Goal: Task Accomplishment & Management: Manage account settings

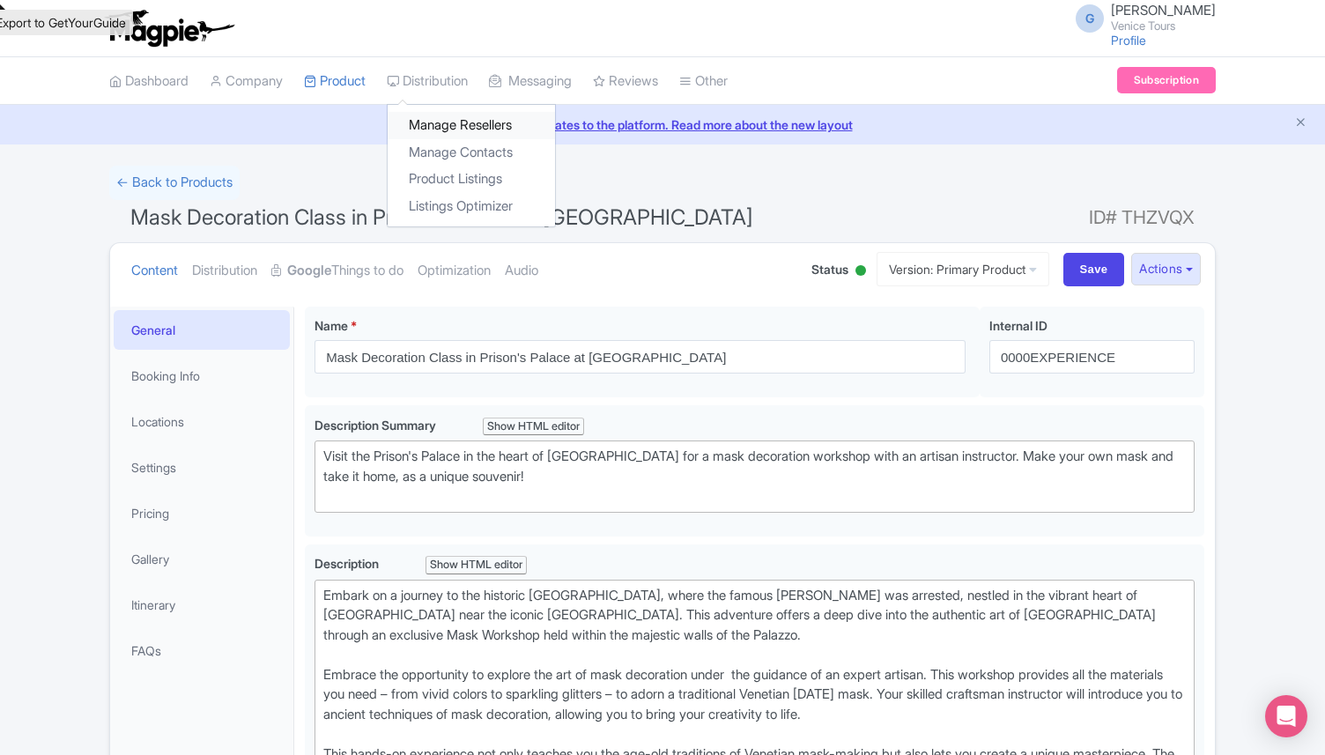
click at [473, 130] on link "Manage Resellers" at bounding box center [471, 125] width 167 height 27
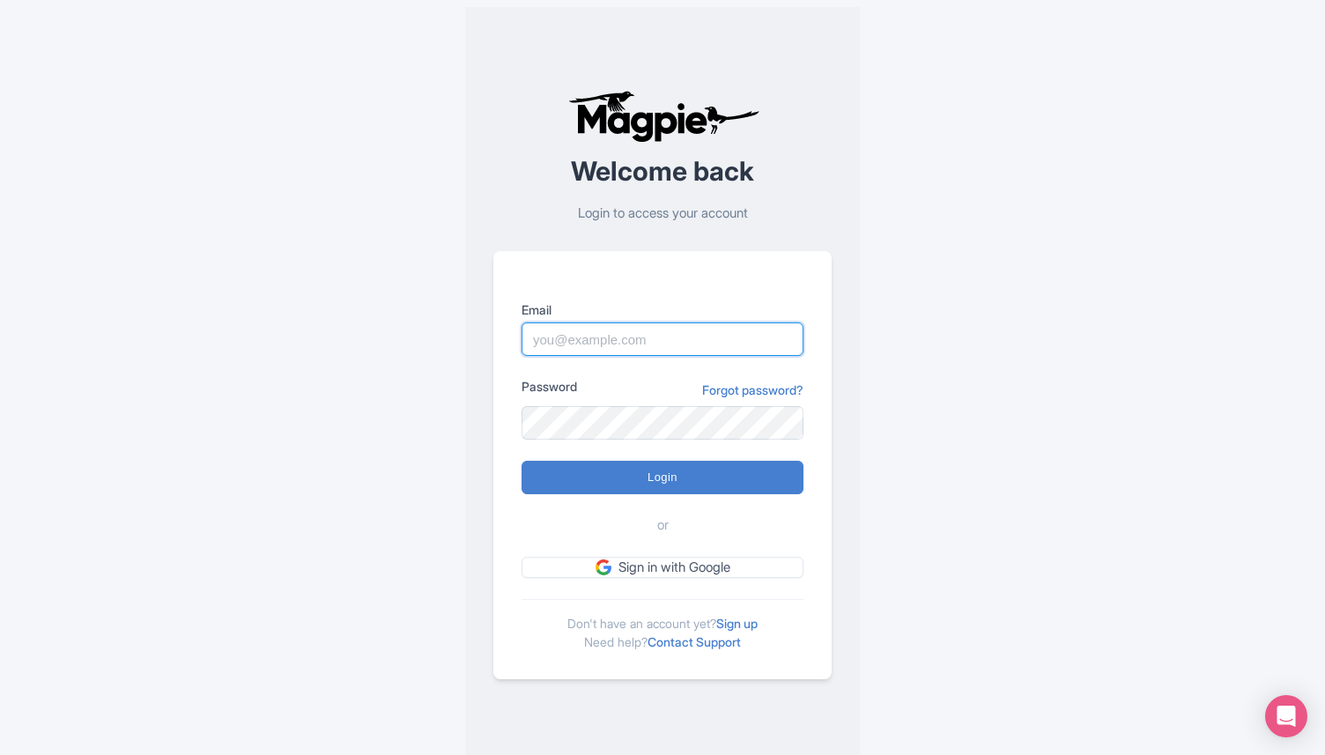
click at [622, 341] on input "Email" at bounding box center [663, 339] width 282 height 33
type input "director@citytoursco.com"
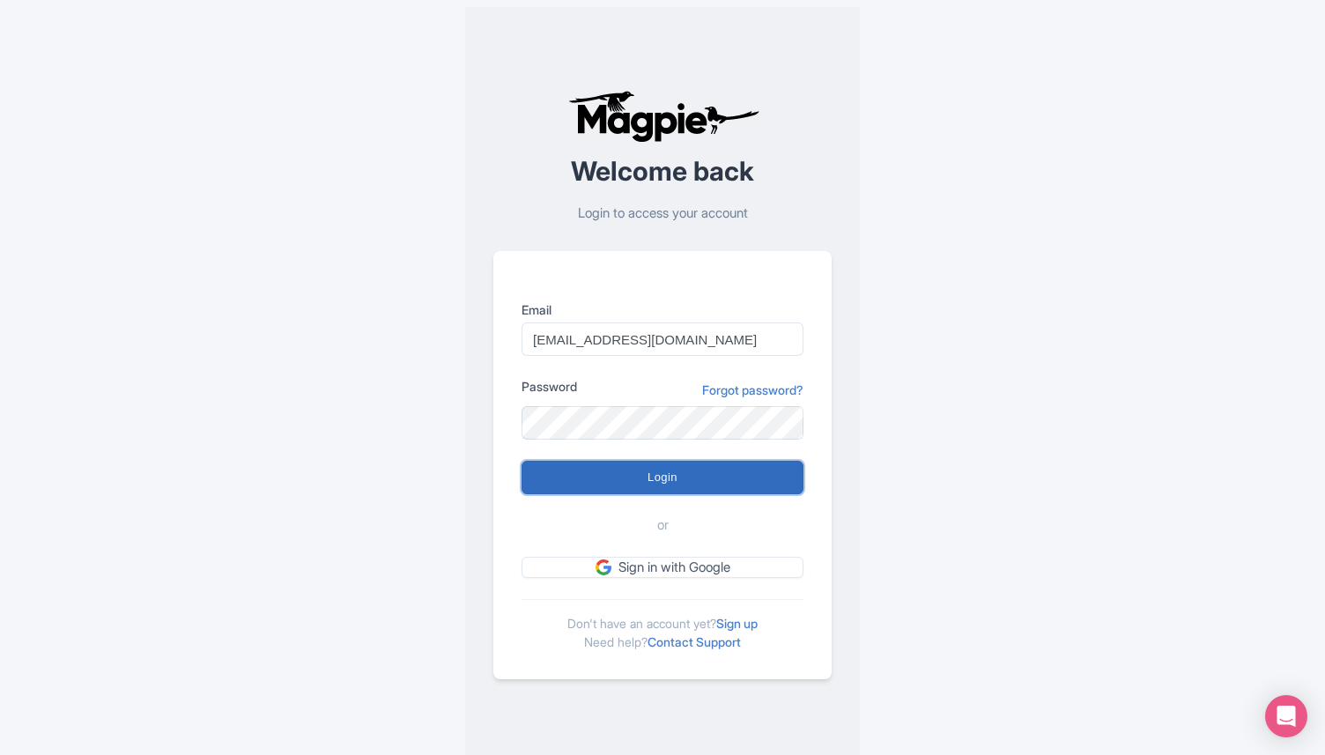
click at [642, 469] on input "Login" at bounding box center [663, 477] width 282 height 33
type input "Logging in..."
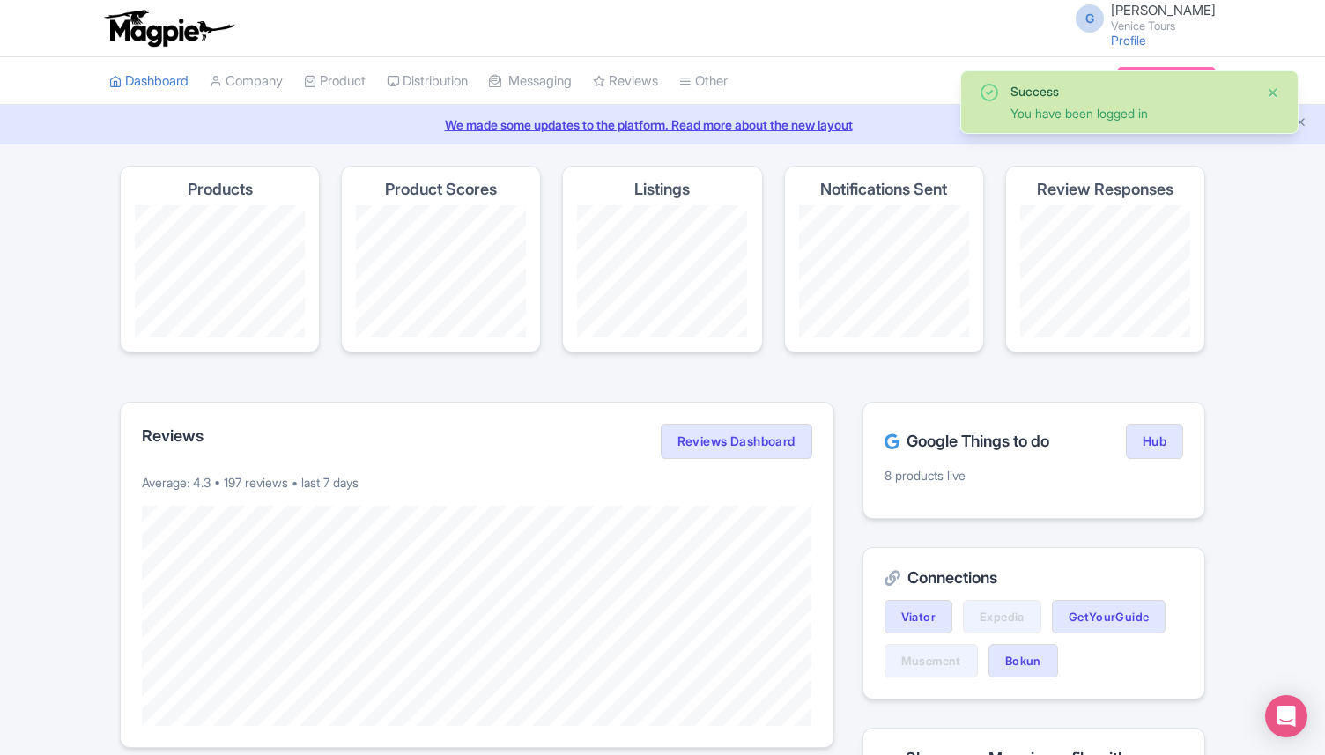
click at [1275, 95] on button "Close" at bounding box center [1273, 92] width 14 height 21
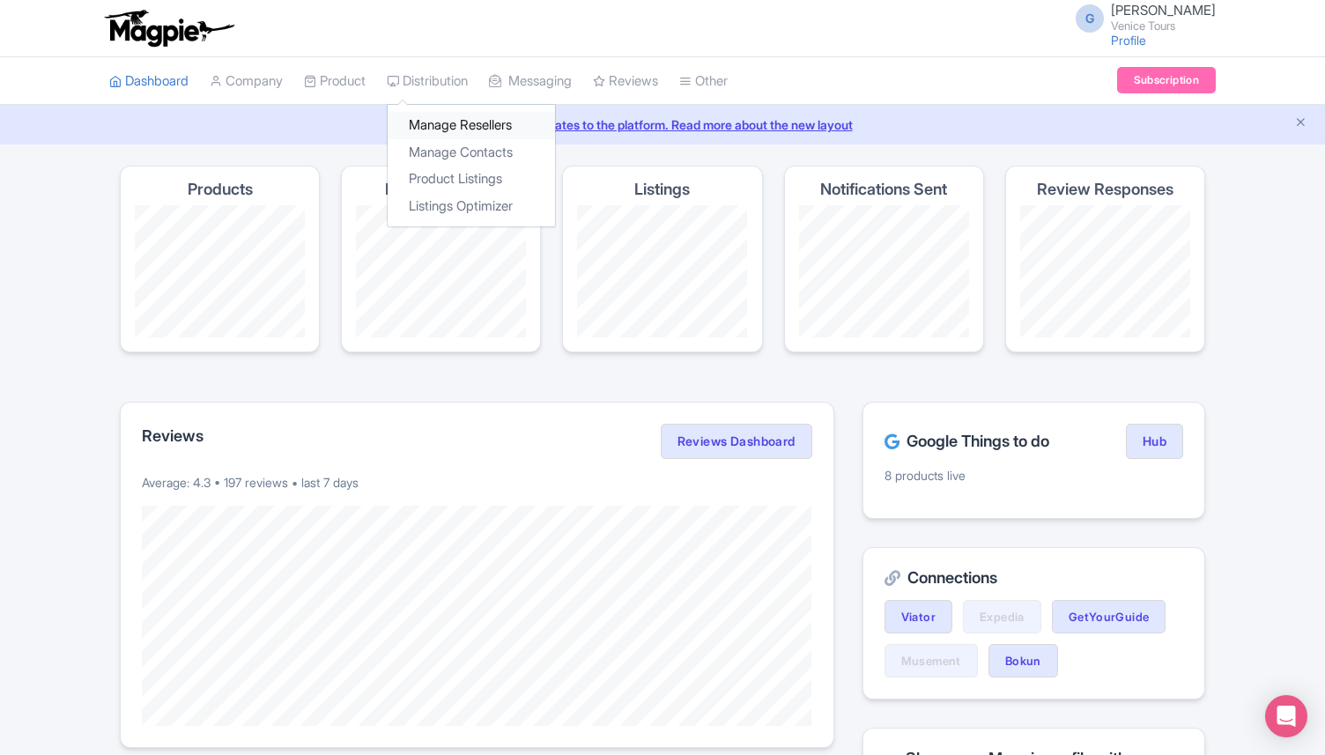
click at [454, 123] on link "Manage Resellers" at bounding box center [471, 125] width 167 height 27
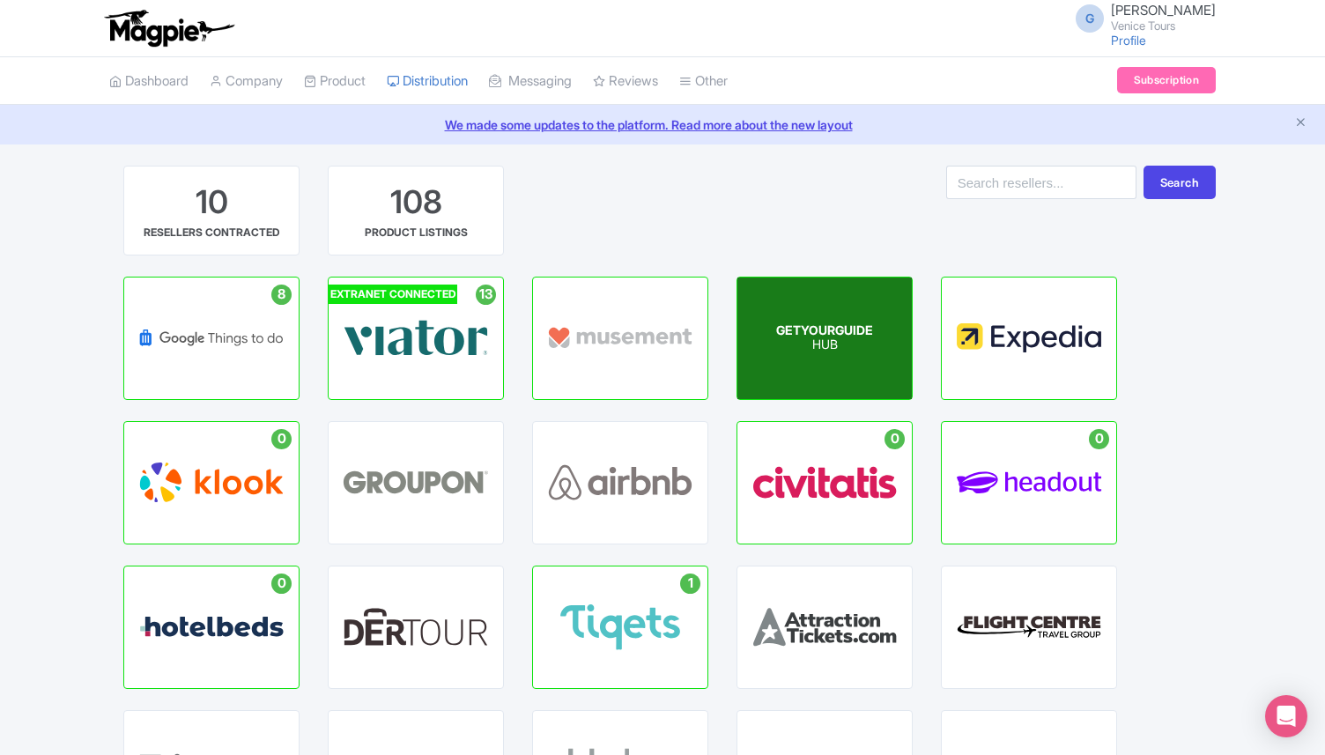
click at [835, 338] on p "HUB" at bounding box center [824, 345] width 97 height 15
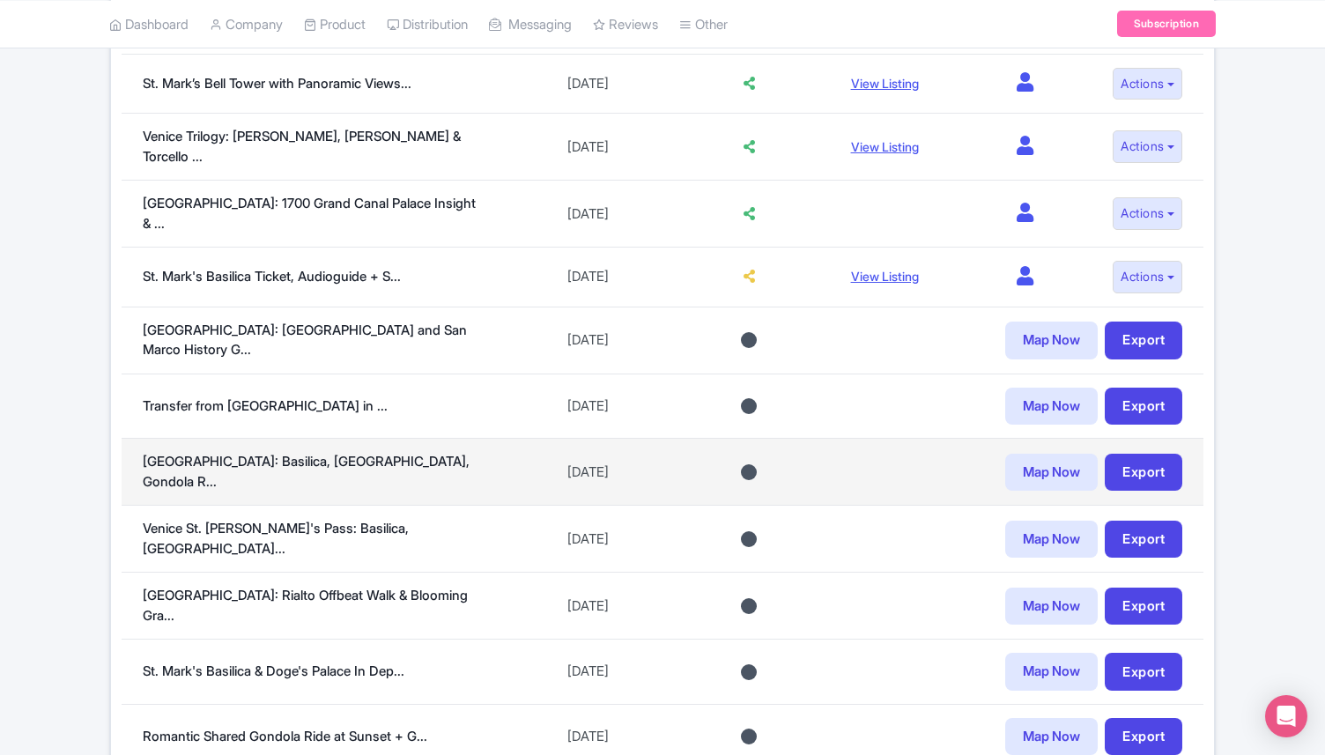
scroll to position [1262, 0]
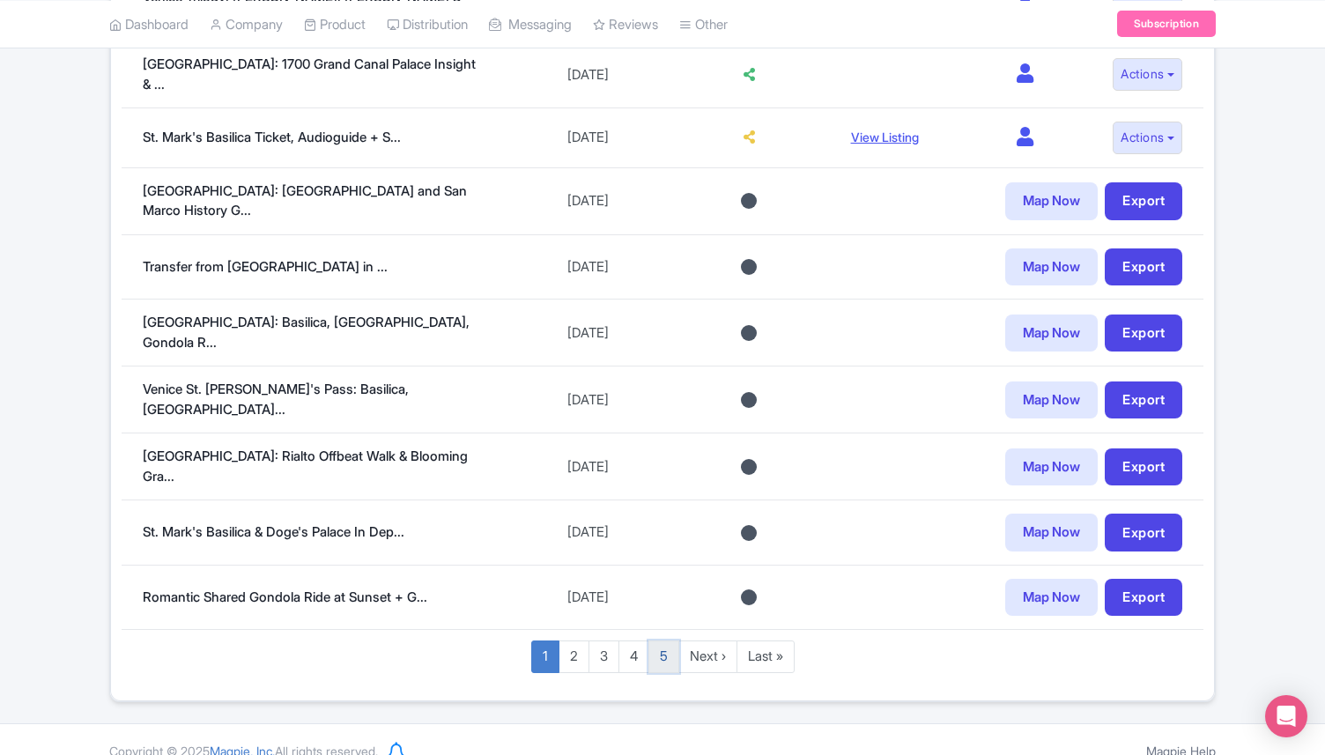
click at [657, 641] on link "5" at bounding box center [664, 657] width 31 height 33
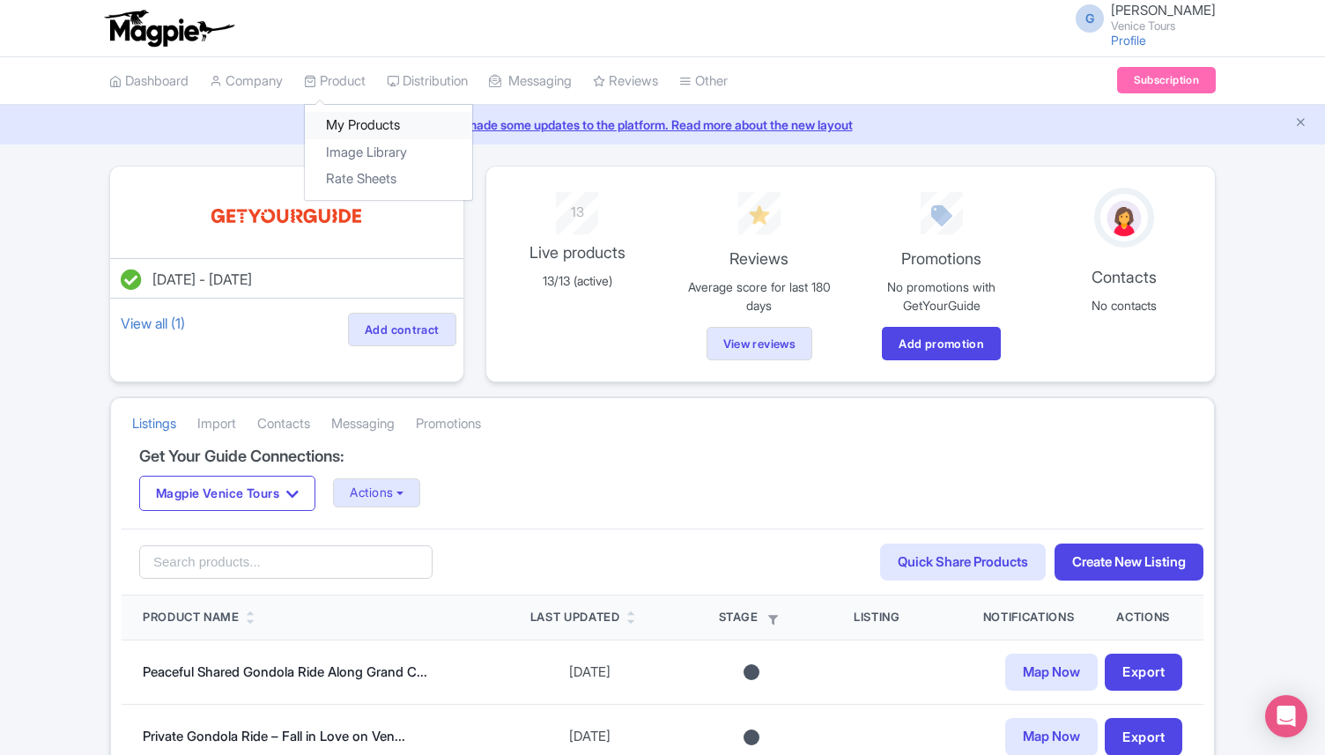
click at [390, 131] on link "My Products" at bounding box center [388, 125] width 167 height 27
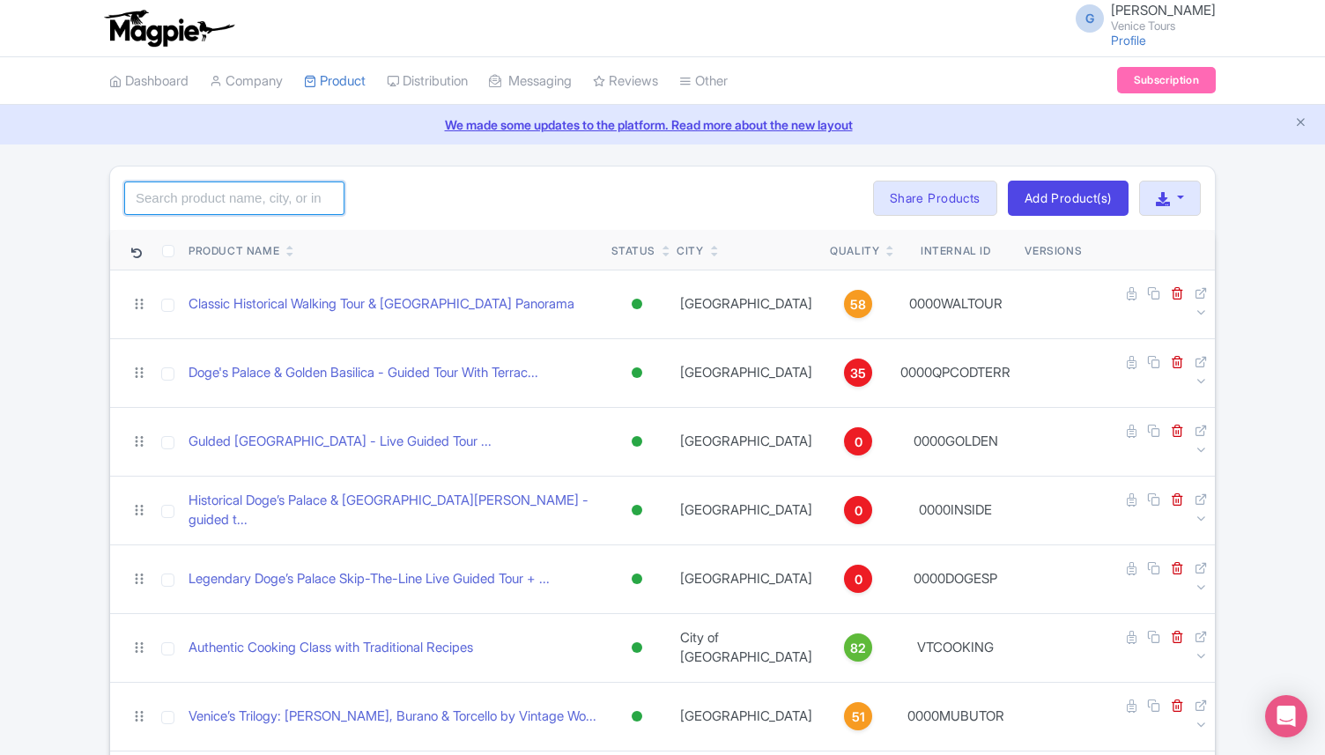
click at [203, 200] on input "search" at bounding box center [234, 198] width 220 height 33
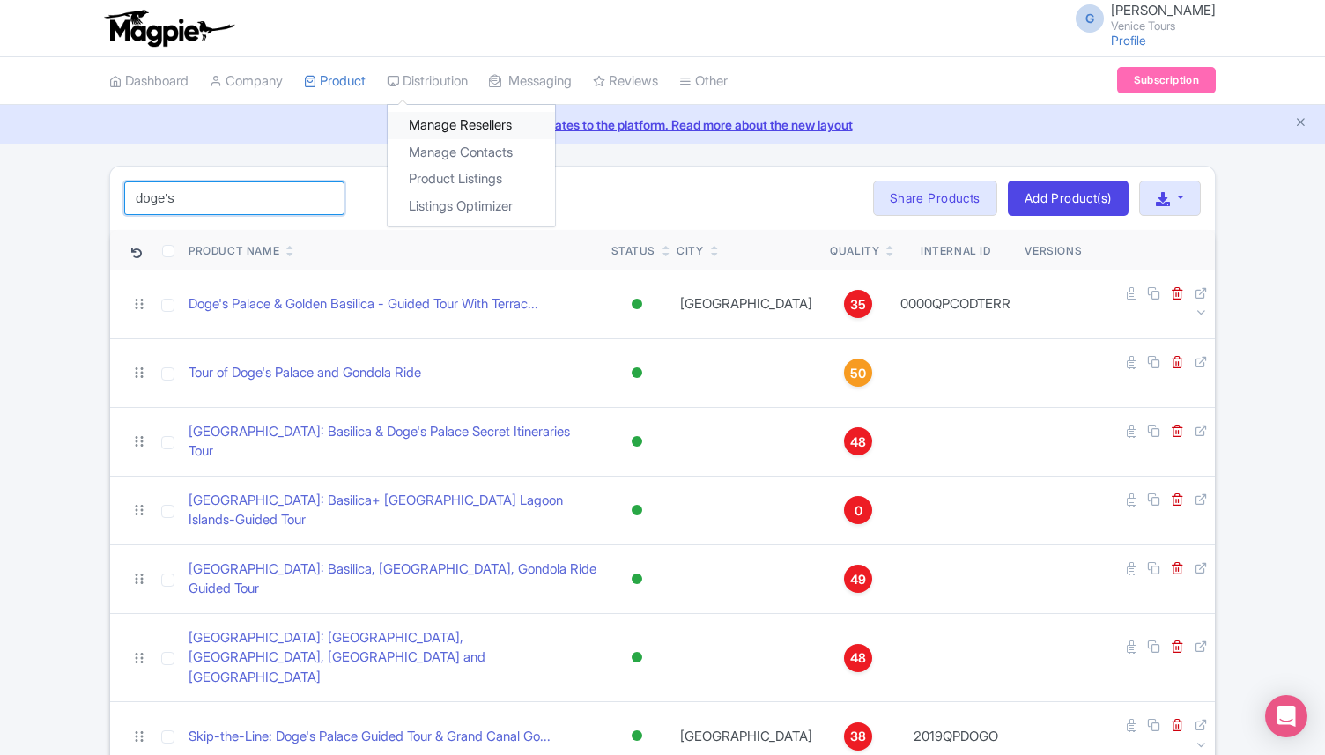
type input "doge's"
click at [478, 127] on link "Manage Resellers" at bounding box center [471, 125] width 167 height 27
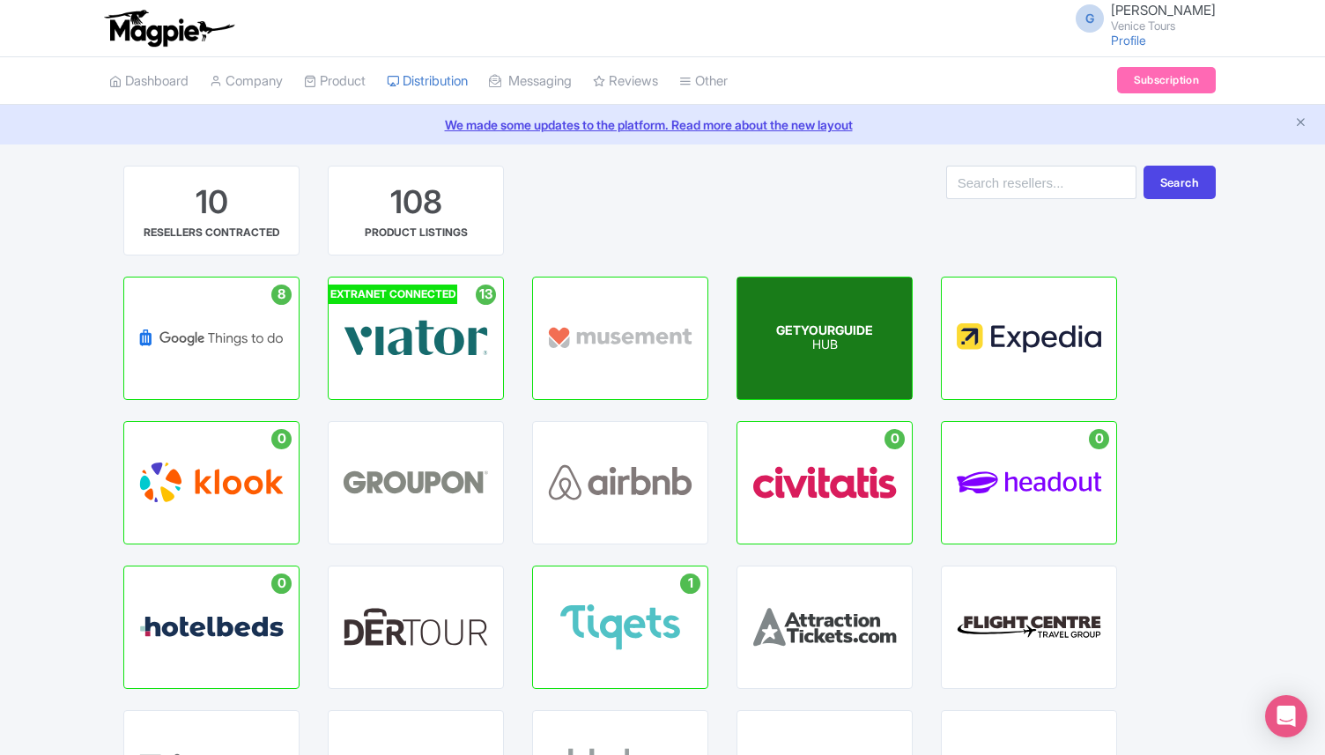
click at [821, 364] on div "GETYOURGUIDE HUB" at bounding box center [825, 339] width 174 height 122
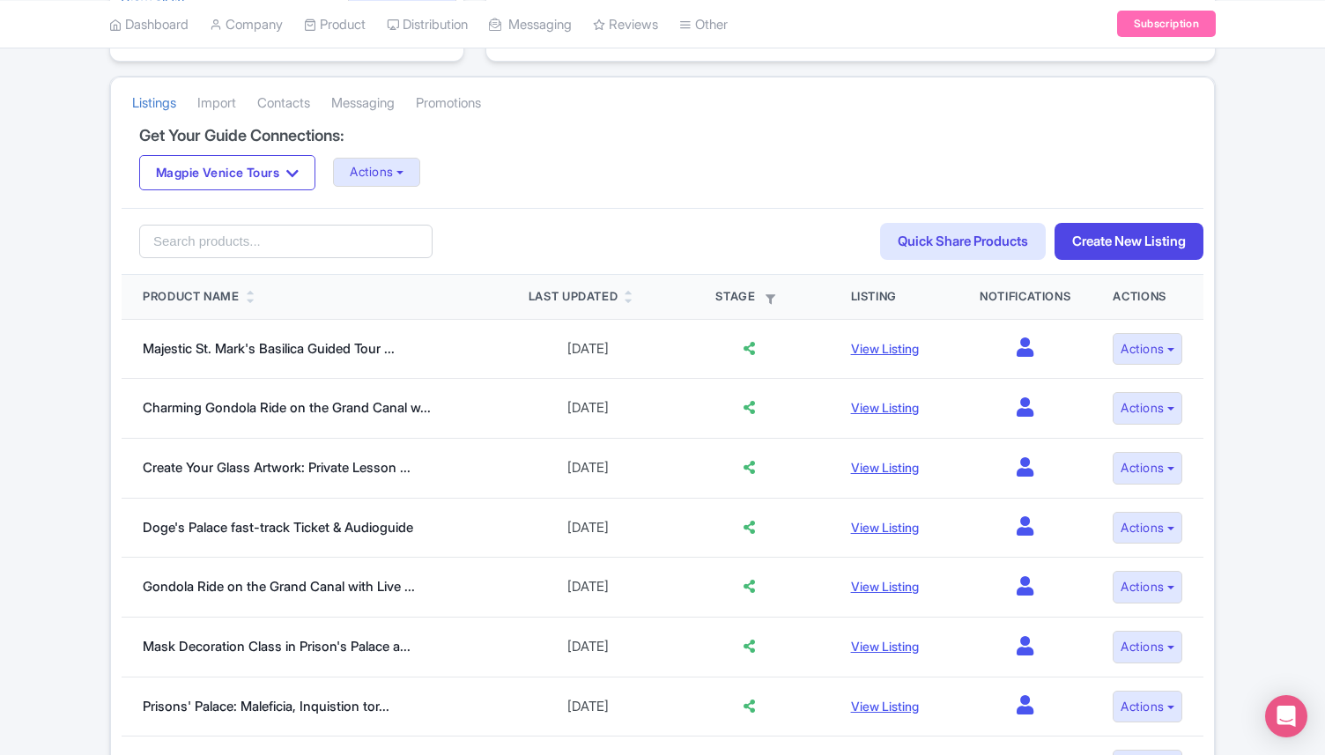
scroll to position [338, 0]
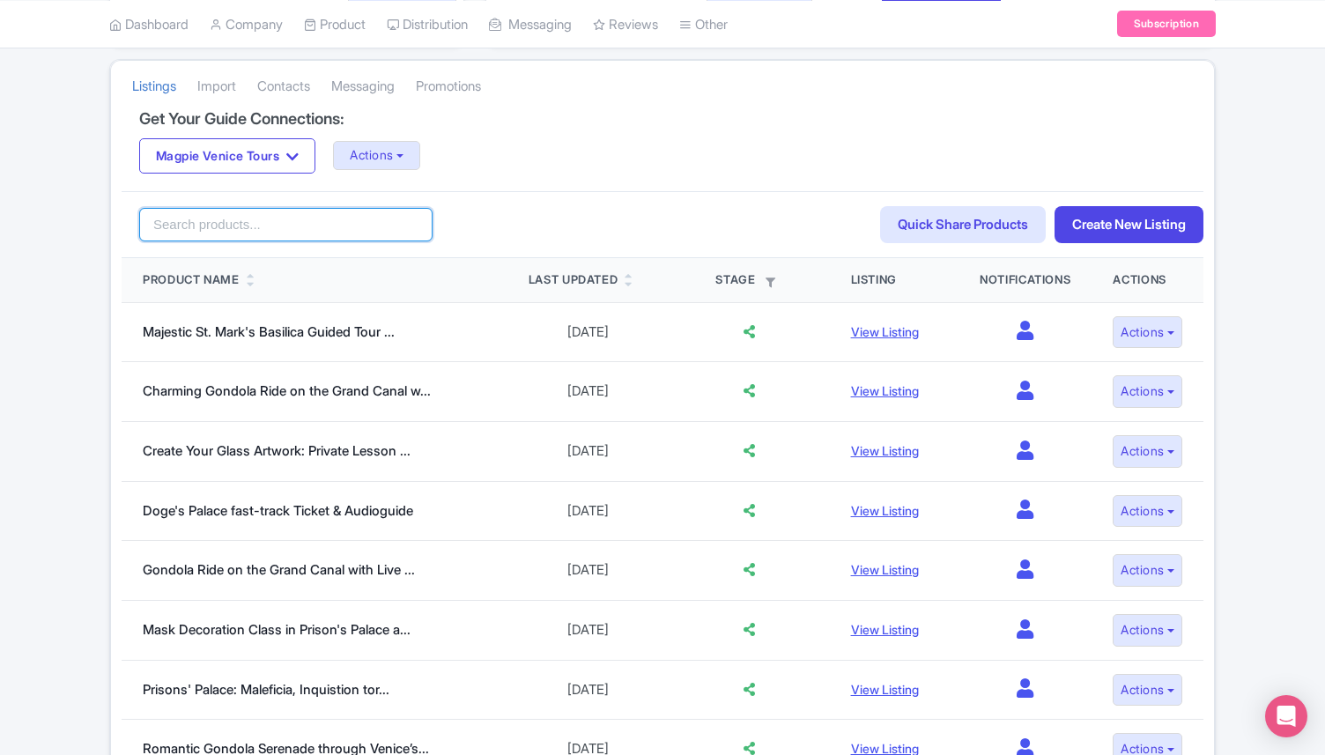
click at [230, 227] on input "search" at bounding box center [285, 224] width 293 height 33
type input "artwork"
click button "Search" at bounding box center [0, 0] width 0 height 0
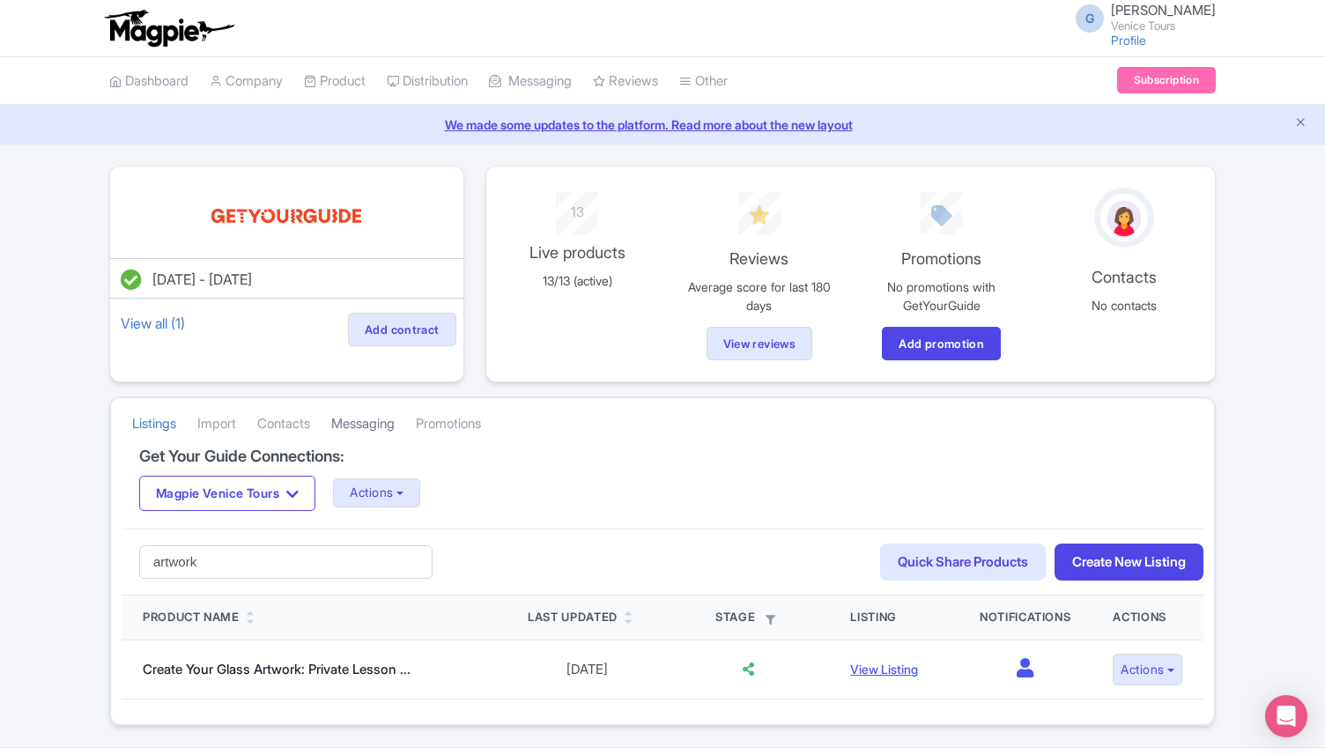
scroll to position [48, 0]
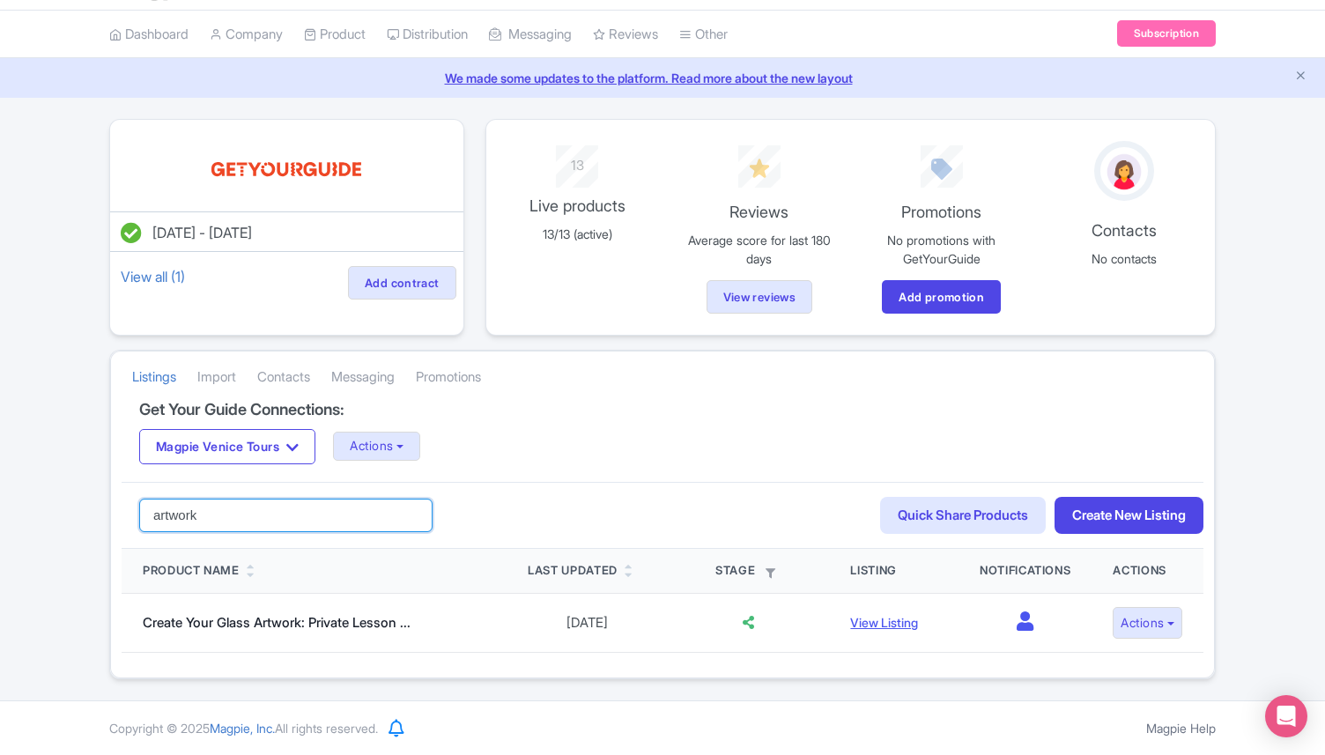
click at [418, 516] on input "artwork" at bounding box center [285, 515] width 293 height 33
click at [412, 516] on input "artwork" at bounding box center [285, 515] width 293 height 33
click at [312, 499] on input "search" at bounding box center [285, 515] width 293 height 33
click at [539, 507] on div "Search Quick Share Products Create New Listing" at bounding box center [663, 516] width 1082 height 68
click at [254, 514] on input "search" at bounding box center [285, 515] width 293 height 33
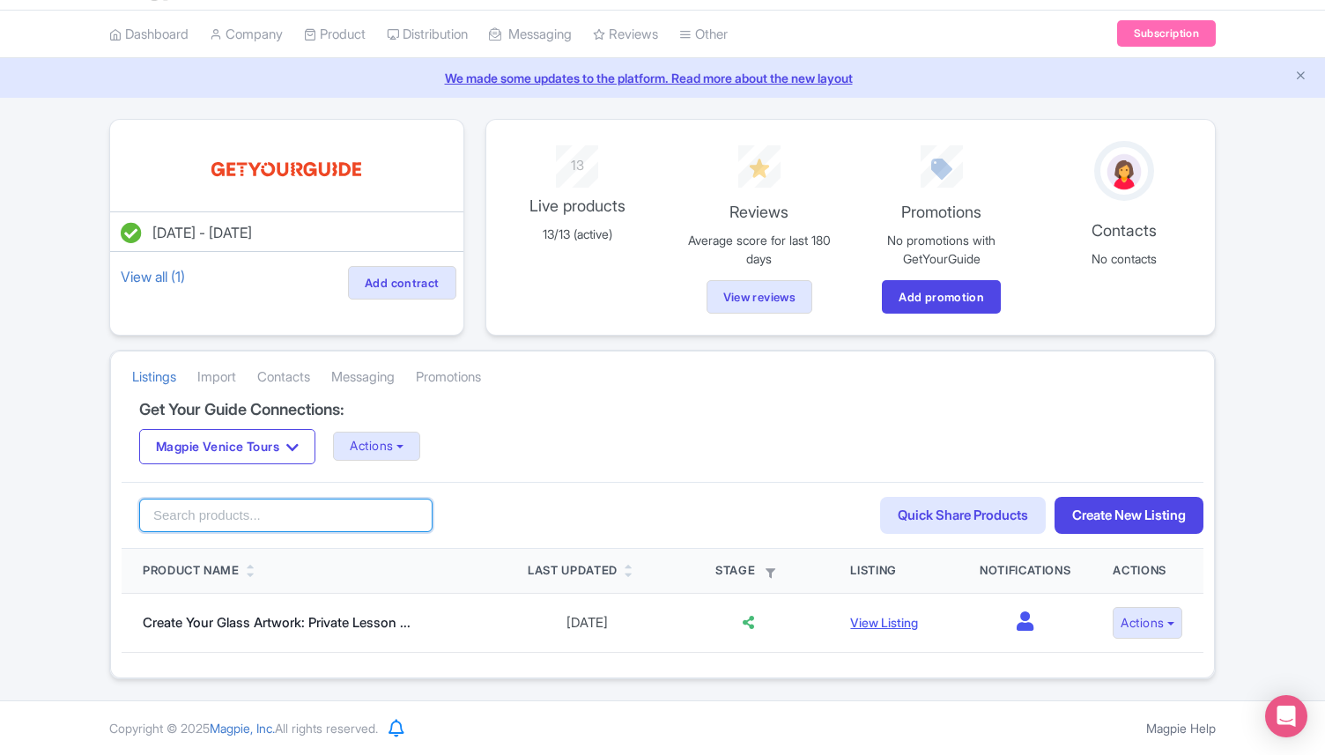
click button "Search" at bounding box center [0, 0] width 0 height 0
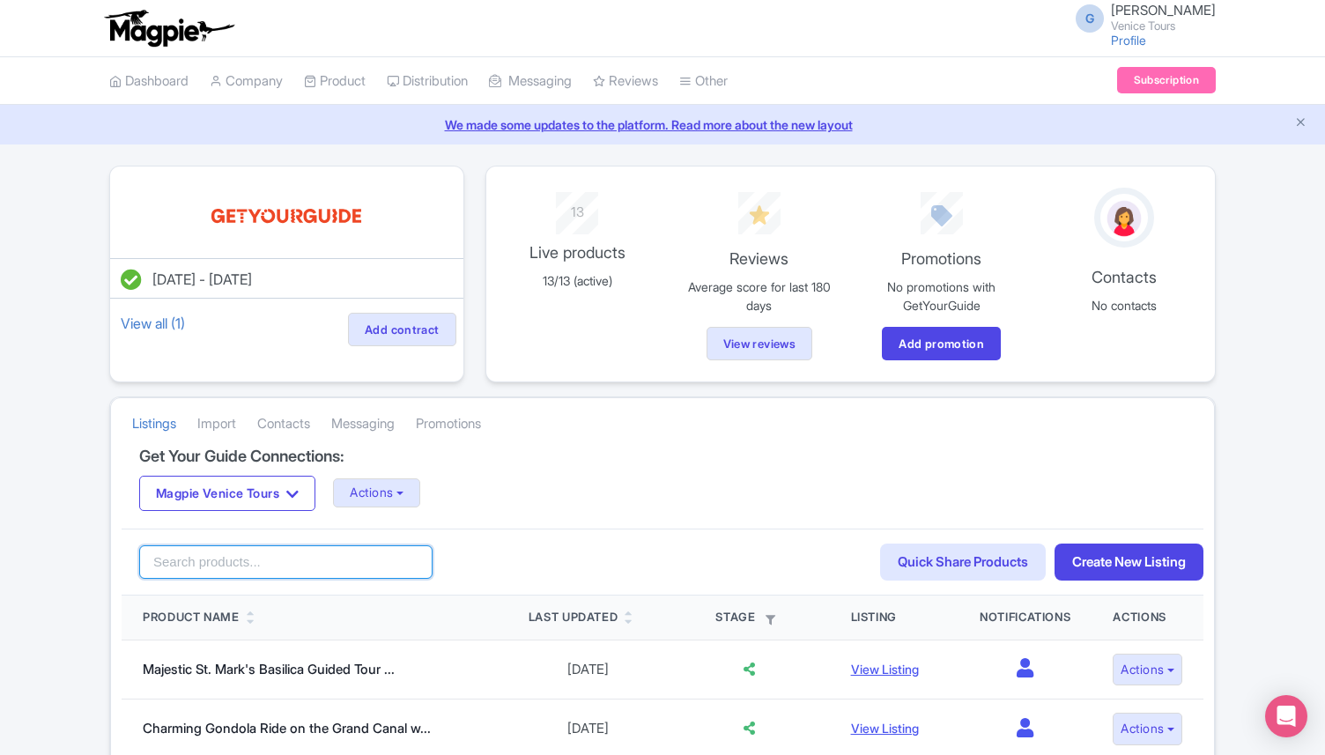
click at [167, 559] on input "search" at bounding box center [285, 562] width 293 height 33
type input "1700"
click button "Search" at bounding box center [0, 0] width 0 height 0
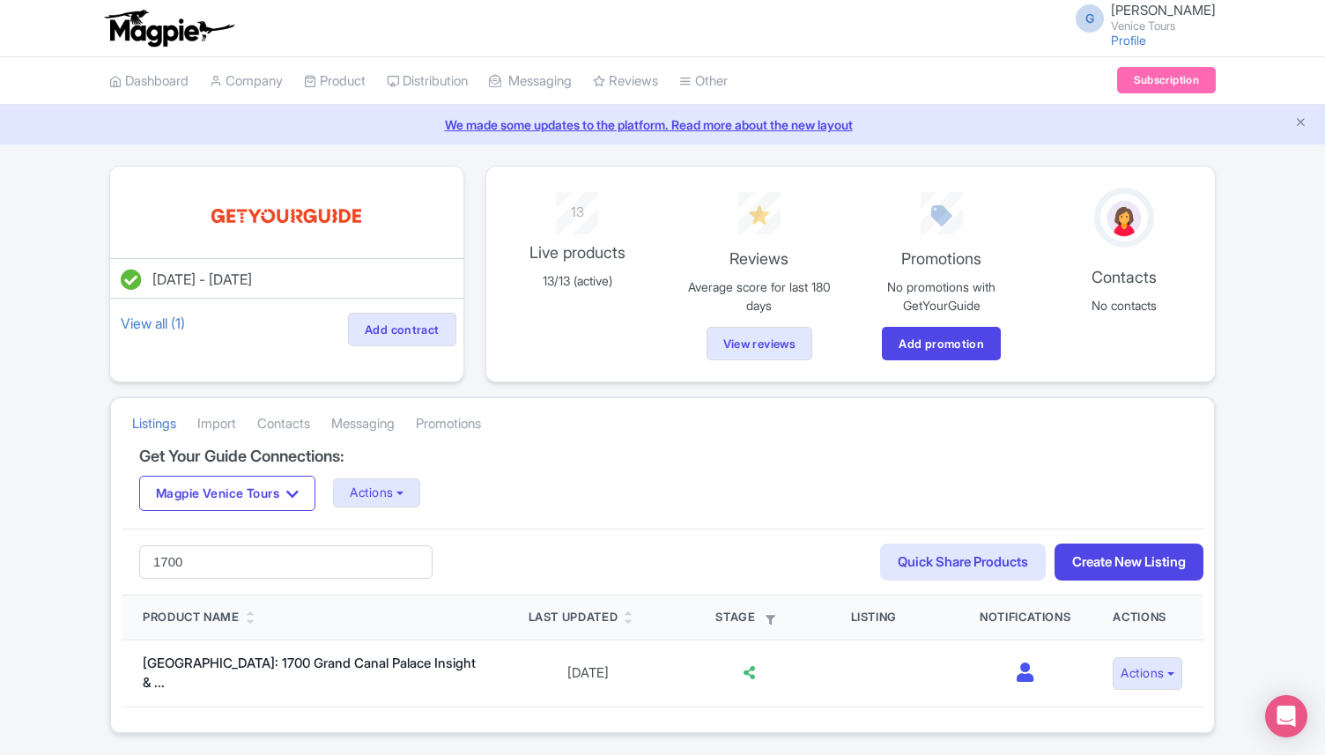
scroll to position [48, 0]
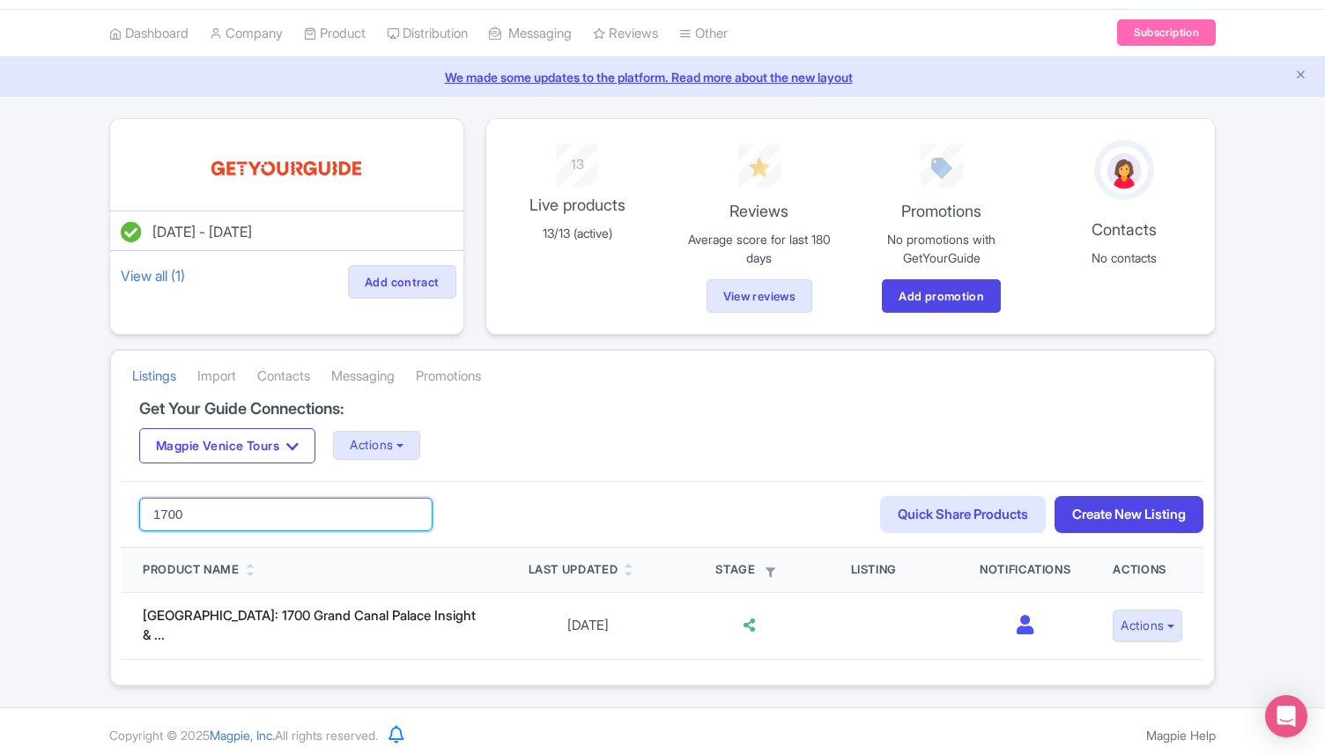
drag, startPoint x: 195, startPoint y: 516, endPoint x: 94, endPoint y: 516, distance: 100.5
click at [95, 516] on div "Jul 17, 2025 - Jul 17, 2026 View all (1) Add contract 13 Live products 13/13 (a…" at bounding box center [662, 402] width 1325 height 568
type input "venice:"
click button "Search" at bounding box center [0, 0] width 0 height 0
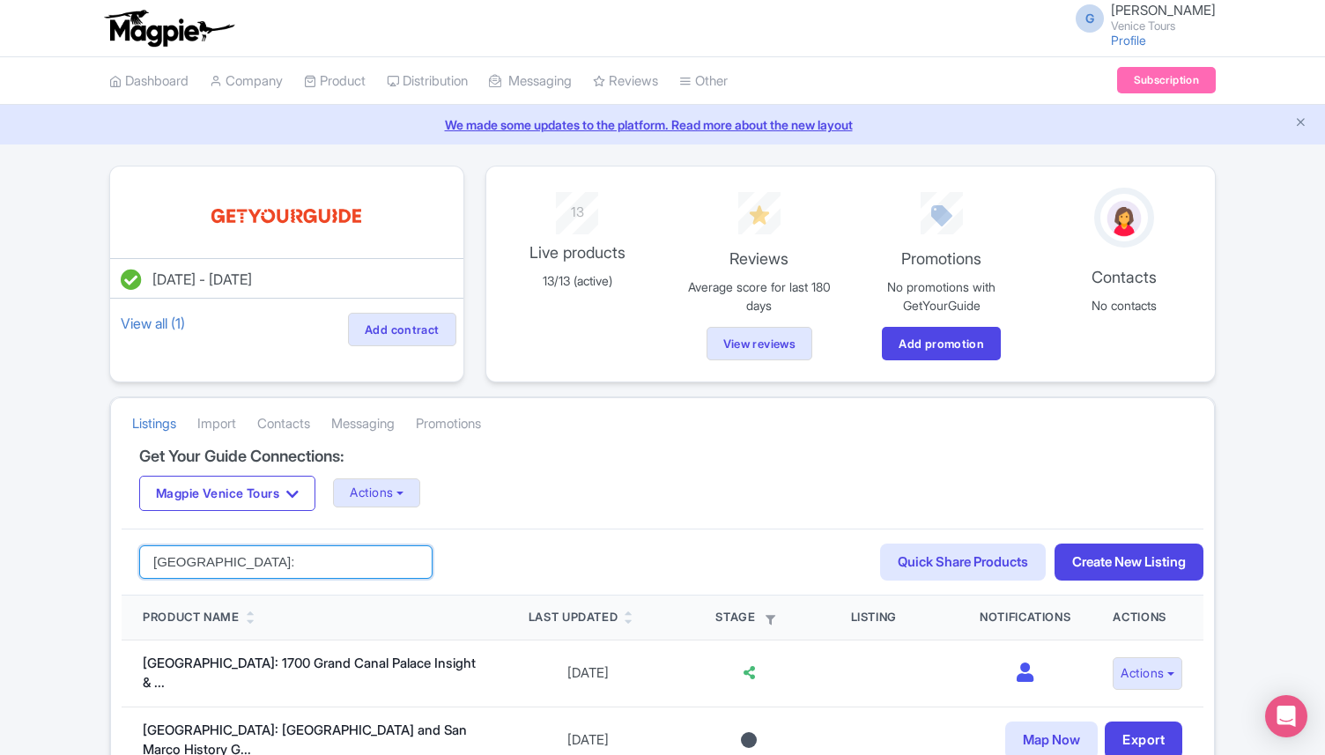
drag, startPoint x: 228, startPoint y: 553, endPoint x: 103, endPoint y: 553, distance: 125.1
click at [181, 561] on input "venice:" at bounding box center [285, 562] width 293 height 33
type input ":"
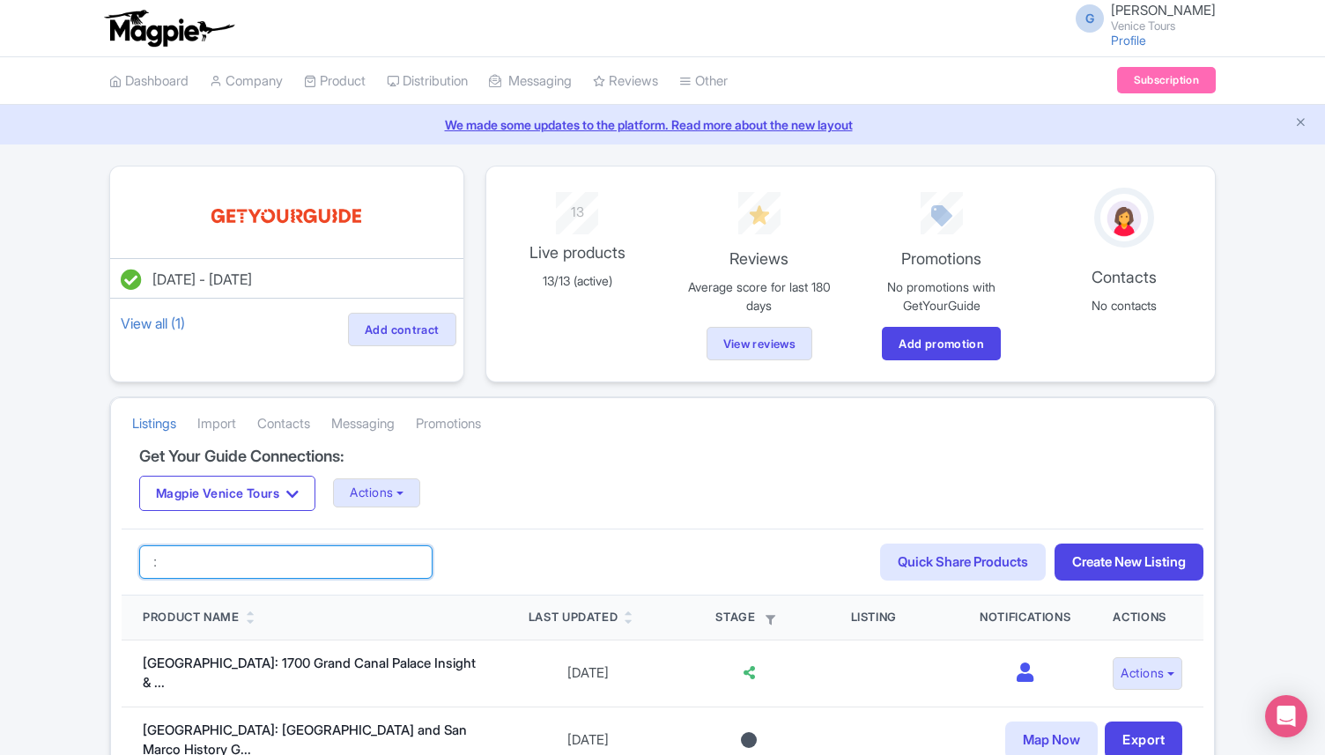
click at [194, 556] on input ":" at bounding box center [285, 562] width 293 height 33
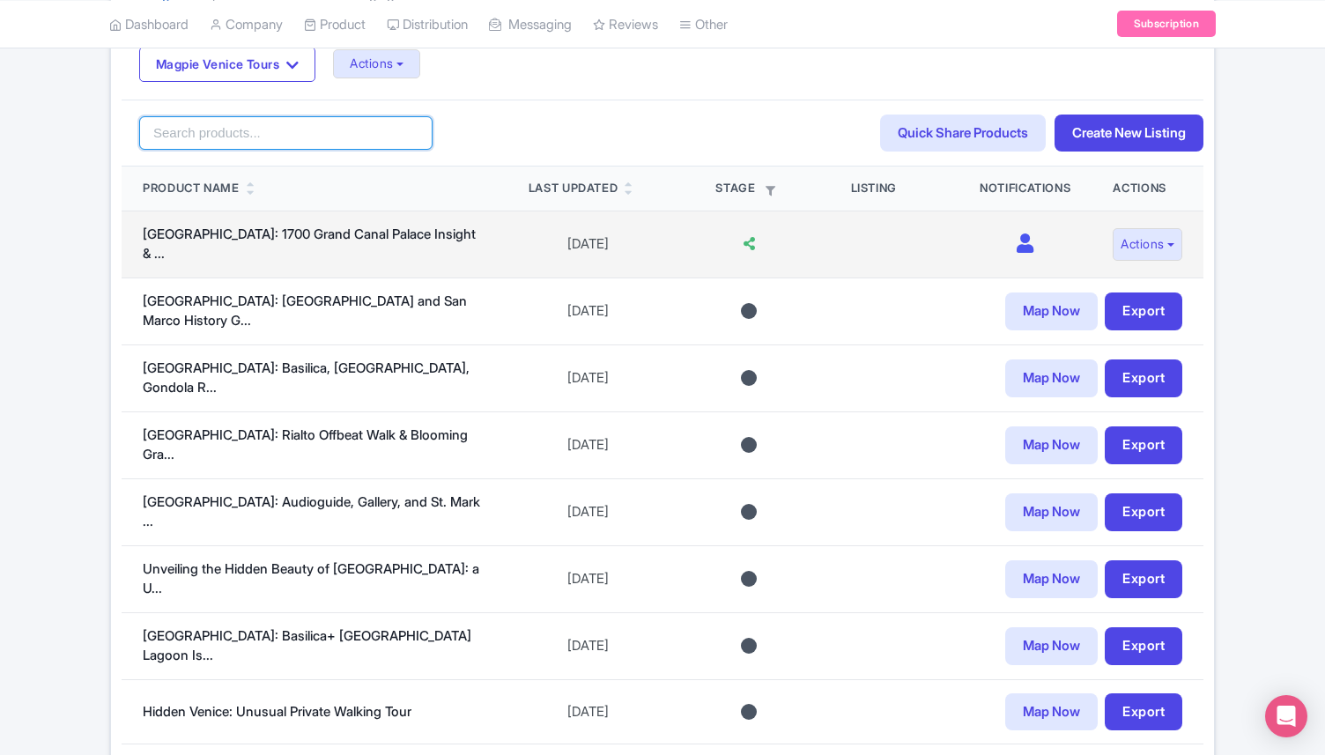
scroll to position [405, 0]
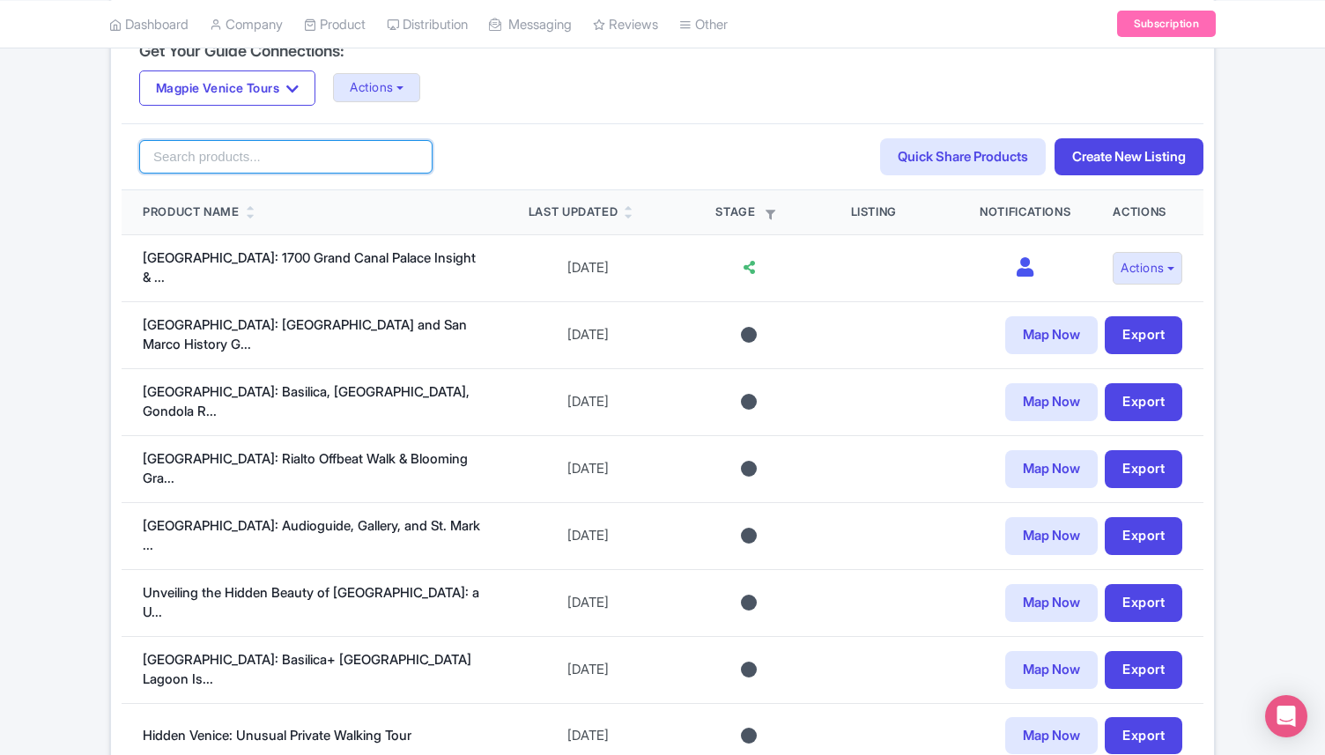
click at [258, 159] on input "search" at bounding box center [285, 156] width 293 height 33
click button "Search" at bounding box center [0, 0] width 0 height 0
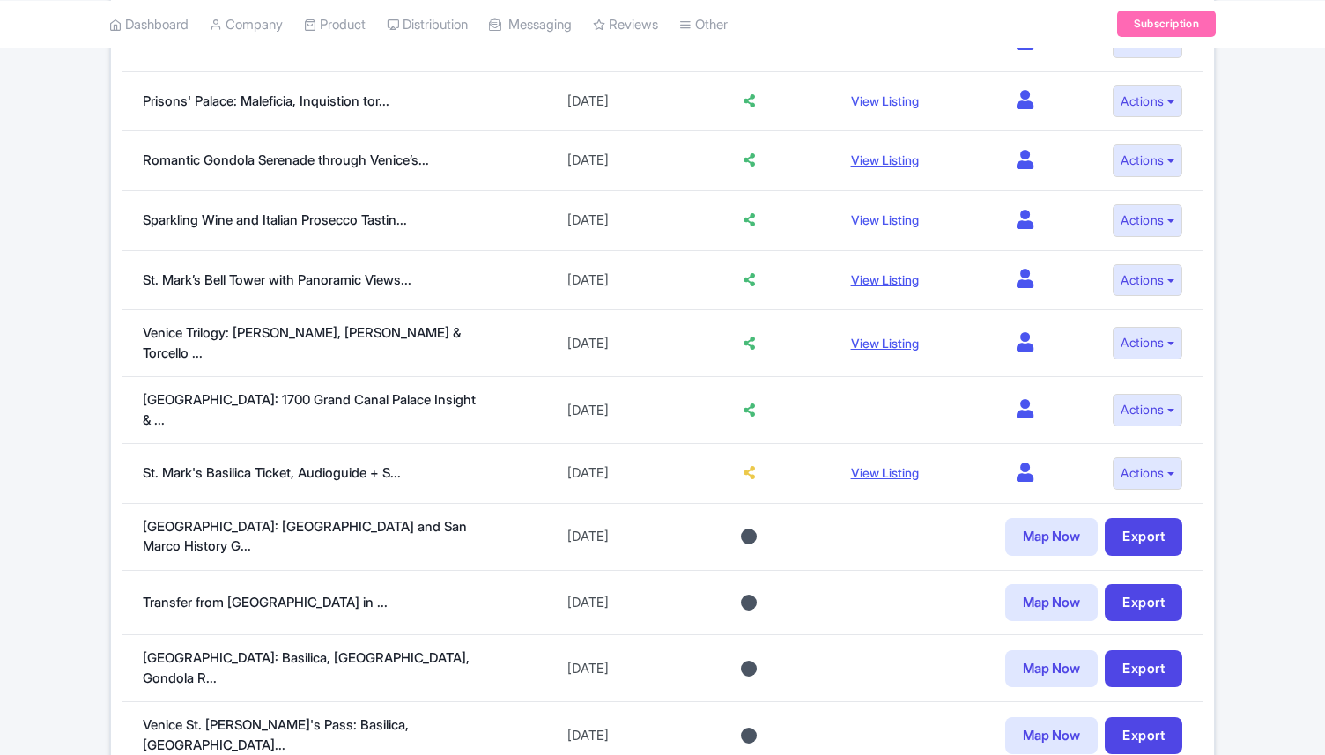
scroll to position [1262, 0]
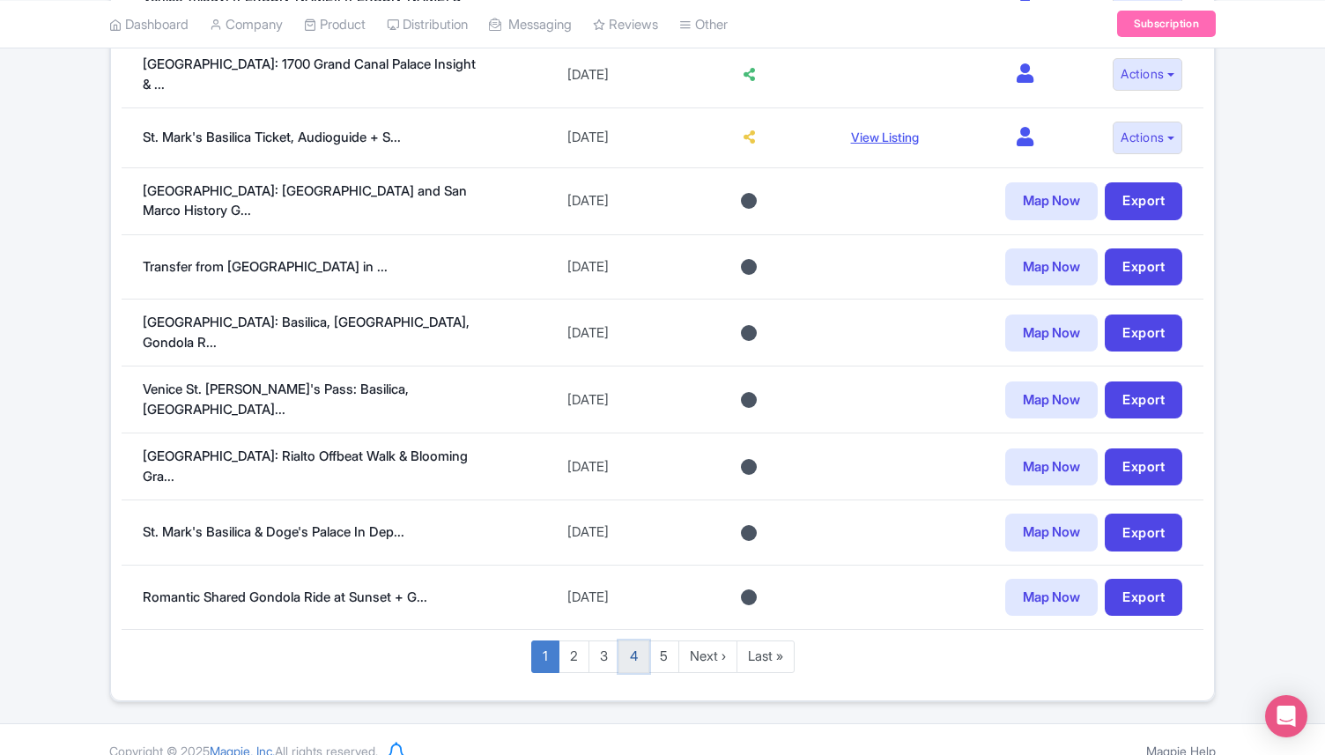
click at [631, 641] on link "4" at bounding box center [634, 657] width 31 height 33
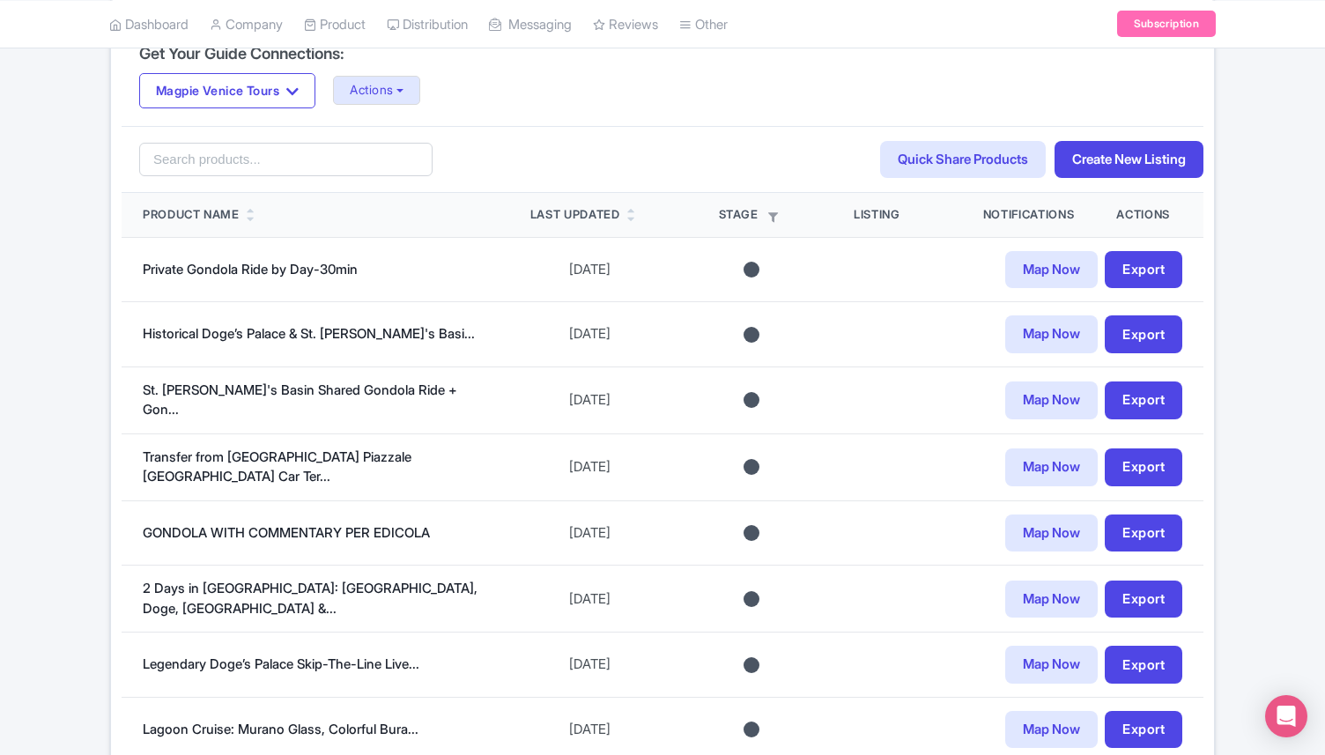
scroll to position [402, 0]
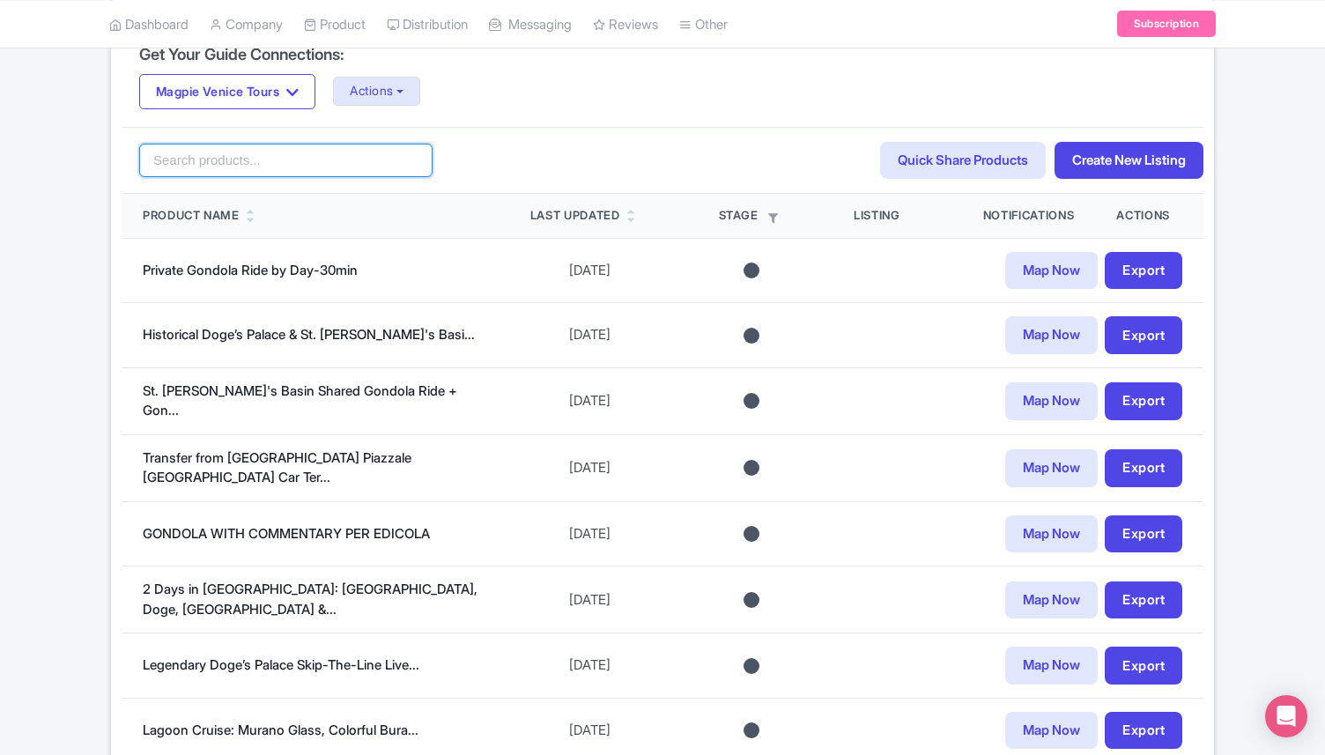
click at [243, 165] on input "search" at bounding box center [285, 160] width 293 height 33
type input "gondola"
click button "Search" at bounding box center [0, 0] width 0 height 0
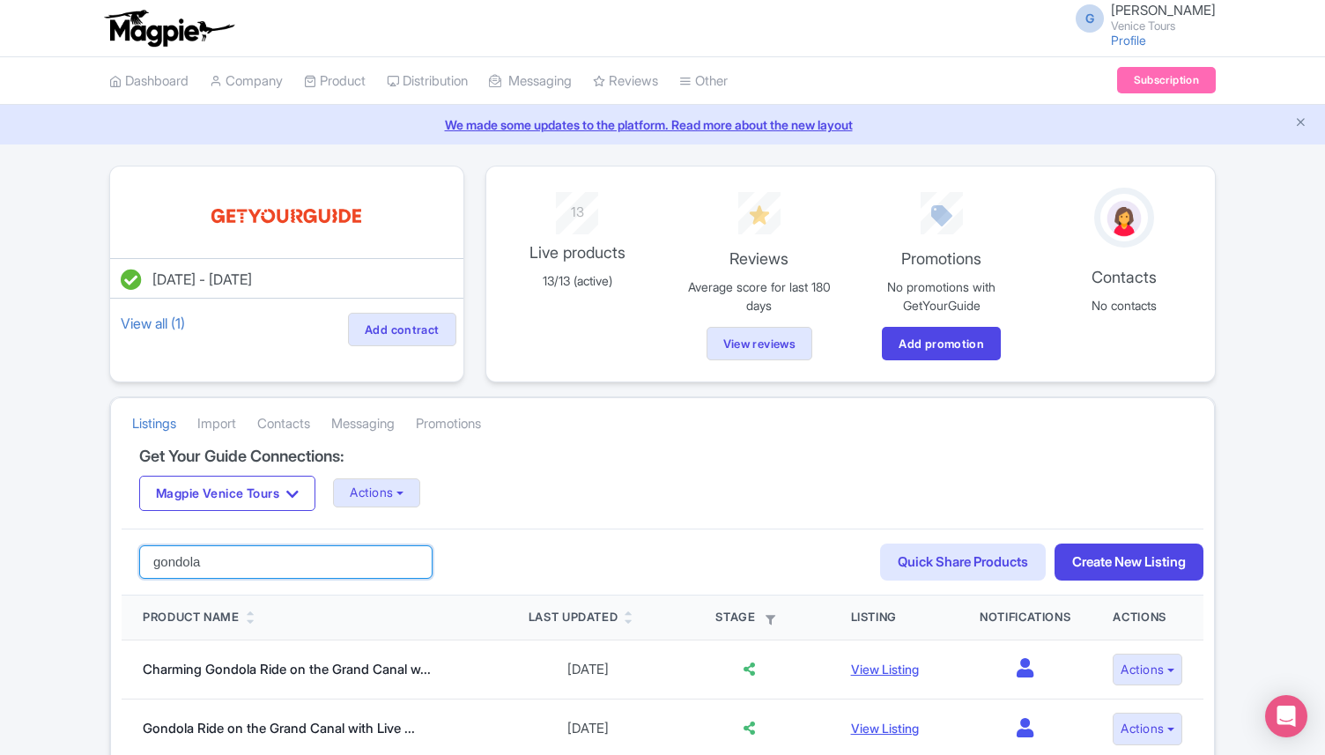
drag, startPoint x: 222, startPoint y: 567, endPoint x: 66, endPoint y: 566, distance: 156.0
type input "cooking"
click button "Search" at bounding box center [0, 0] width 0 height 0
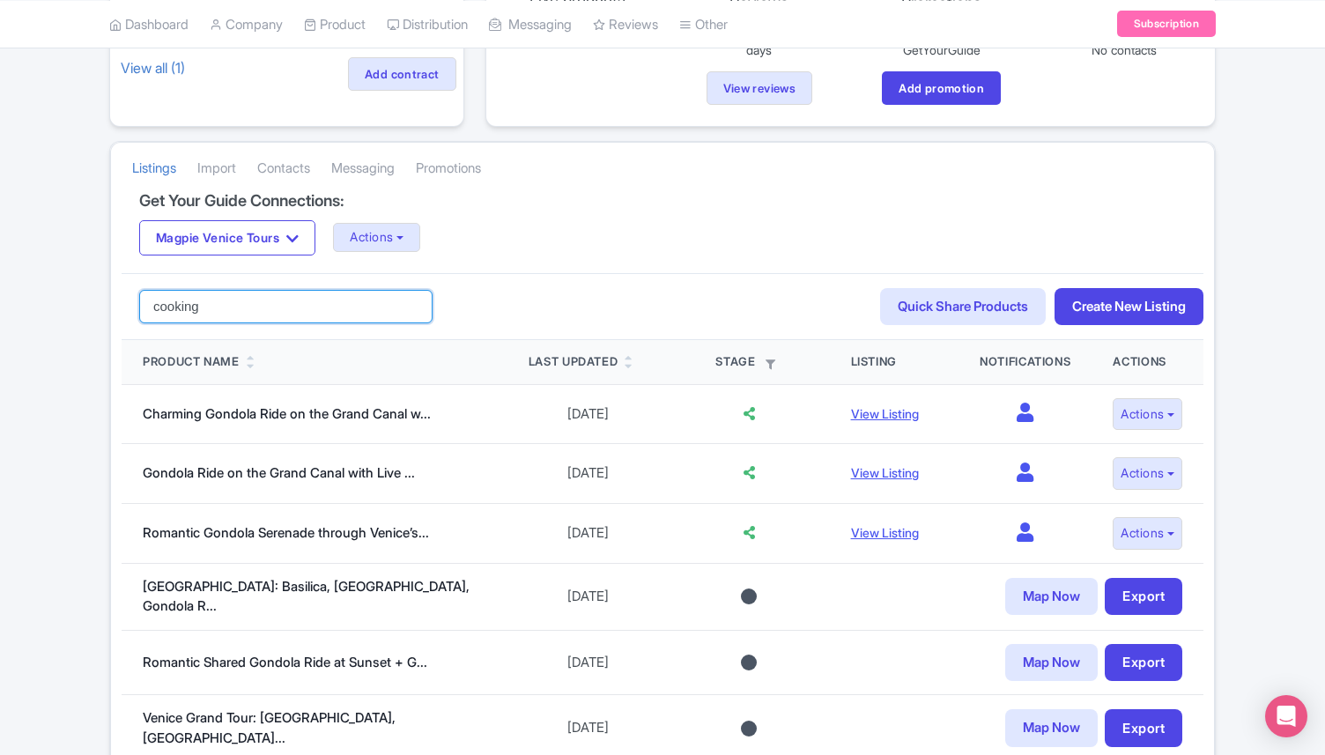
scroll to position [287, 0]
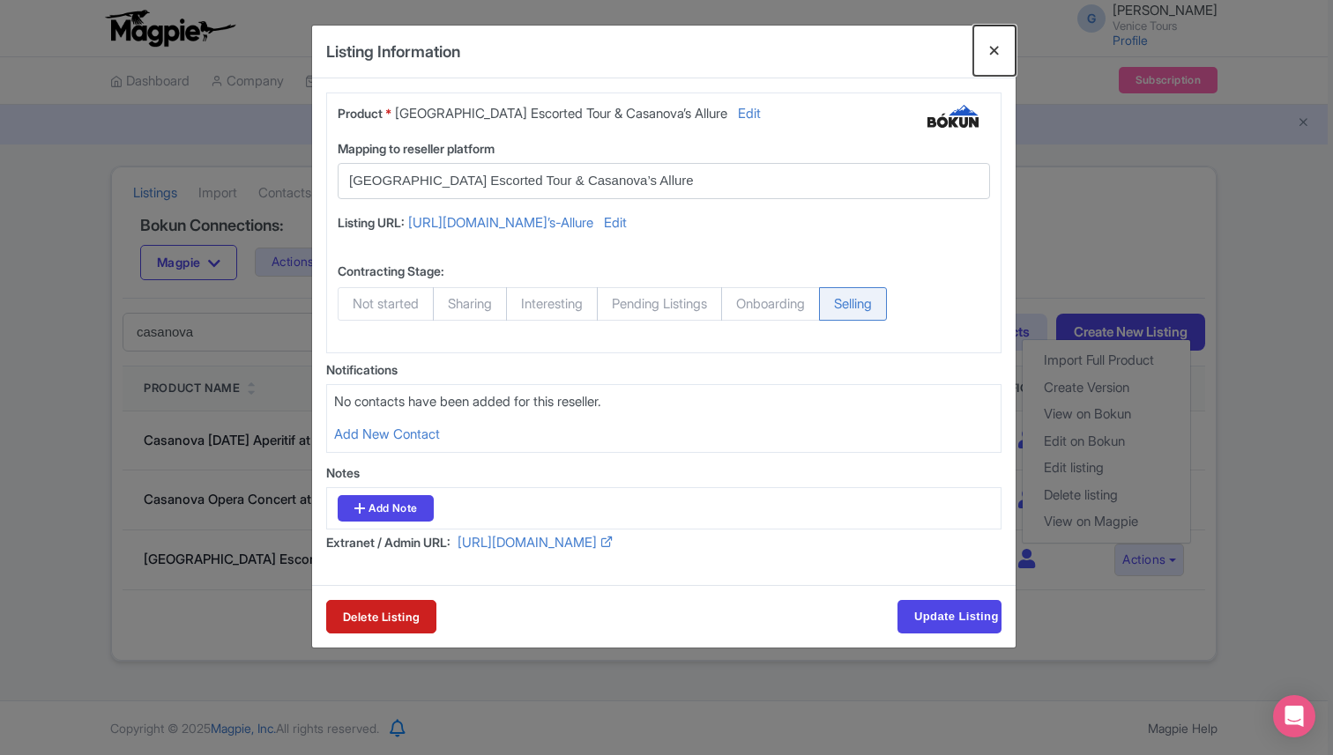
click at [995, 52] on button "Close" at bounding box center [994, 51] width 42 height 50
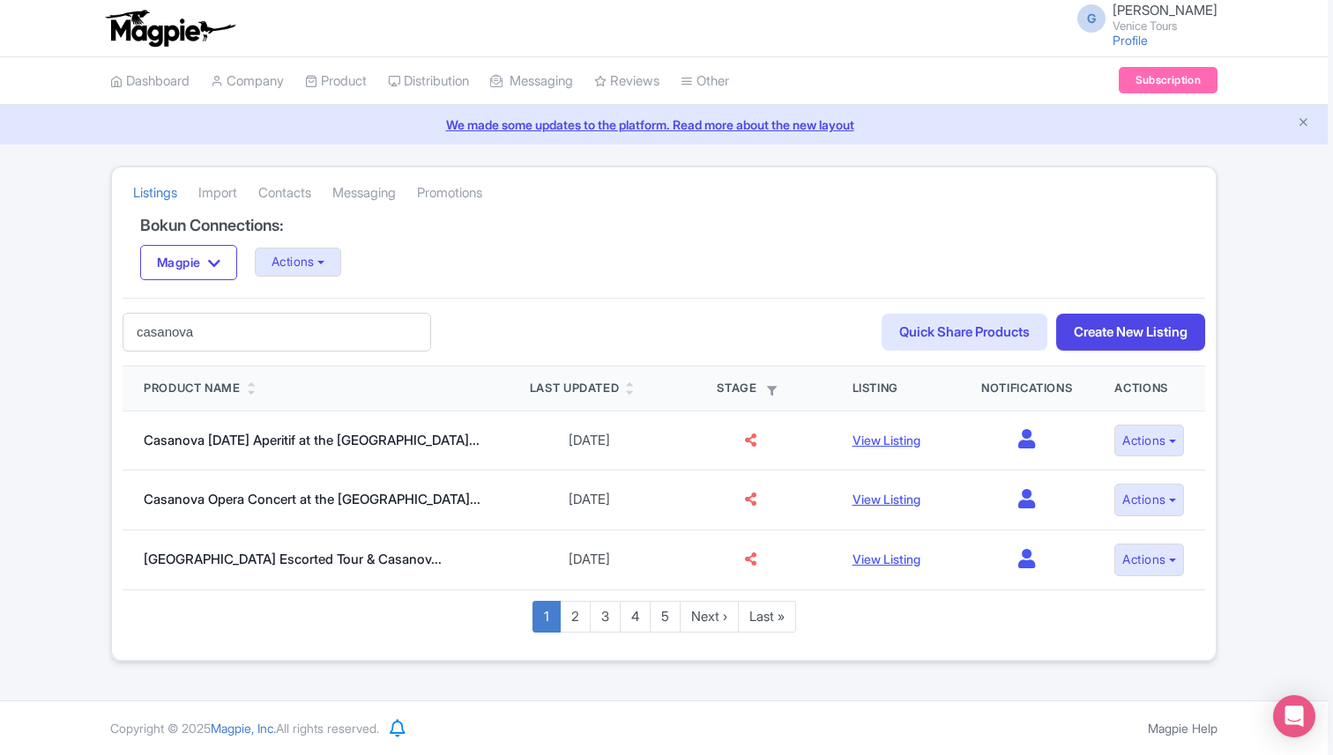
click at [995, 52] on div "G Giovanni Rombaldoni Venice Tours Profile Users Settings Sign out" at bounding box center [663, 28] width 1327 height 57
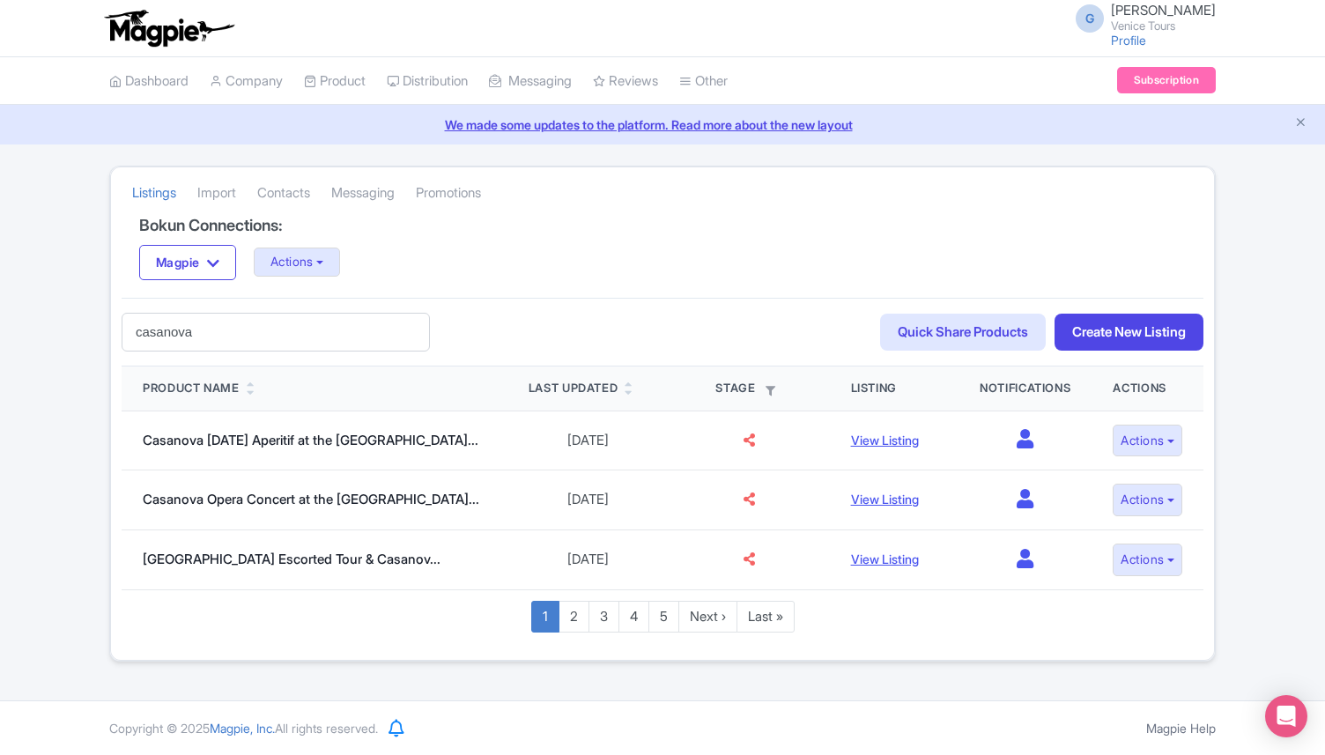
click at [238, 330] on input "casanova" at bounding box center [276, 333] width 308 height 40
drag, startPoint x: 238, startPoint y: 330, endPoint x: 85, endPoint y: 325, distance: 152.6
click at [86, 325] on div "Listings Import Contacts Messaging Promotions Bokun Connections: Magpie Magpie …" at bounding box center [662, 414] width 1325 height 496
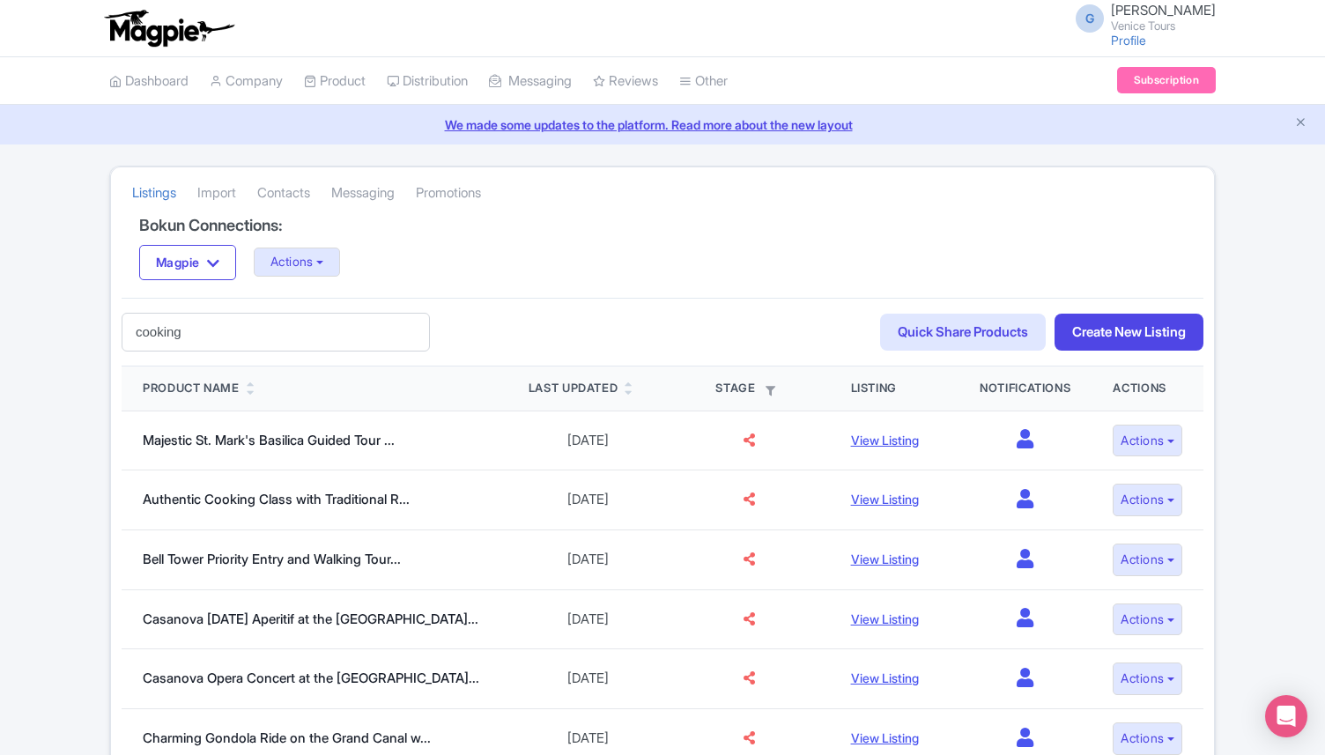
type input "cooking"
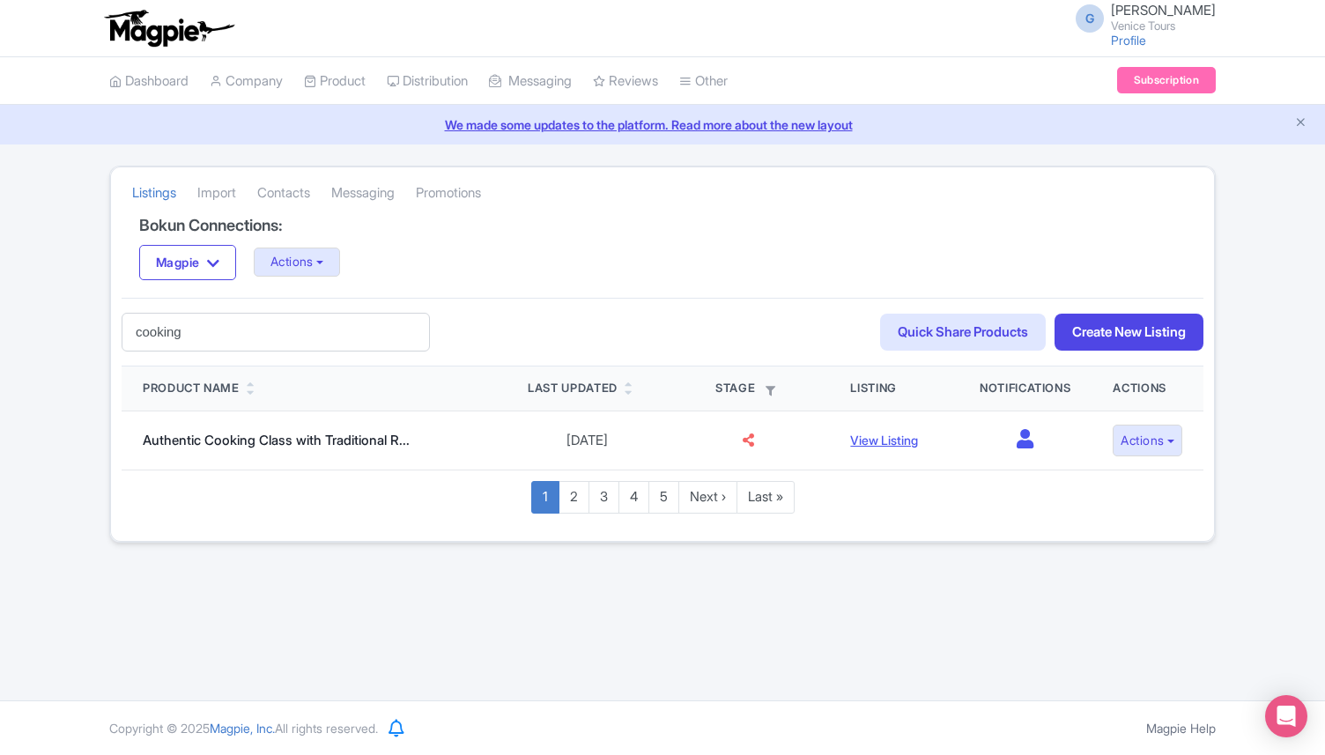
drag, startPoint x: 234, startPoint y: 333, endPoint x: 74, endPoint y: 323, distance: 160.7
click at [77, 323] on div "Listings Import Contacts Messaging Promotions Bokun Connections: Magpie Magpie …" at bounding box center [662, 354] width 1325 height 377
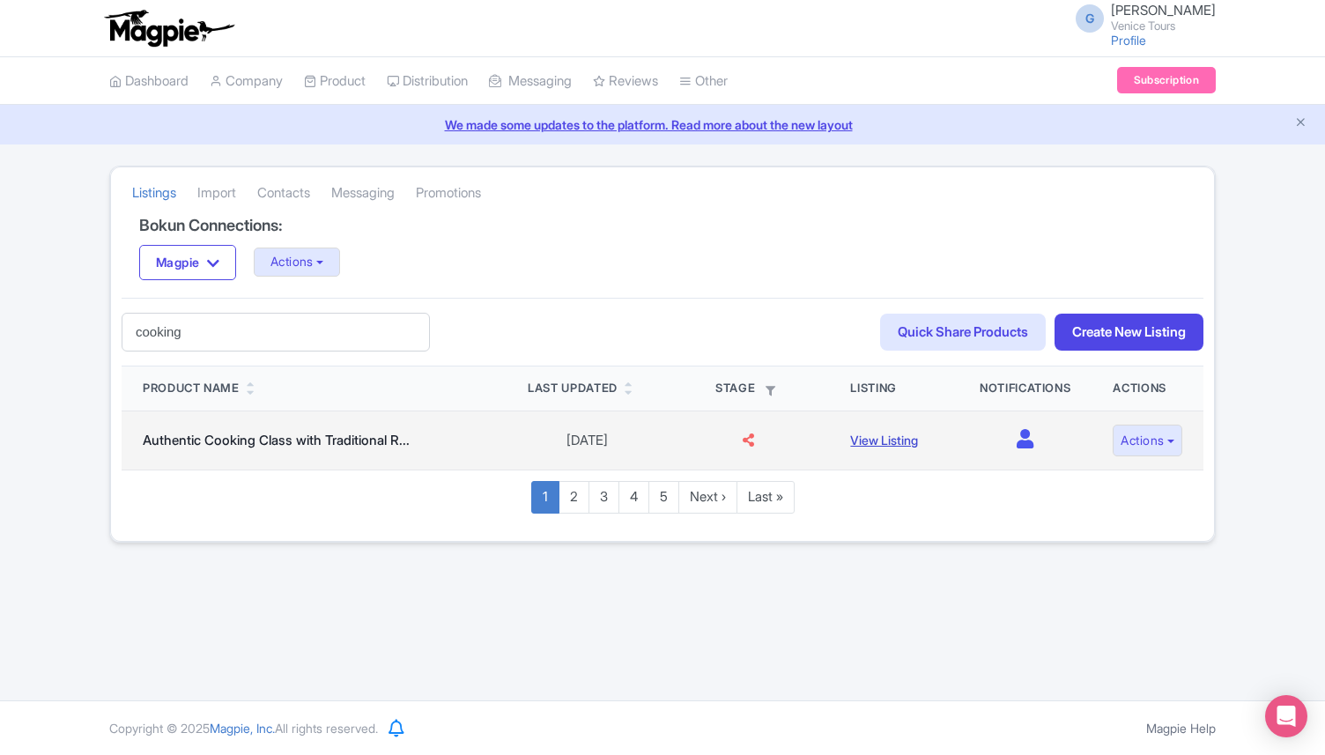
click at [871, 448] on link "View Listing" at bounding box center [884, 440] width 68 height 15
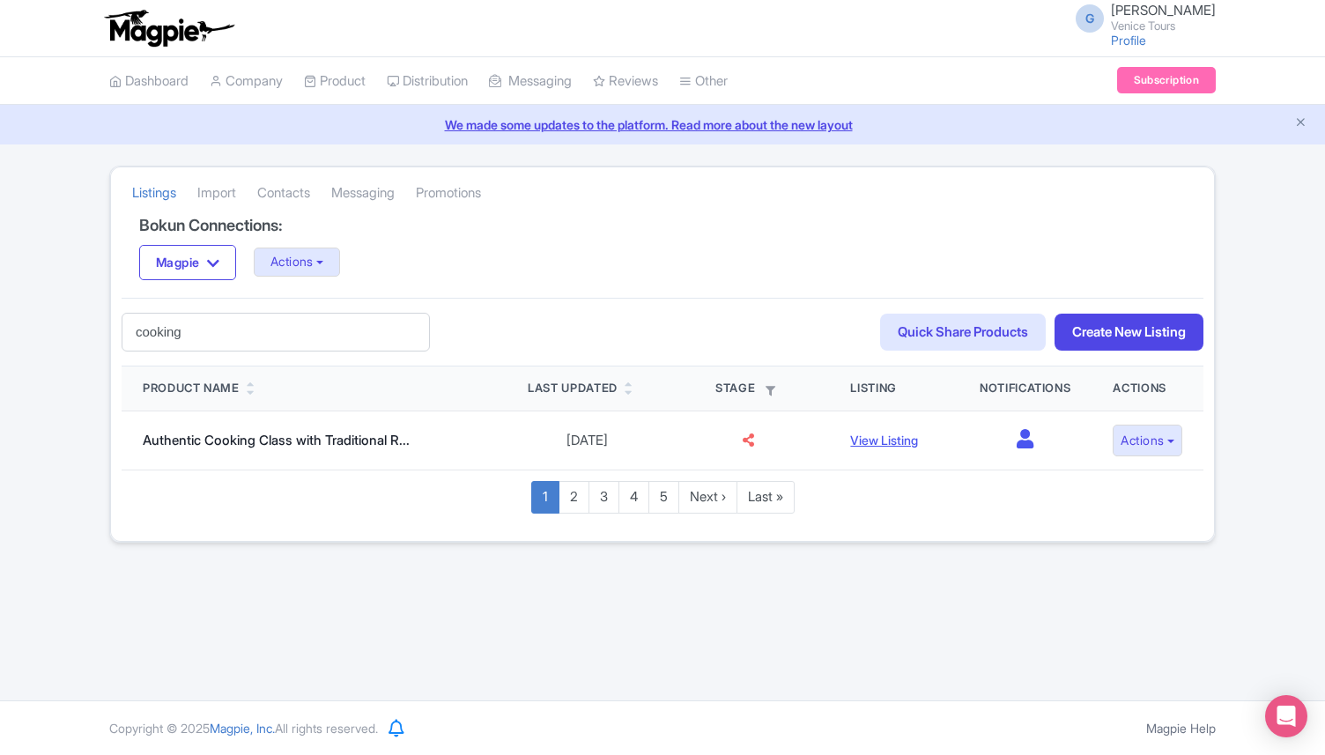
drag, startPoint x: 203, startPoint y: 333, endPoint x: 118, endPoint y: 324, distance: 85.1
click at [118, 326] on div "Bokun Connections: Magpie Magpie Actions Update Connection + Add New Connection…" at bounding box center [662, 379] width 1103 height 324
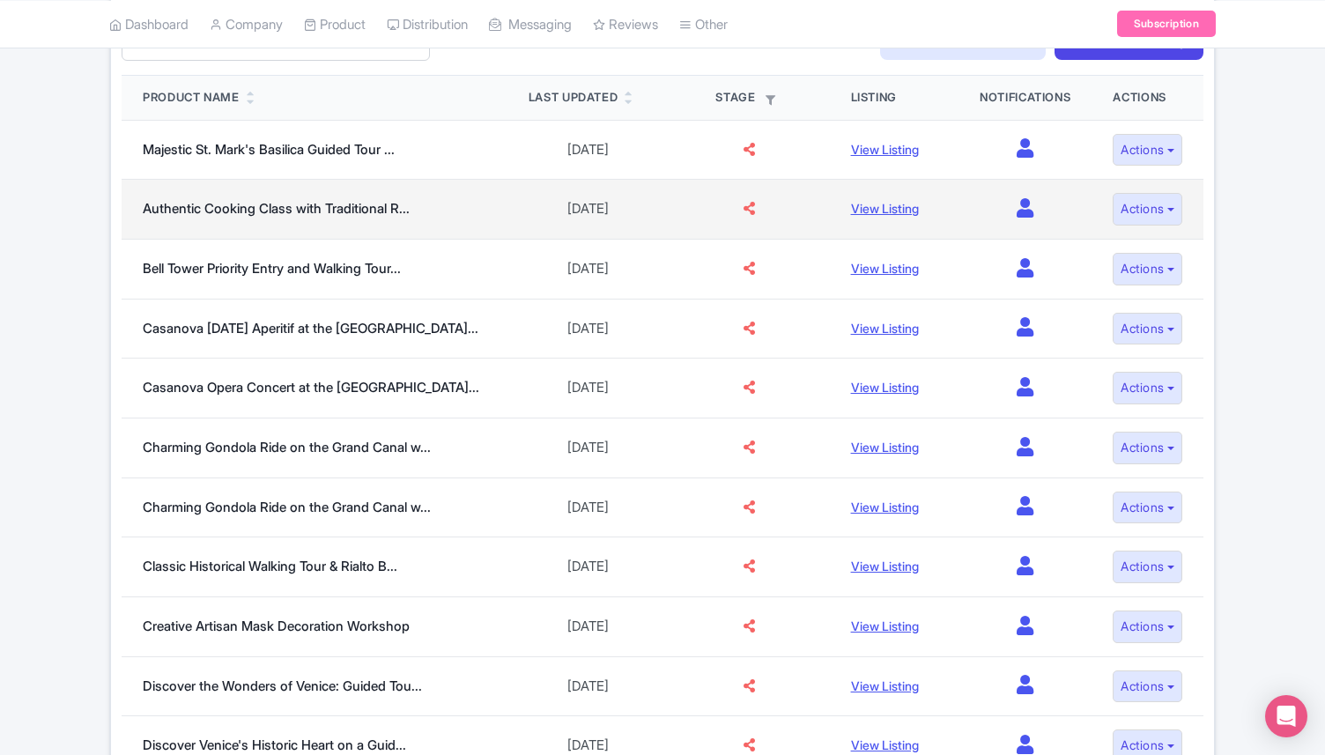
scroll to position [293, 0]
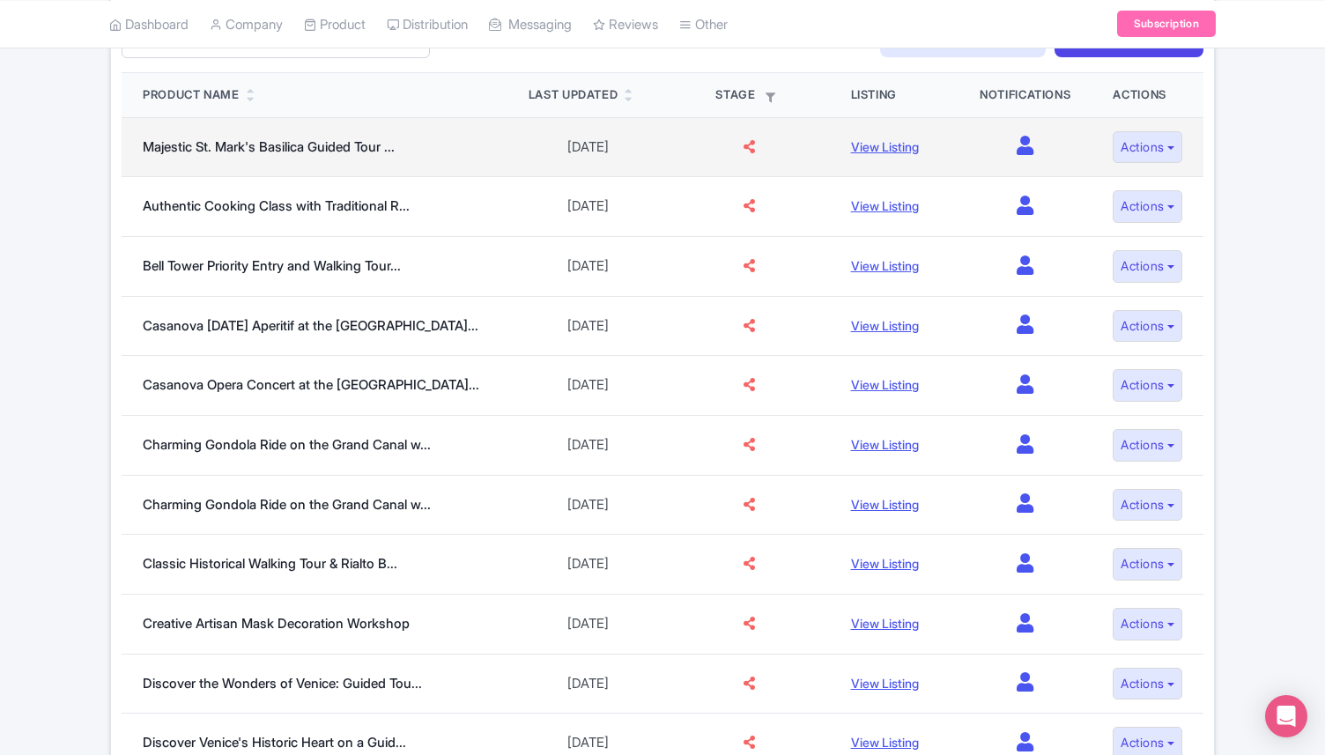
click at [744, 145] on icon at bounding box center [749, 146] width 11 height 13
click at [736, 137] on td at bounding box center [749, 147] width 161 height 60
click at [740, 155] on td at bounding box center [749, 147] width 161 height 60
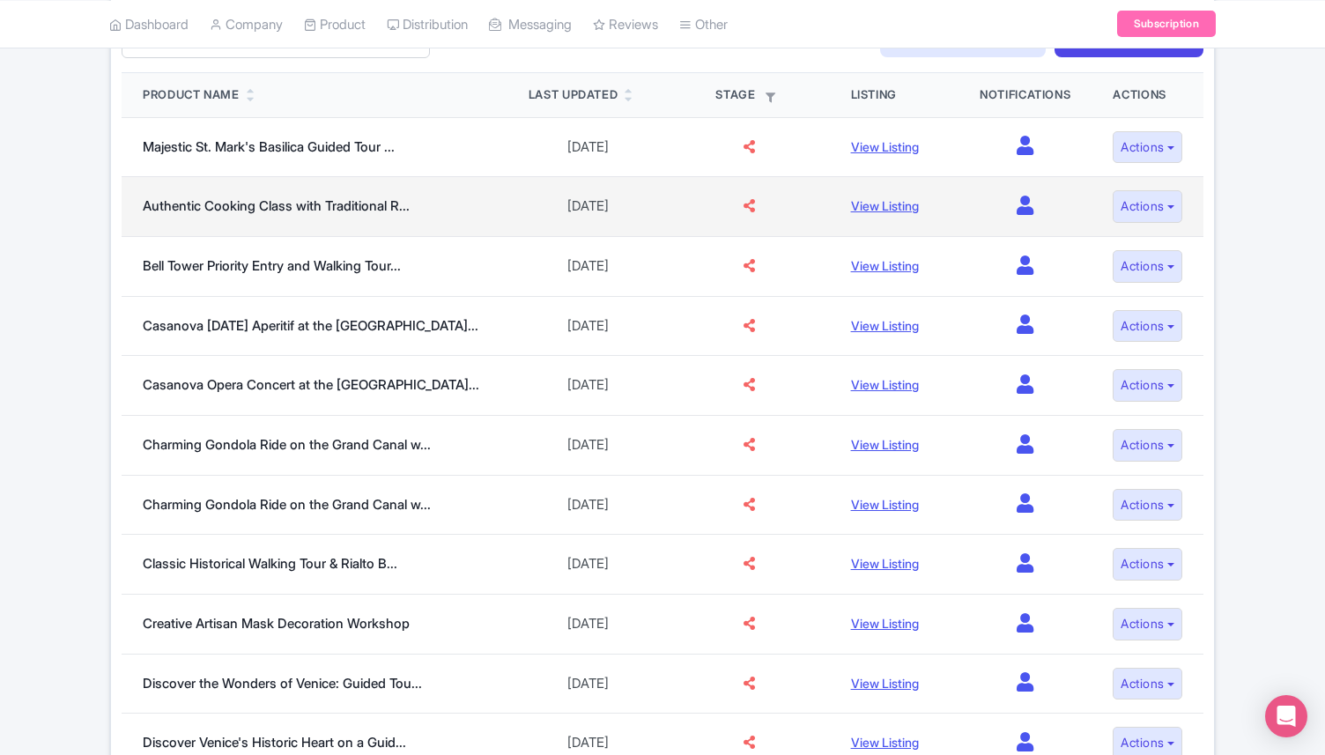
click at [740, 214] on td at bounding box center [749, 207] width 161 height 60
click at [744, 207] on icon at bounding box center [749, 205] width 11 height 13
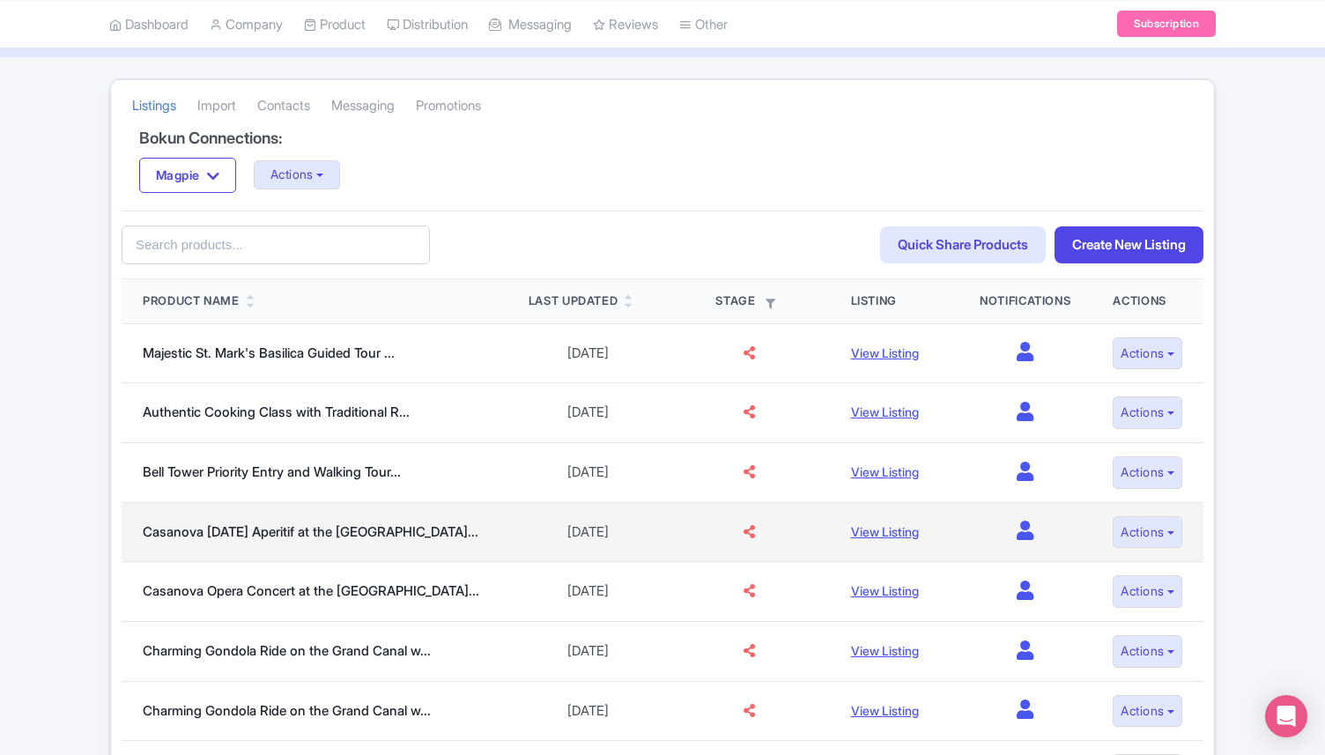
scroll to position [0, 0]
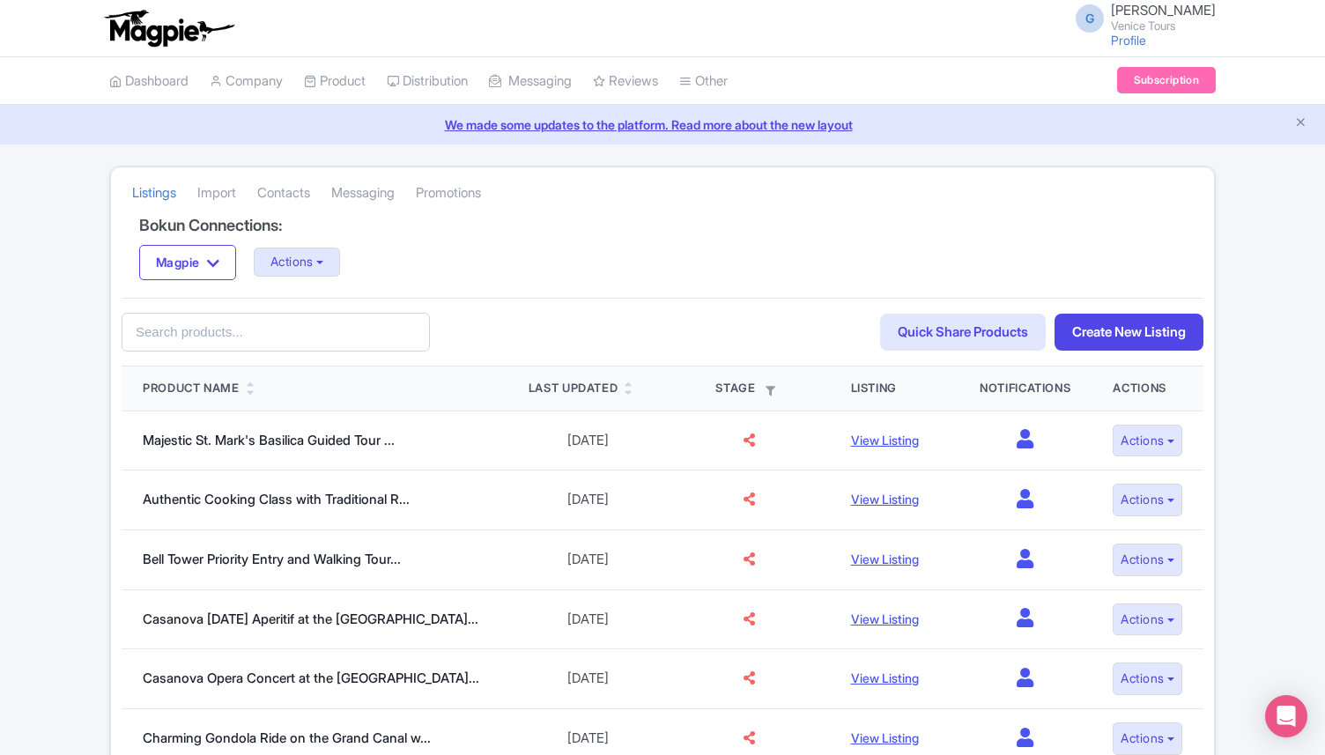
click at [754, 399] on th "Stage Mapped Unmapped Apply Filter Clear" at bounding box center [749, 389] width 161 height 44
click at [766, 386] on icon "button" at bounding box center [771, 391] width 10 height 10
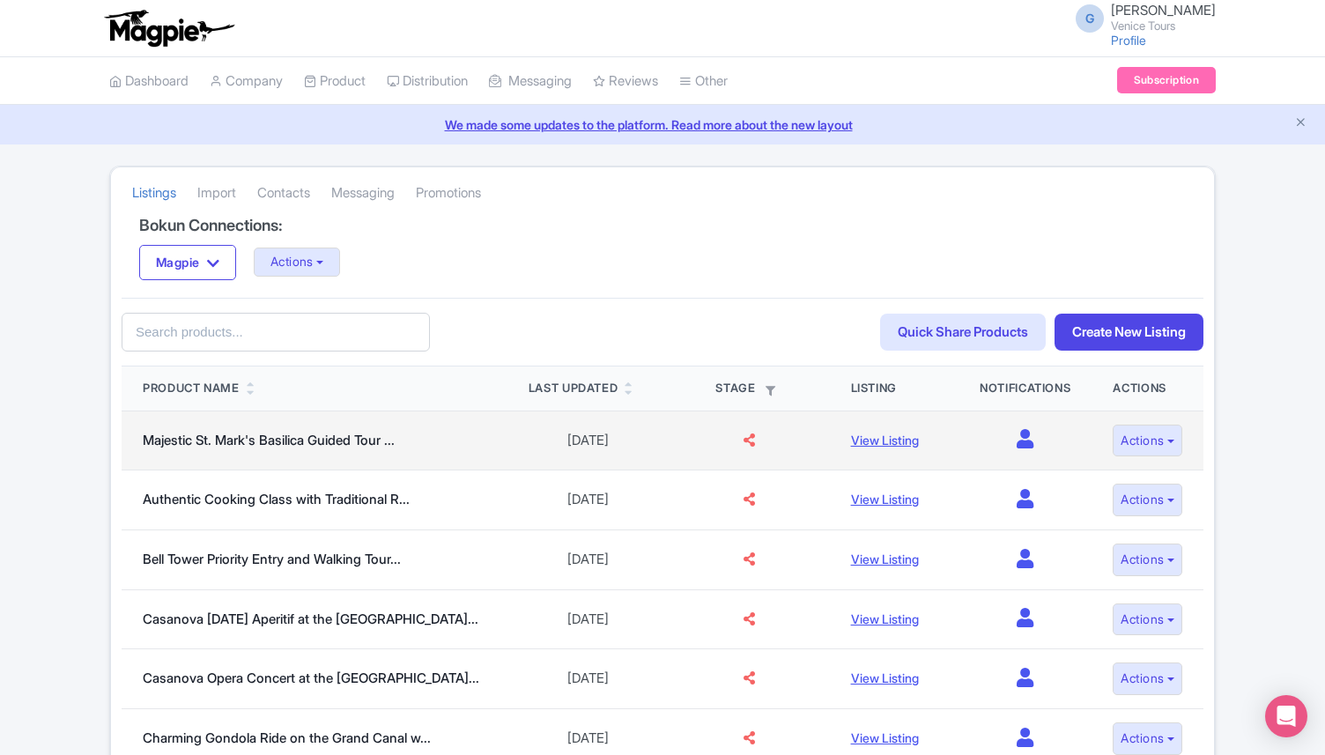
click at [744, 446] on icon at bounding box center [749, 440] width 11 height 13
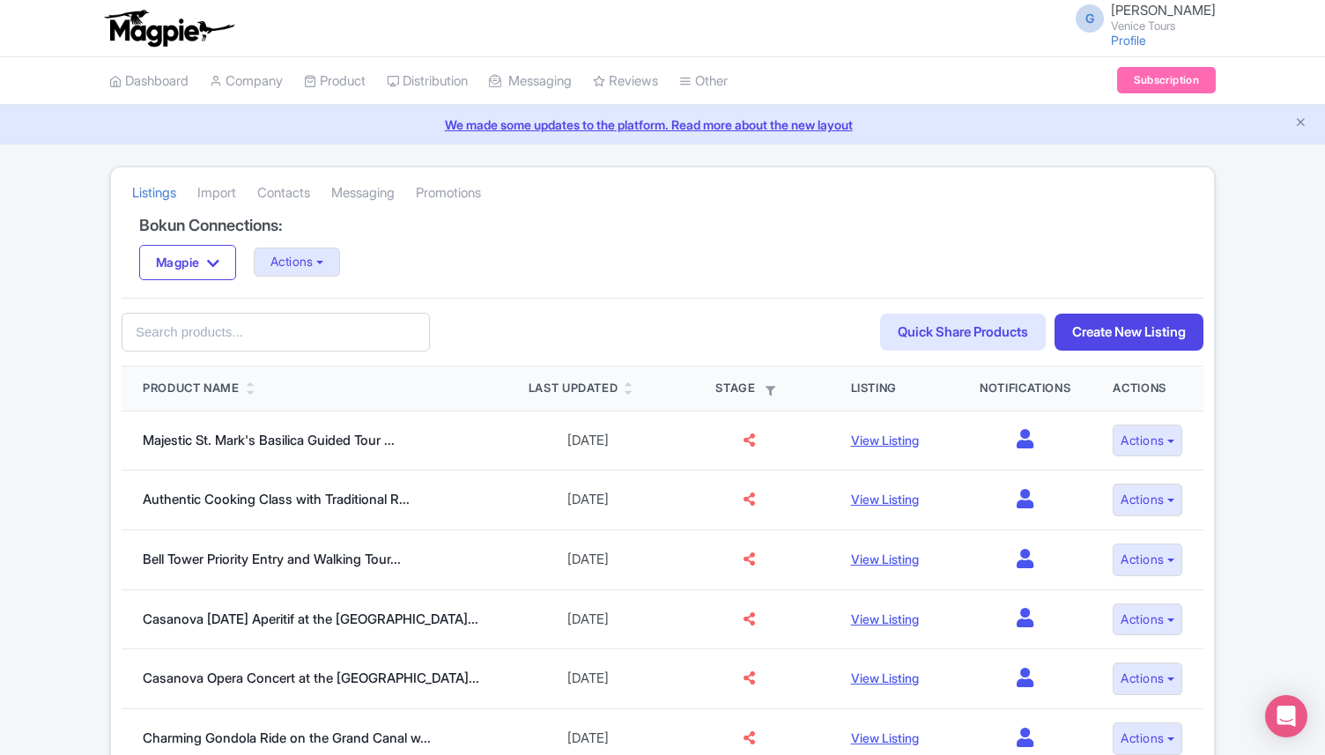
click at [760, 395] on button "button" at bounding box center [771, 390] width 23 height 16
click at [639, 417] on label "Mapped" at bounding box center [666, 418] width 54 height 19
click at [639, 417] on input "Mapped" at bounding box center [644, 412] width 11 height 11
checkbox input "true"
click at [650, 486] on input "Apply Filter" at bounding box center [660, 482] width 95 height 26
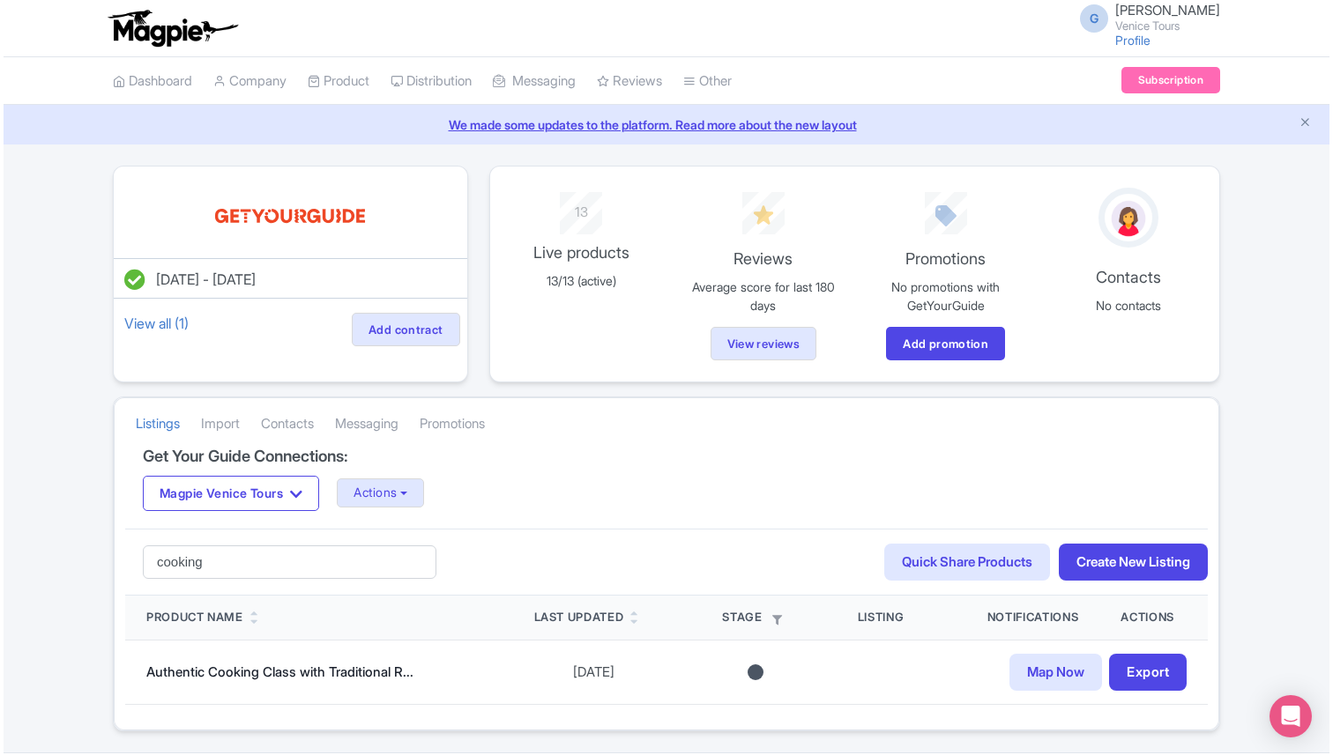
scroll to position [52, 0]
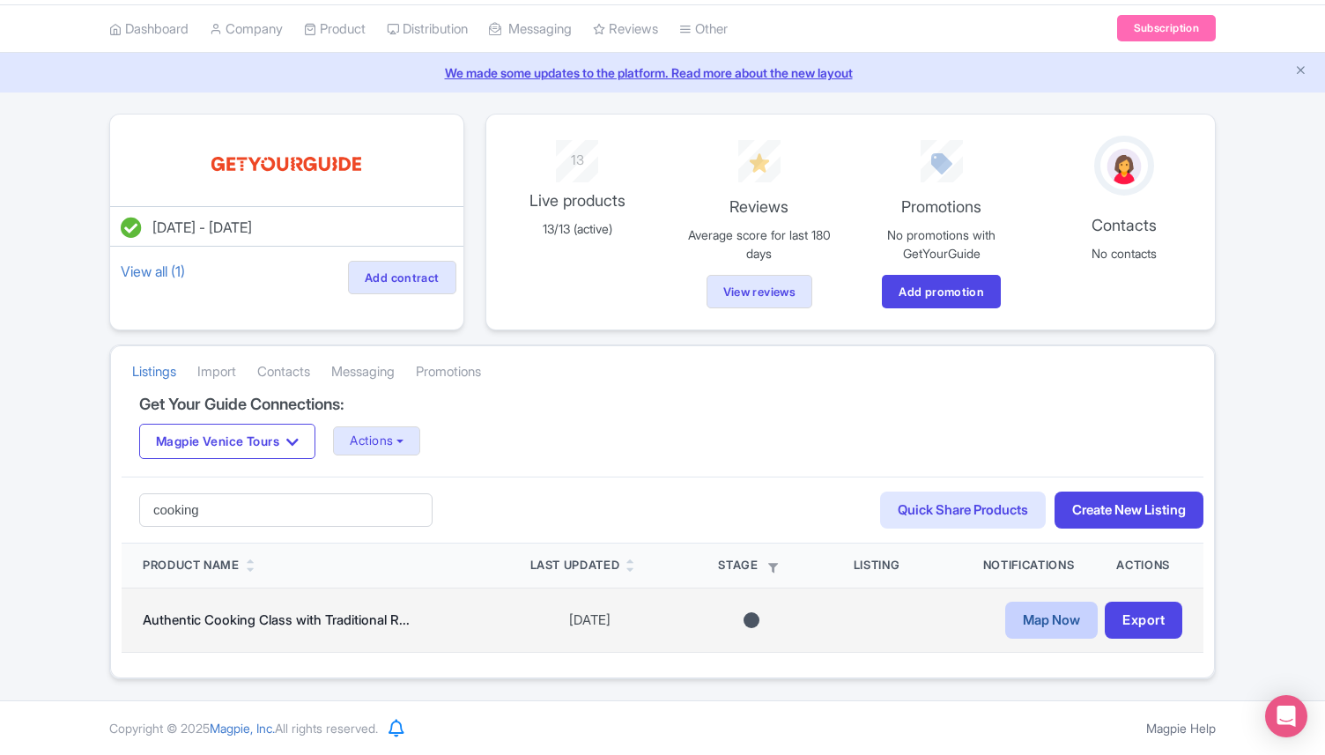
click at [1050, 630] on link "Map Now" at bounding box center [1052, 621] width 93 height 38
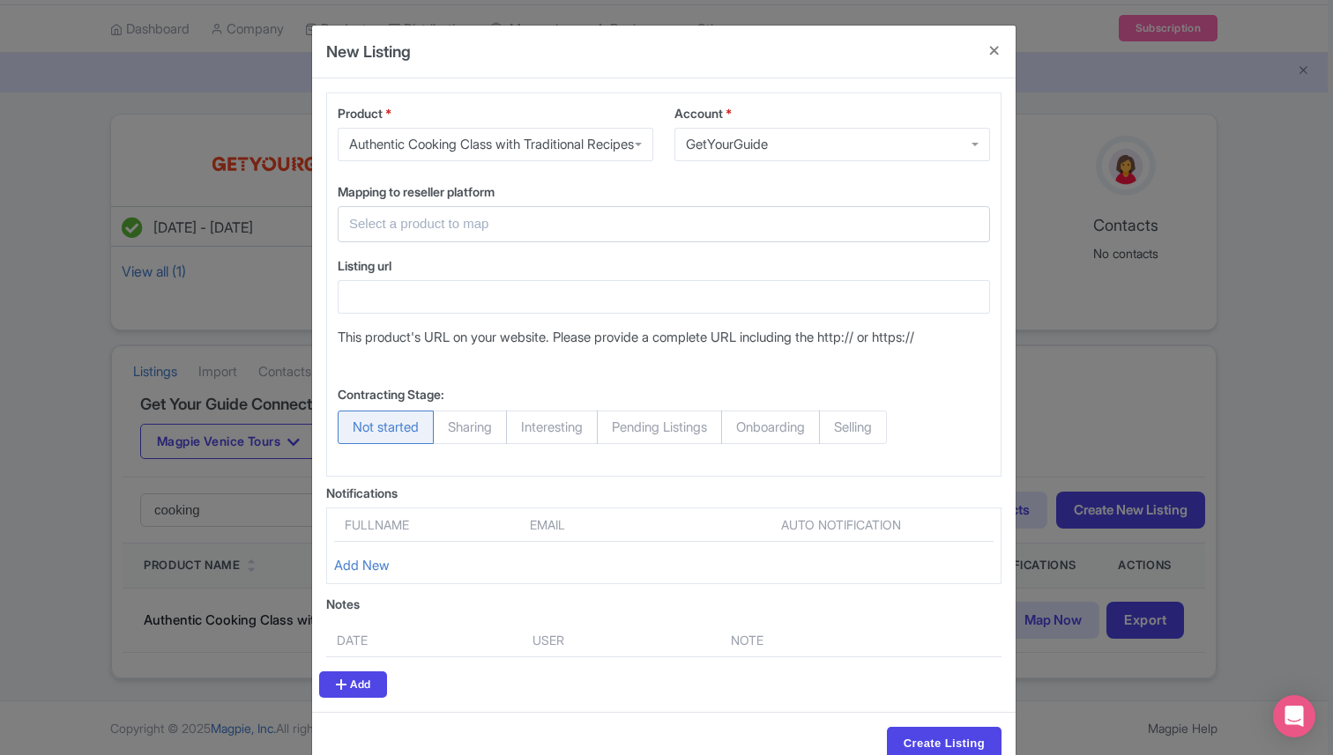
click at [476, 234] on input "text" at bounding box center [653, 224] width 608 height 20
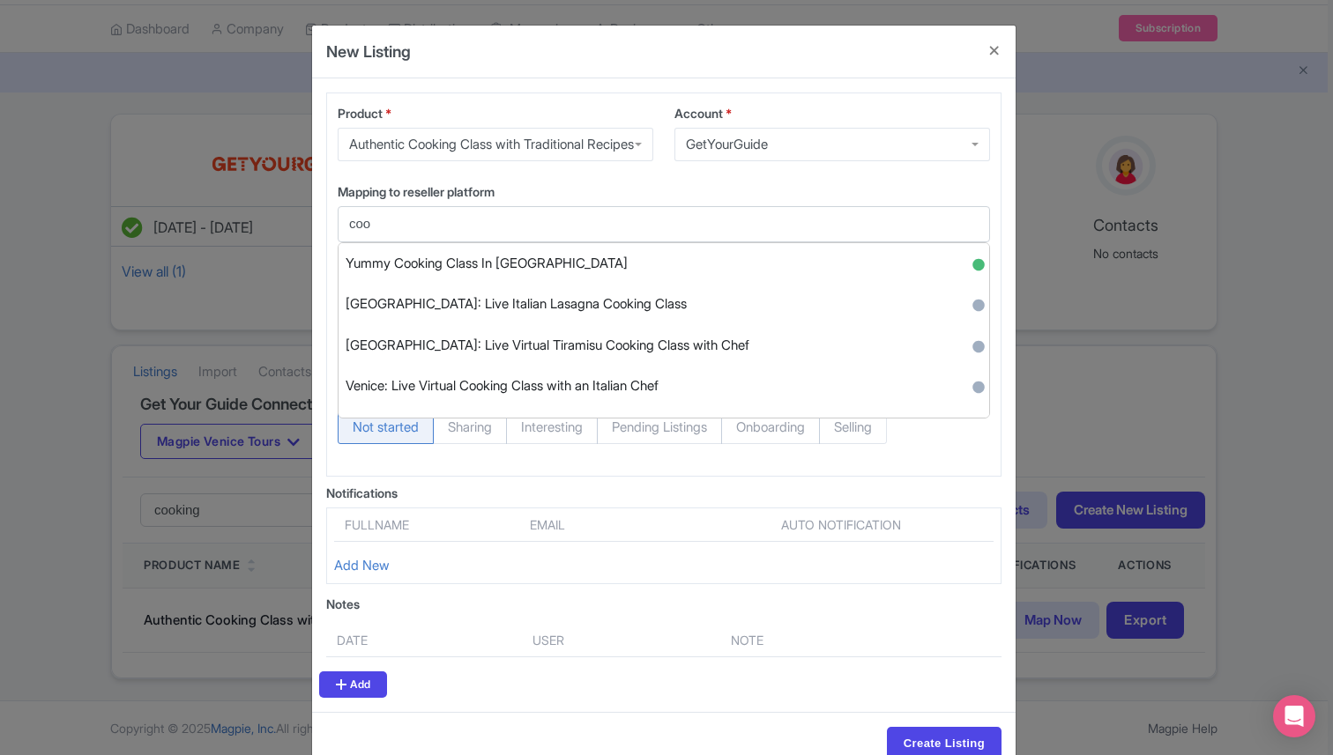
drag, startPoint x: 382, startPoint y: 255, endPoint x: 306, endPoint y: 255, distance: 76.7
click at [306, 255] on div "New Listing Product * Authentic Cooking Class with Traditional Recipes Authenti…" at bounding box center [666, 377] width 1333 height 755
type input "a"
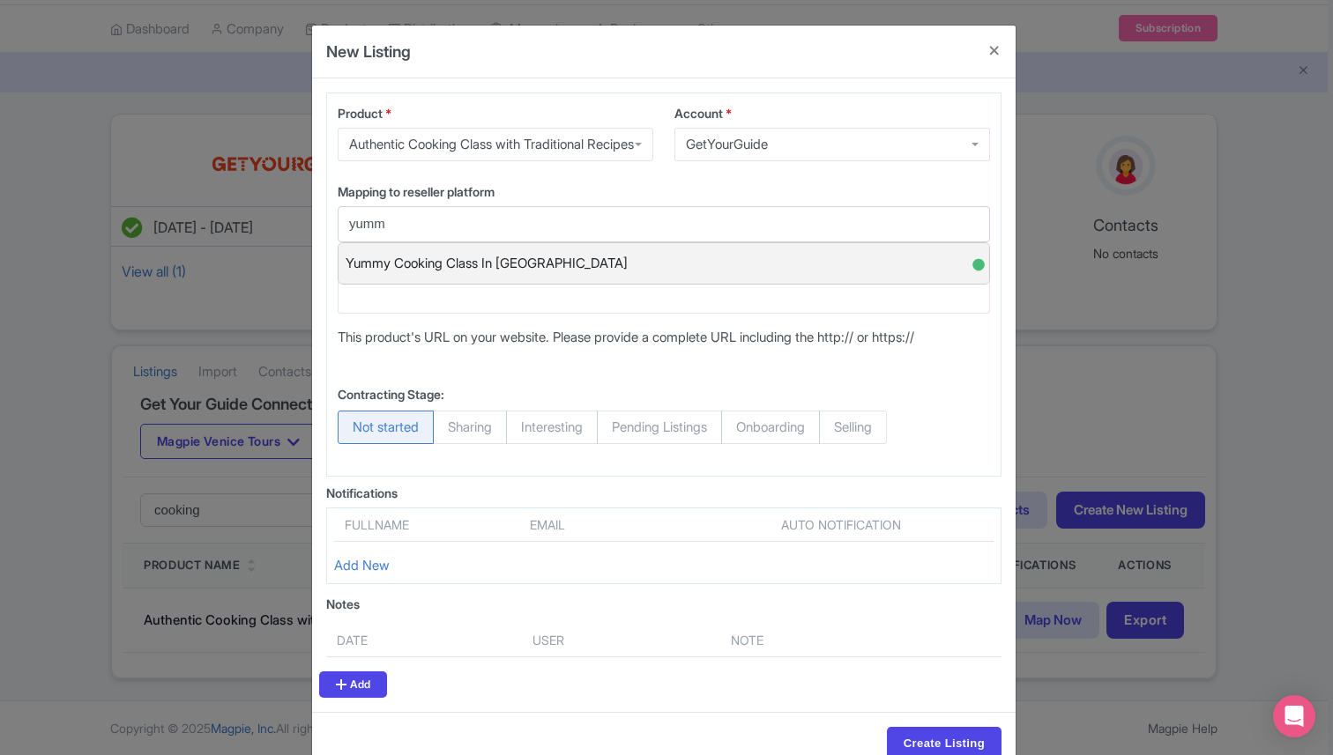
click at [462, 278] on span "Yummy Cooking Class In Venice" at bounding box center [486, 263] width 282 height 27
type input "Yummy Cooking Class In Venice"
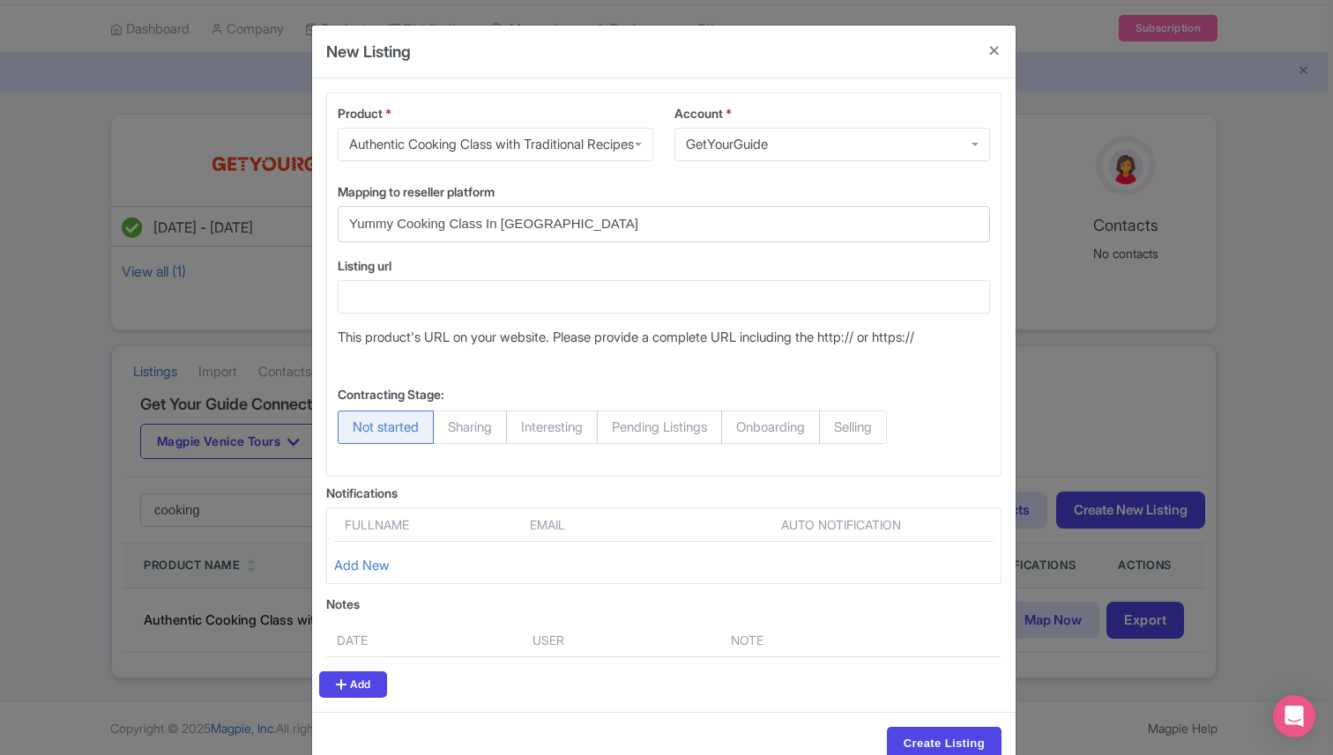
click at [877, 444] on span "Selling" at bounding box center [853, 427] width 68 height 33
click at [836, 428] on input "Selling" at bounding box center [828, 420] width 18 height 18
radio input "true"
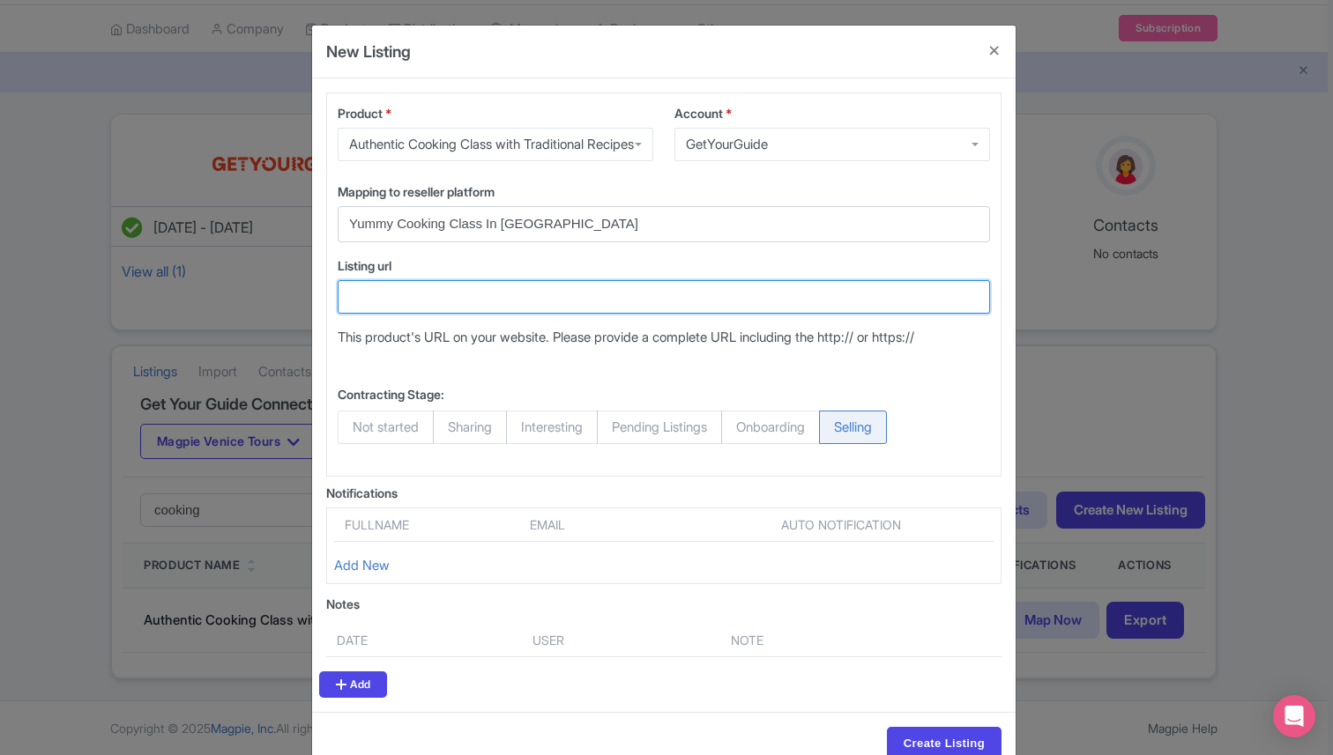
click at [429, 314] on input "Listing url" at bounding box center [664, 296] width 652 height 33
paste input "https://www.getyourguide.com/venice-l35/yummy-cooking-class-in-venice-t194456/?…"
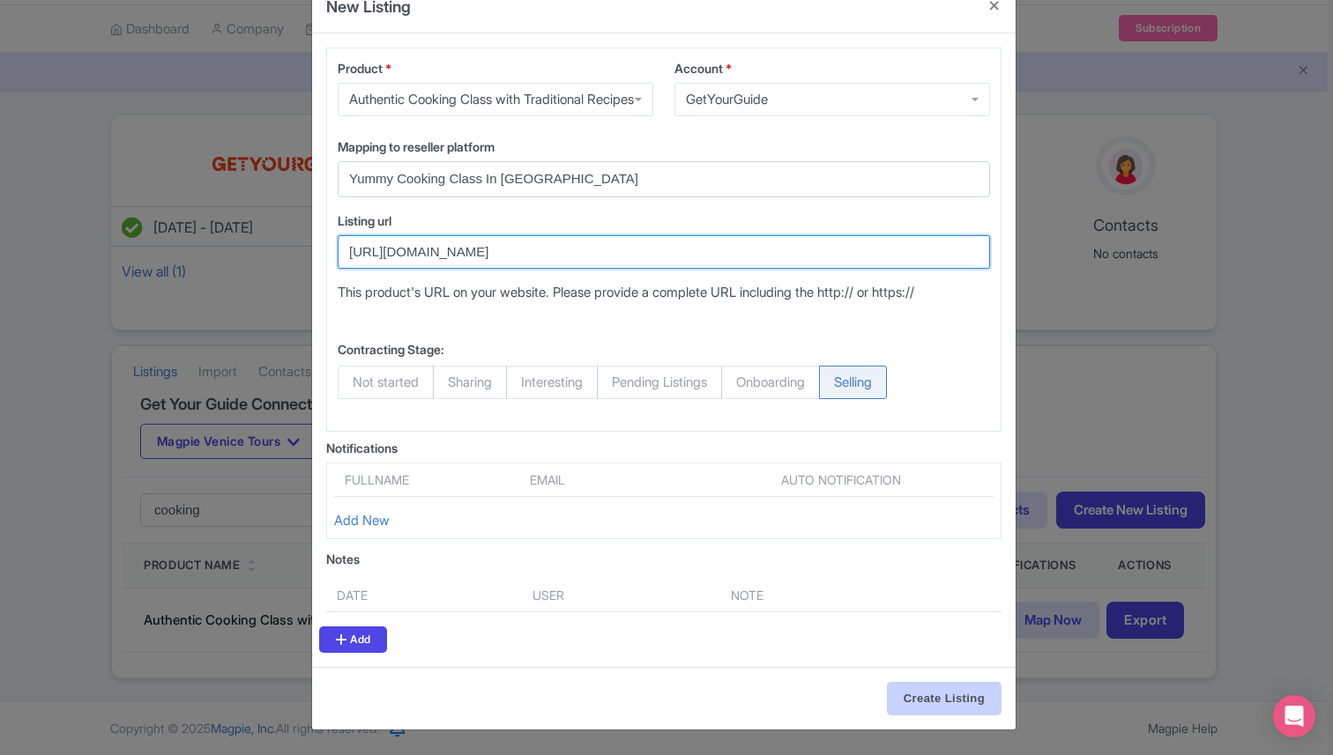
type input "https://www.getyourguide.com/venice-l35/yummy-cooking-class-in-venice-t194456/?…"
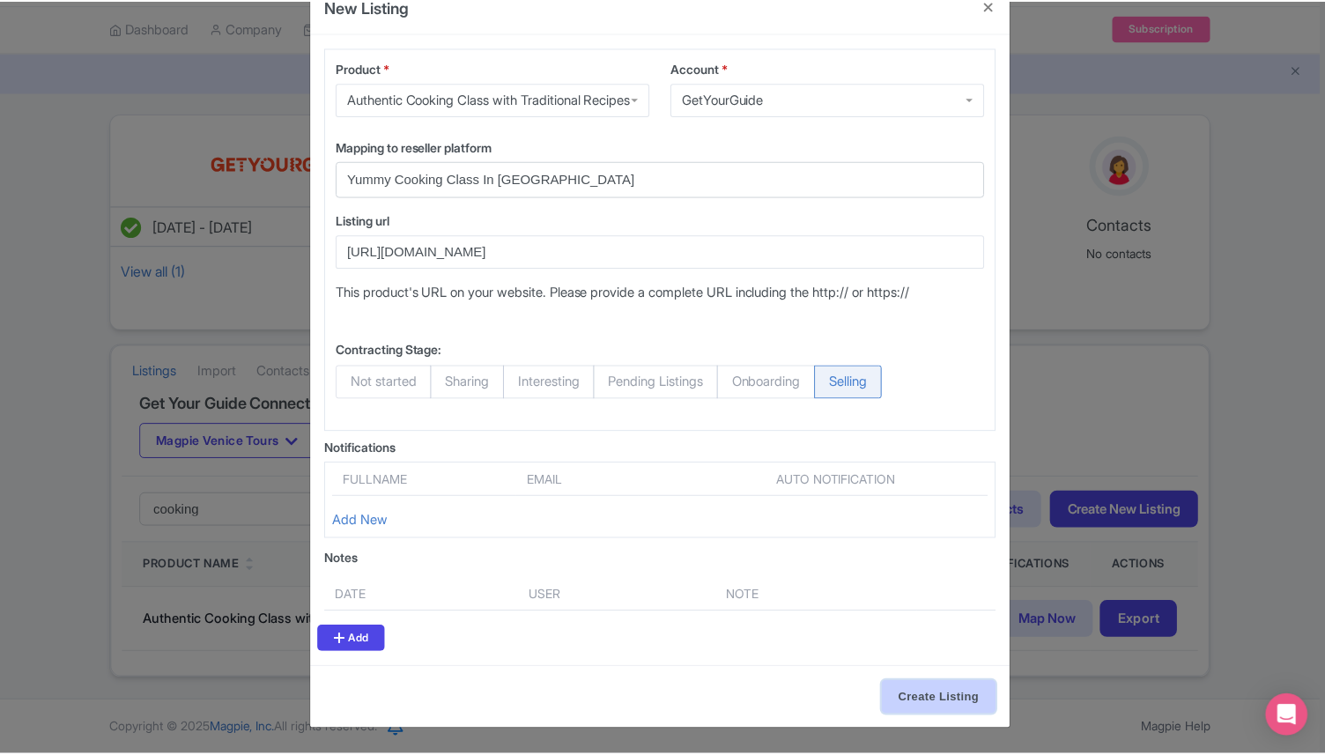
scroll to position [0, 0]
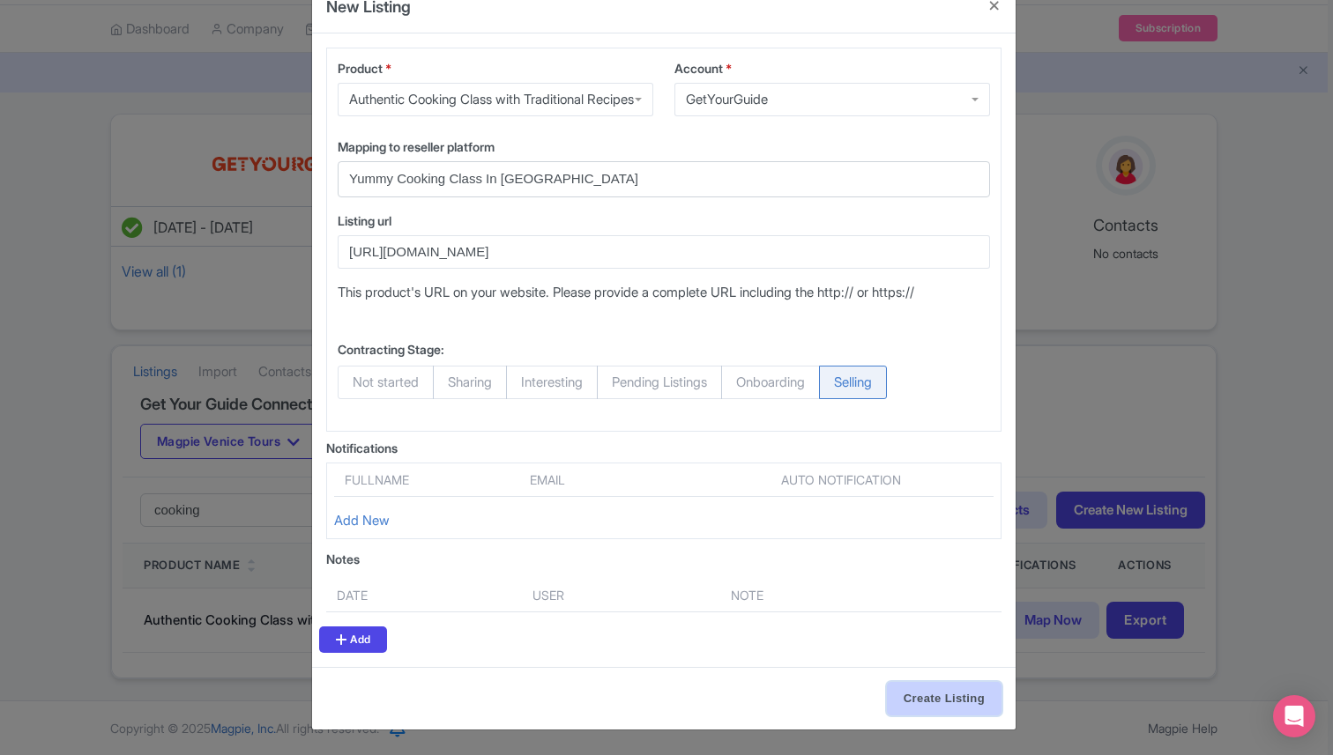
click at [922, 709] on input "Create Listing" at bounding box center [944, 698] width 115 height 33
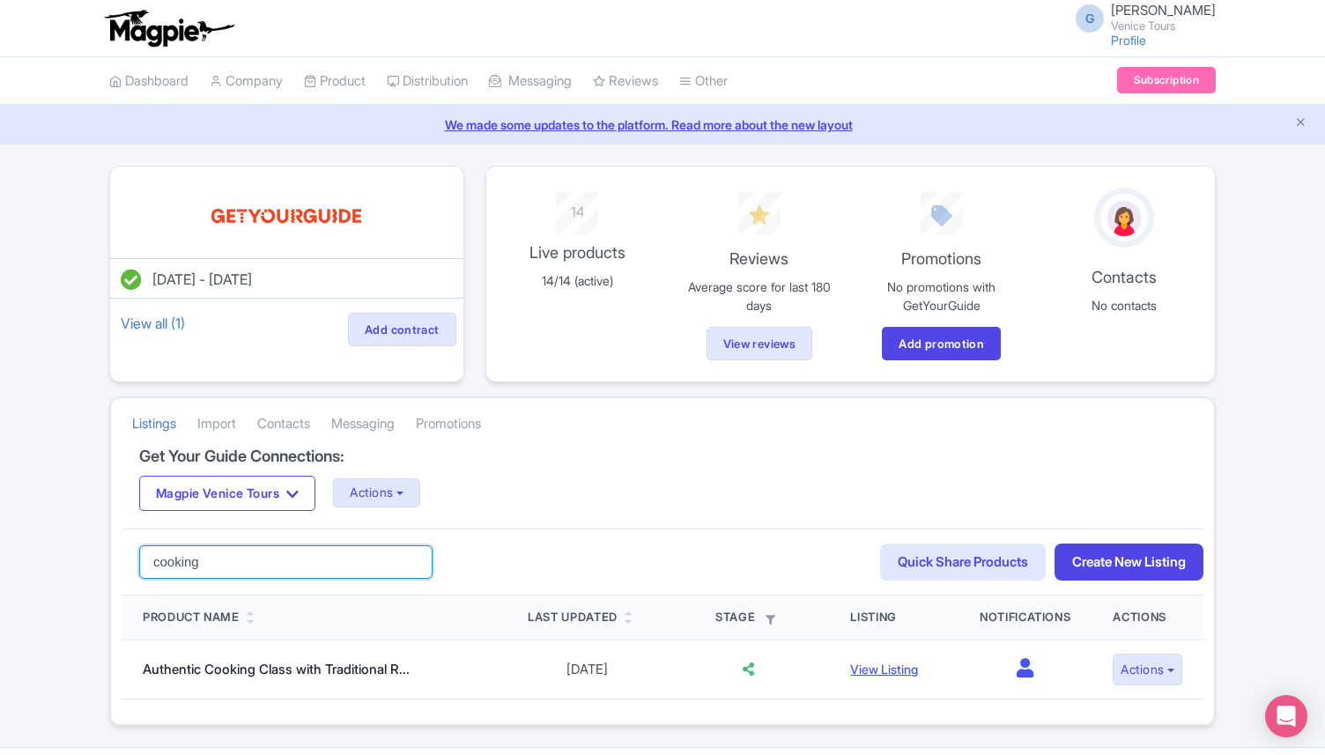
drag, startPoint x: 219, startPoint y: 570, endPoint x: 118, endPoint y: 563, distance: 100.7
click at [118, 564] on div "Get Your Guide Connections: Magpie Venice Tours Magpie Venice Tours Actions Upd…" at bounding box center [662, 586] width 1103 height 277
type input "majestic"
click button "Search" at bounding box center [0, 0] width 0 height 0
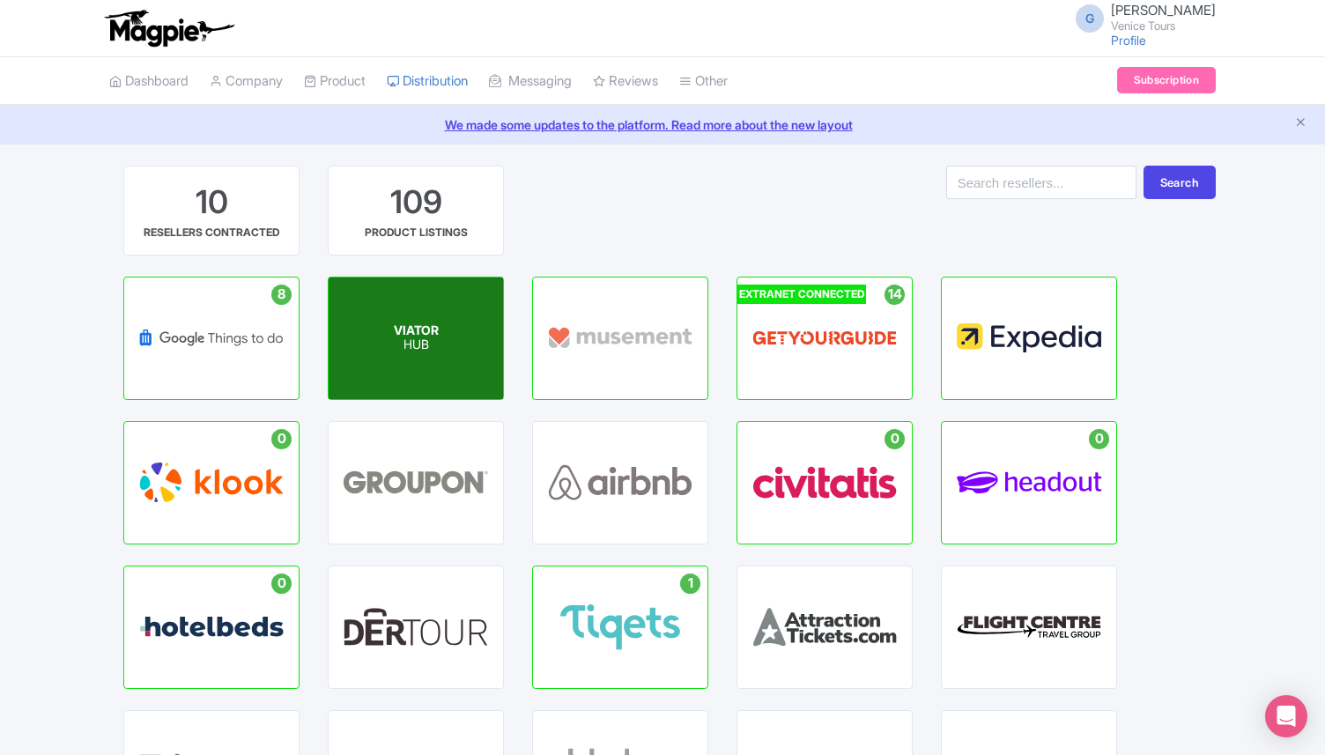
click at [417, 311] on div "VIATOR HUB" at bounding box center [416, 339] width 174 height 122
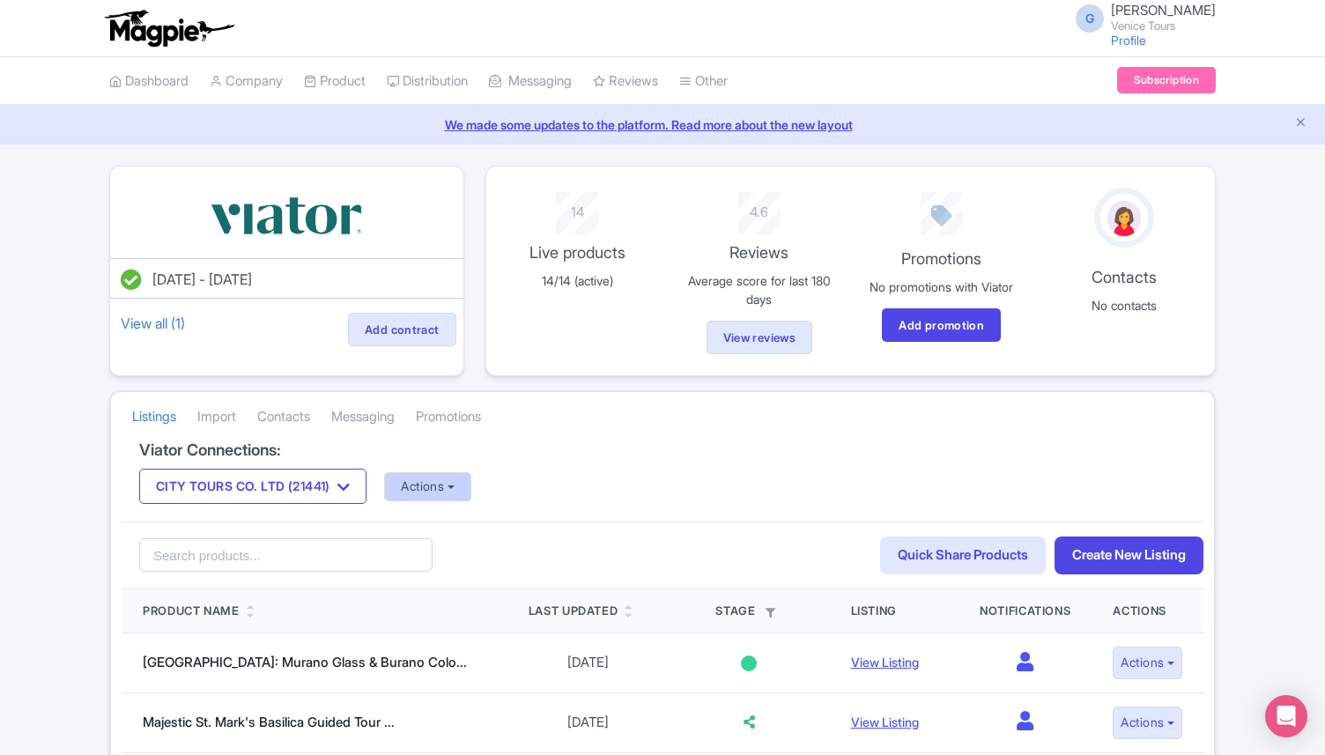
scroll to position [67, 0]
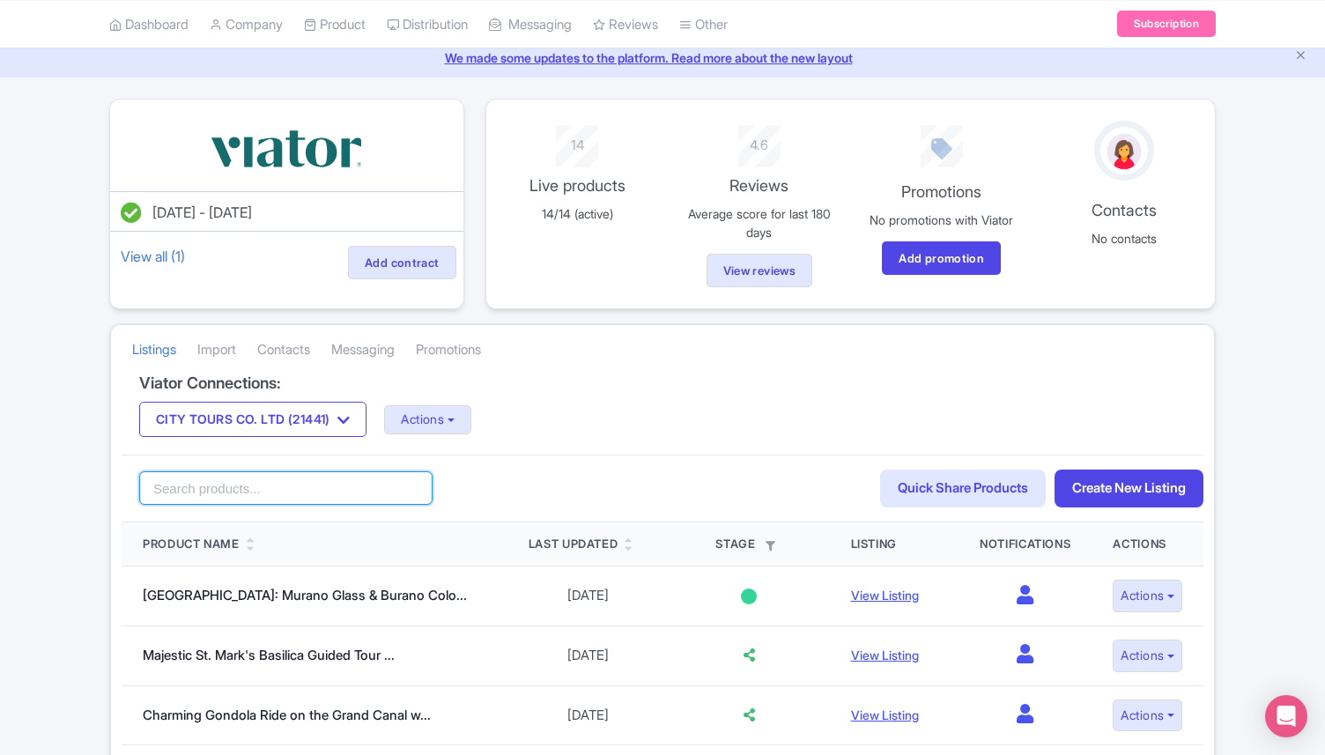
click at [219, 498] on input "search" at bounding box center [285, 488] width 293 height 33
type input "cooking"
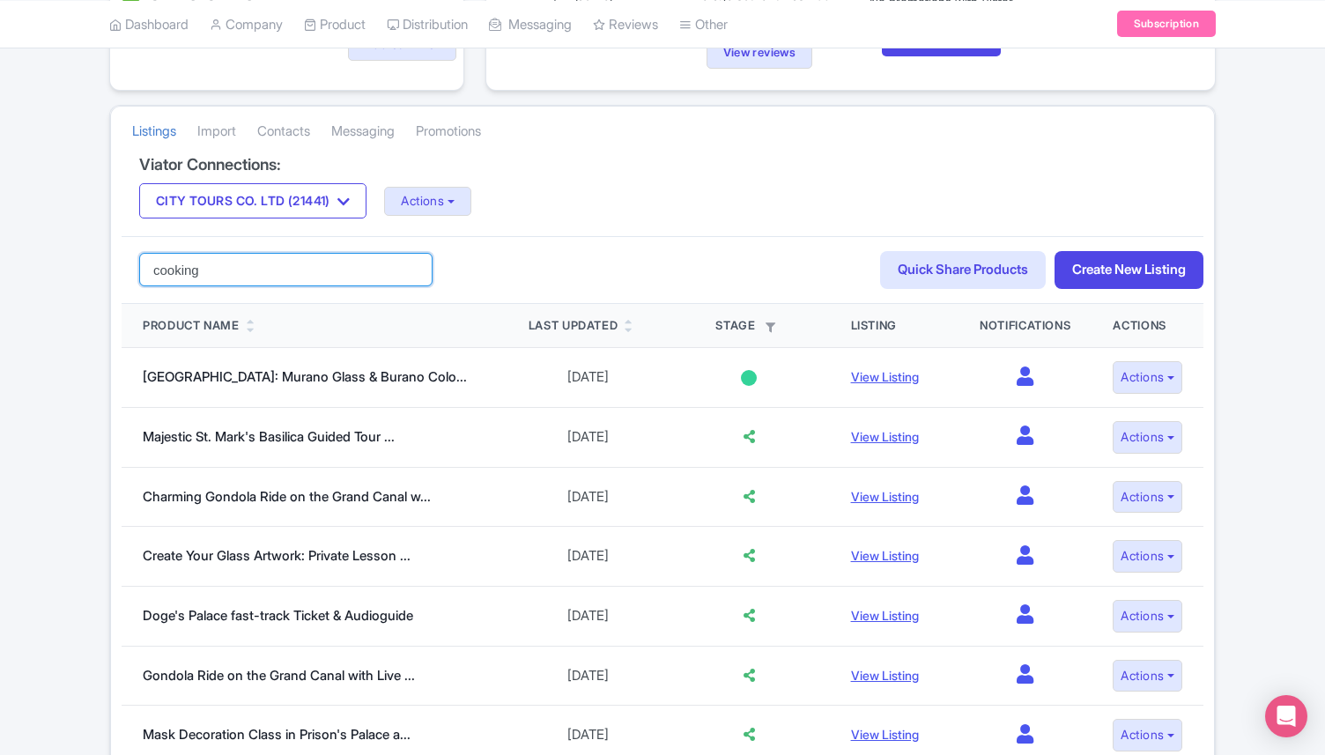
scroll to position [301, 0]
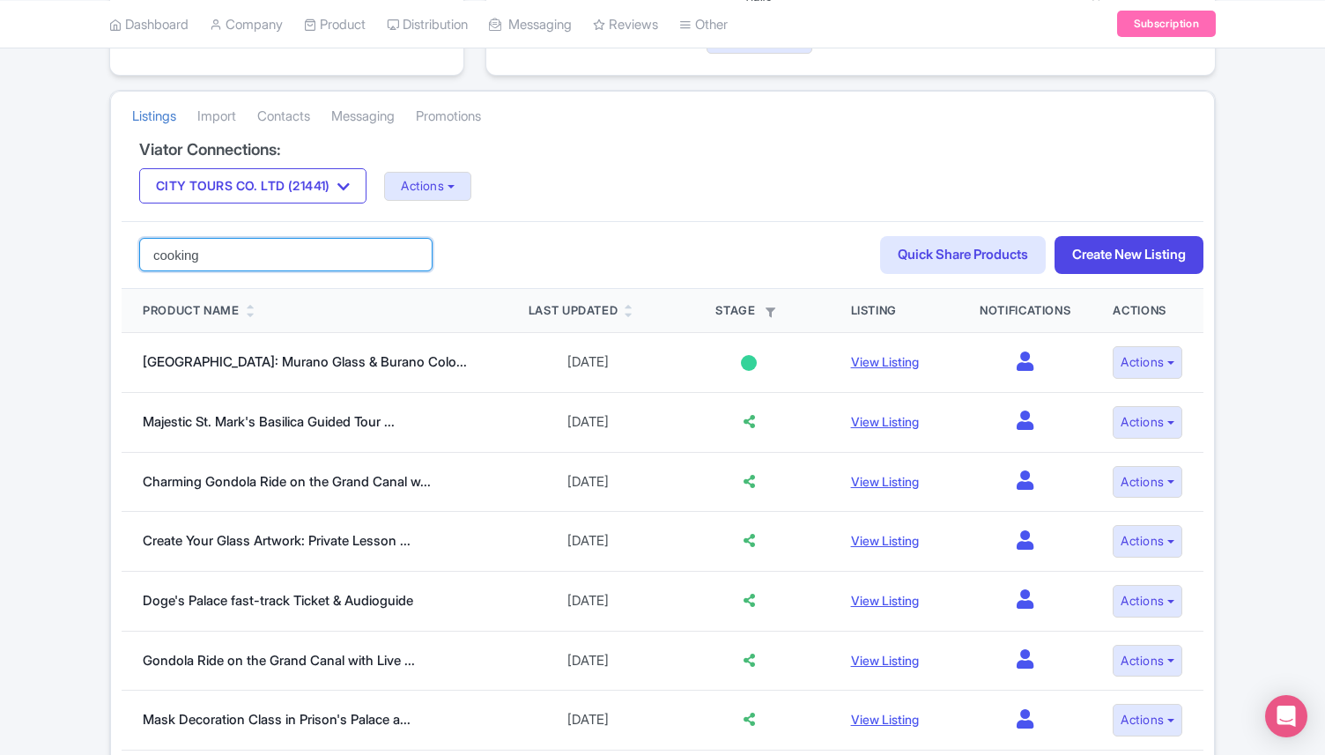
click button "Search" at bounding box center [0, 0] width 0 height 0
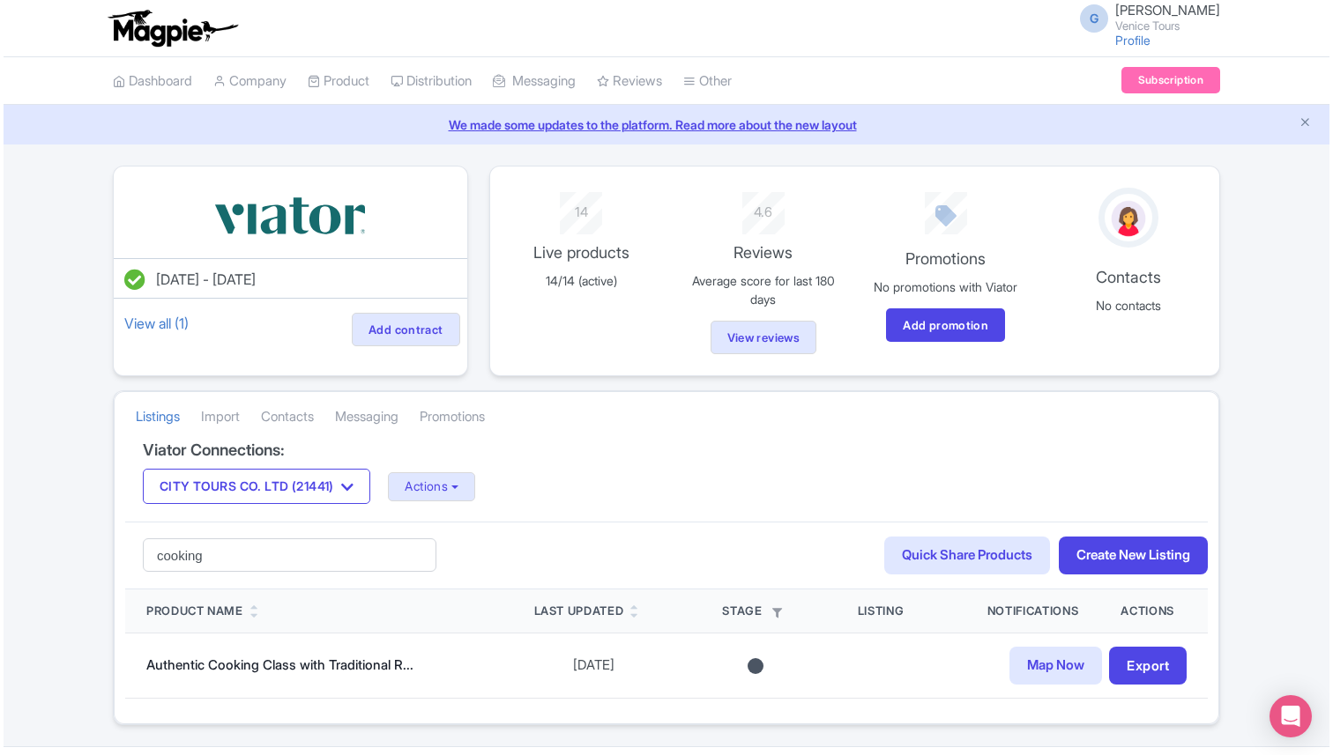
scroll to position [46, 0]
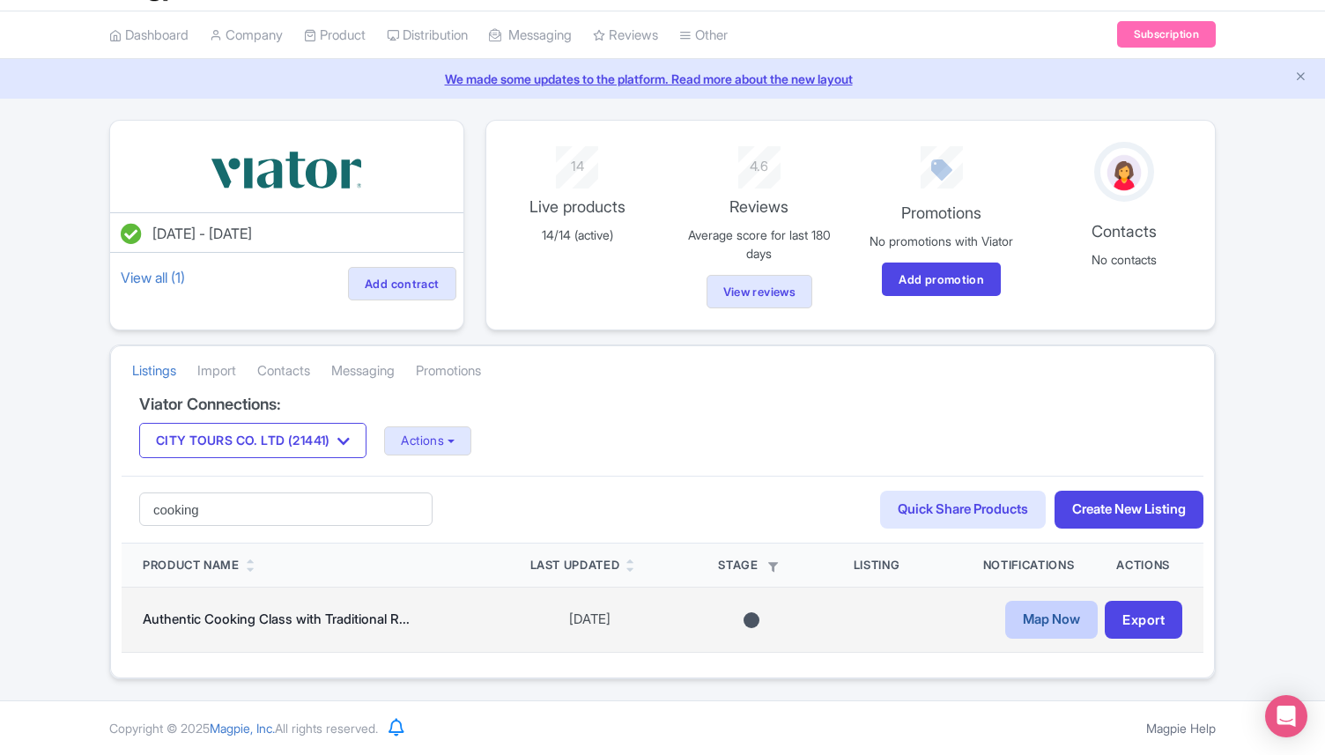
click at [1028, 637] on link "Map Now" at bounding box center [1052, 620] width 93 height 38
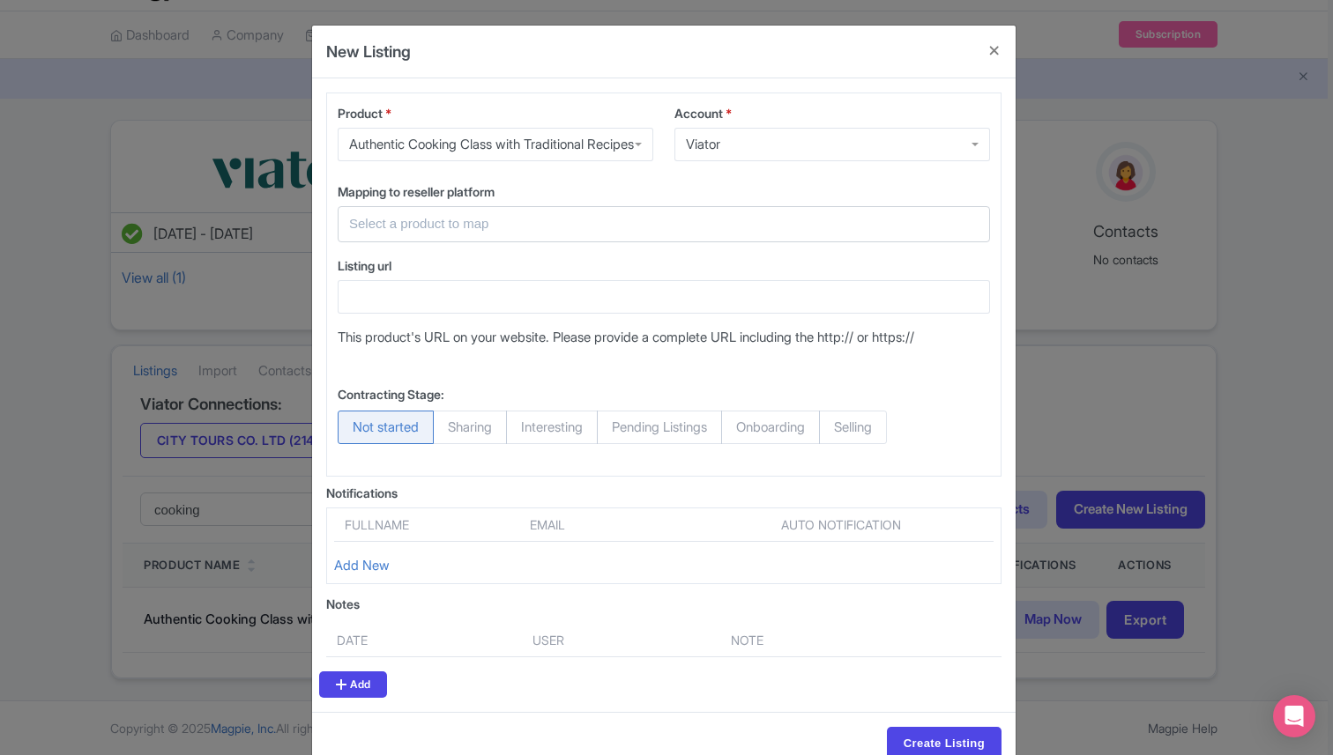
click at [388, 234] on input "text" at bounding box center [653, 224] width 608 height 20
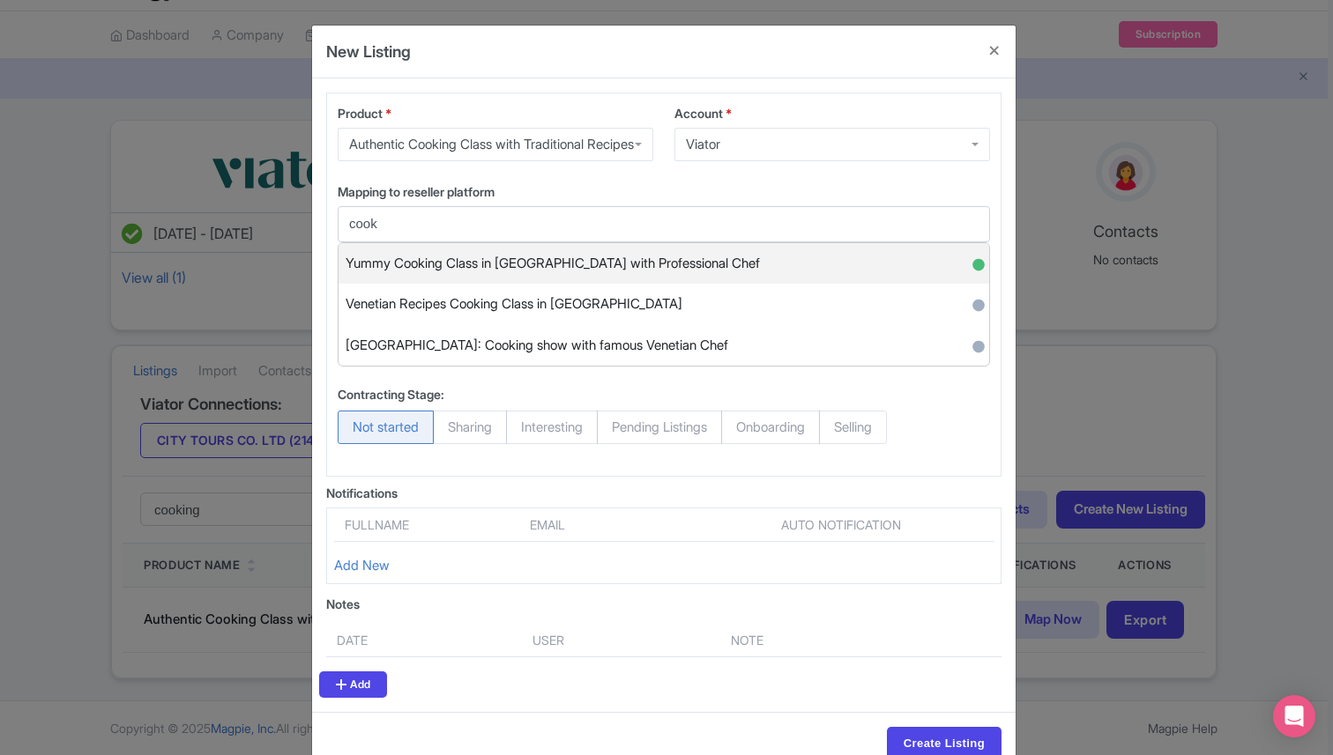
click at [517, 278] on span "Yummy Cooking Class in Venice with Professional Chef" at bounding box center [552, 263] width 414 height 27
type input "Yummy Cooking Class in Venice with Professional Chef"
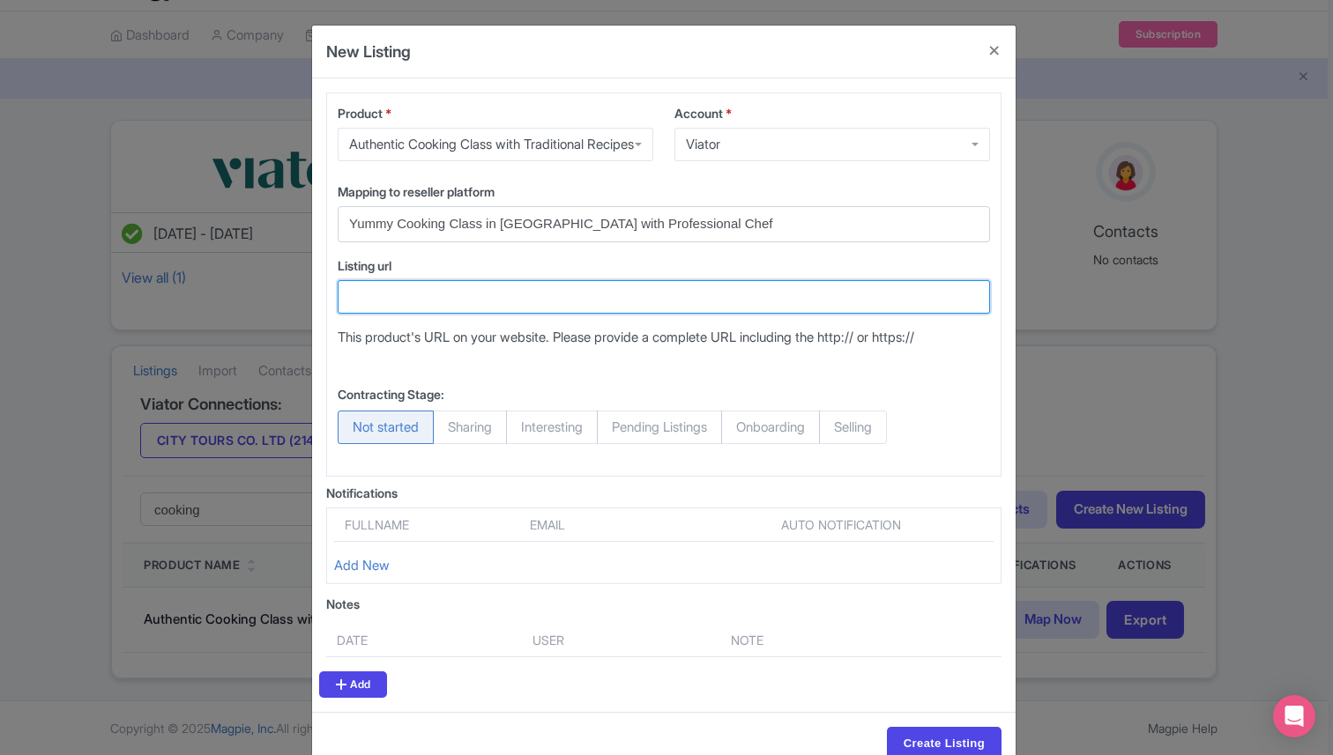
click at [489, 314] on input "Listing url" at bounding box center [664, 296] width 652 height 33
paste input "https://www.viator.com/tours/Venice/Yummy-cooking-class-in-Venice/d522-21441P85"
type input "https://www.viator.com/tours/Venice/Yummy-cooking-class-in-Venice/d522-21441P85"
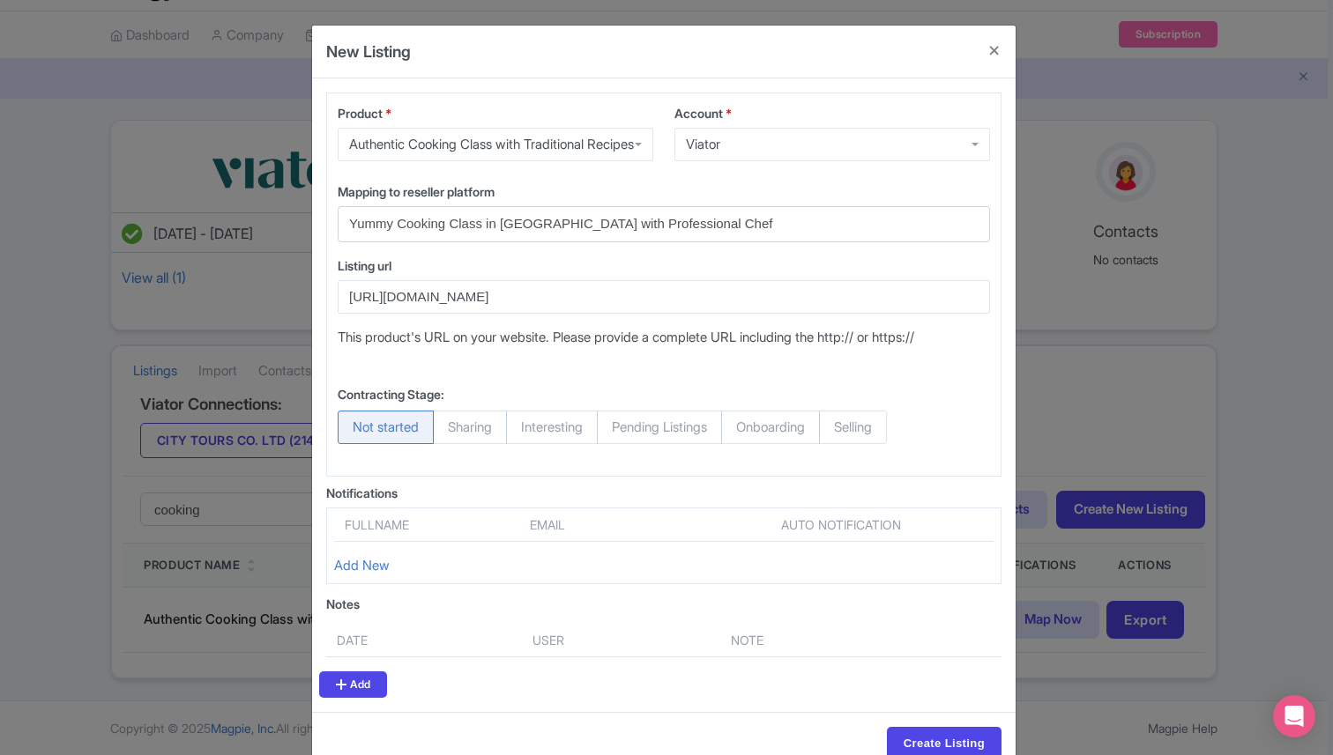
click at [887, 444] on span "Selling" at bounding box center [853, 427] width 68 height 33
click at [836, 428] on input "Selling" at bounding box center [828, 420] width 18 height 18
radio input "true"
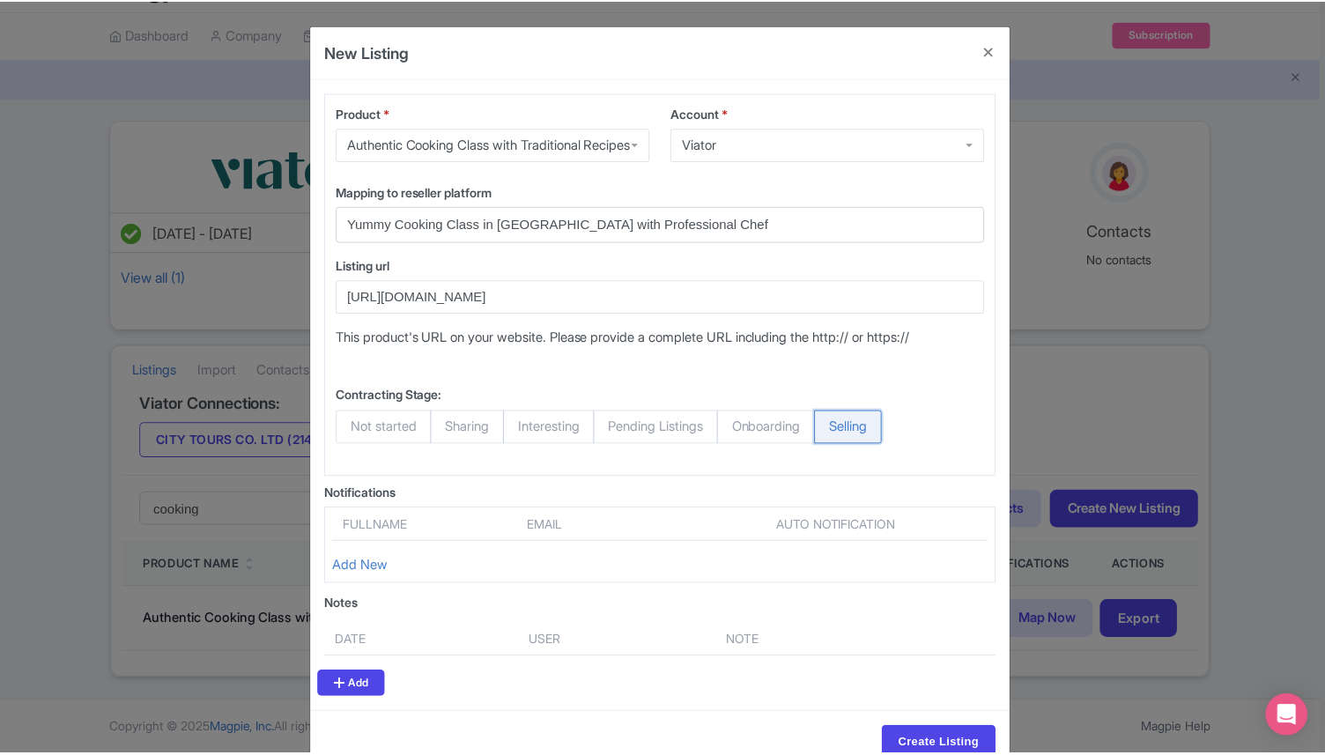
scroll to position [76, 0]
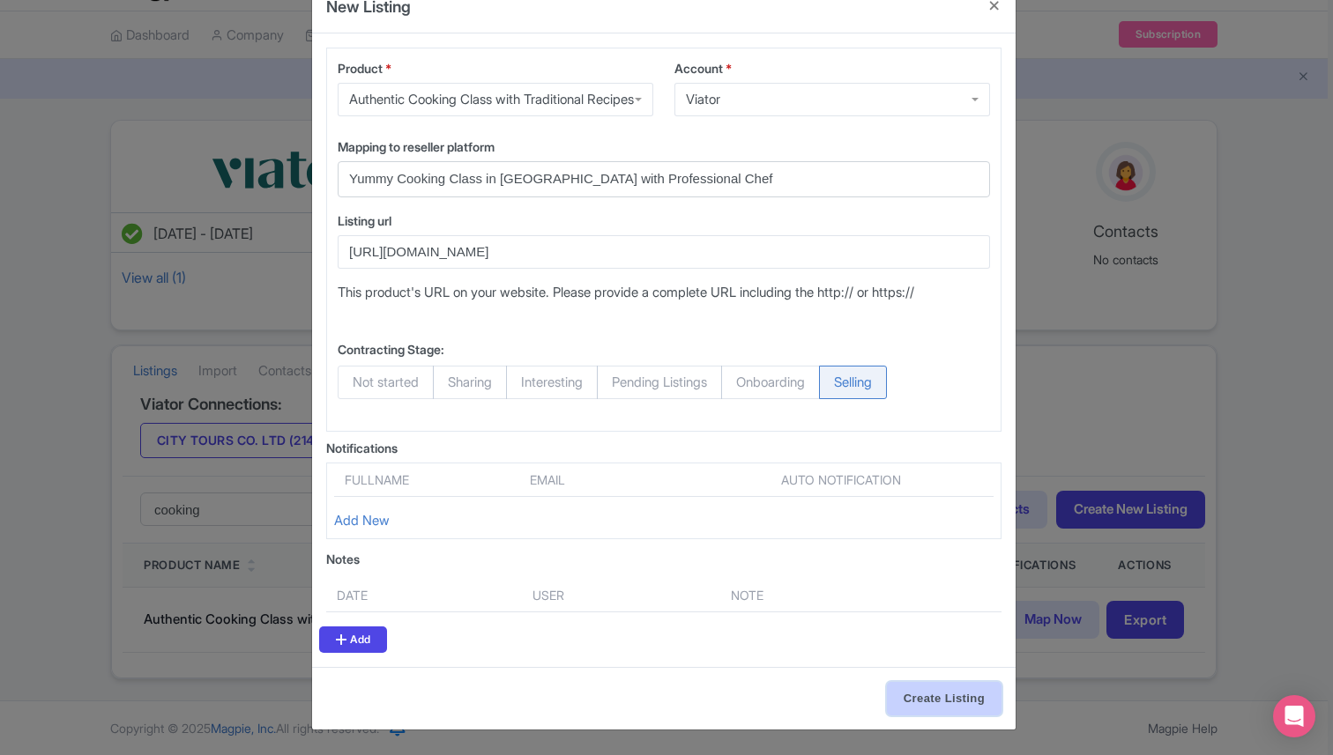
click at [921, 704] on input "Create Listing" at bounding box center [944, 698] width 115 height 33
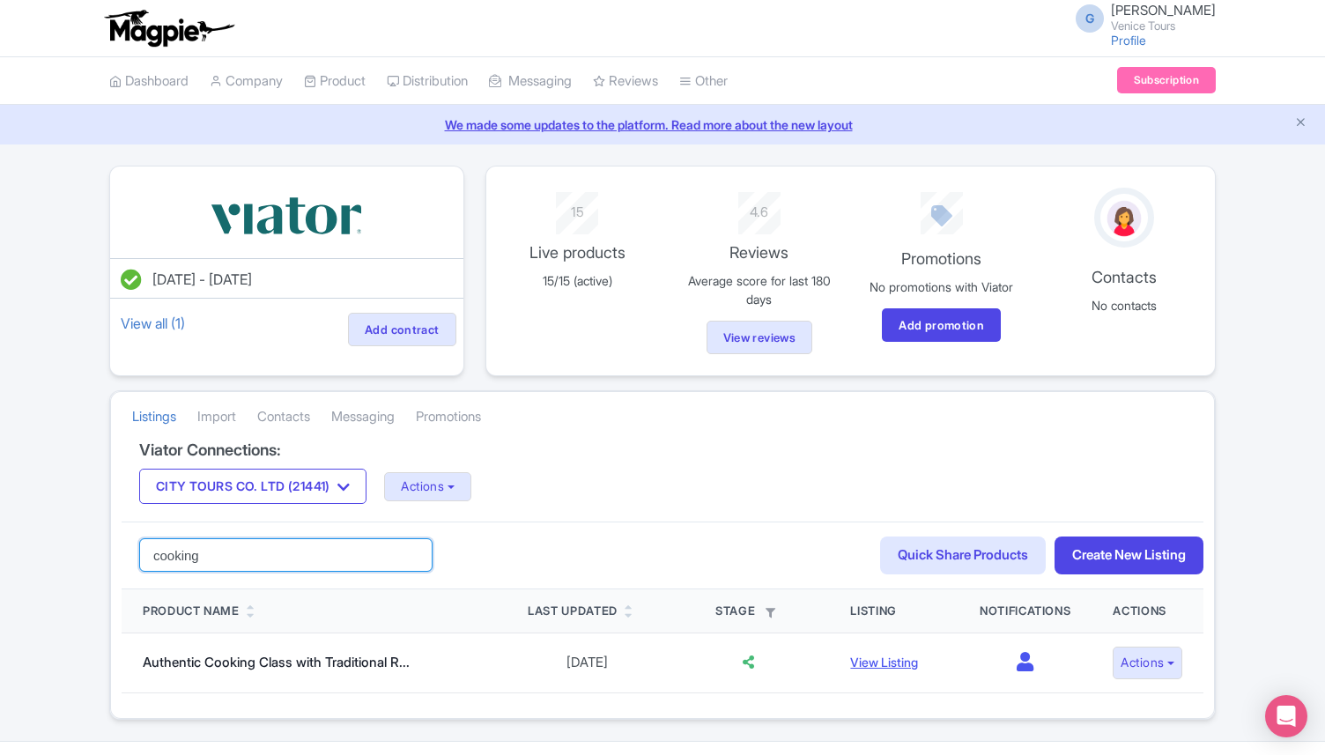
click at [182, 556] on input "cooking" at bounding box center [285, 554] width 293 height 33
type input "aperitif"
click button "Search" at bounding box center [0, 0] width 0 height 0
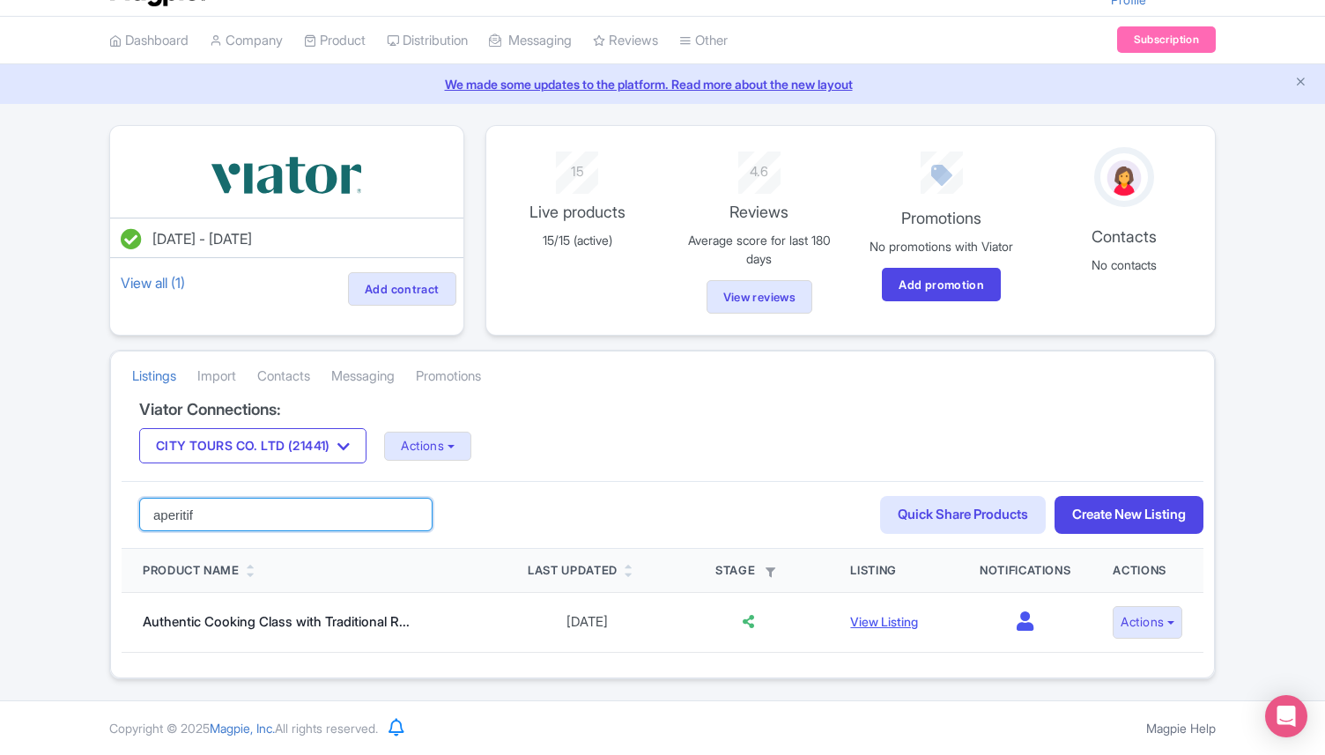
click button "Search" at bounding box center [0, 0] width 0 height 0
click at [412, 516] on input "aperitif" at bounding box center [285, 514] width 293 height 33
click button "Search" at bounding box center [0, 0] width 0 height 0
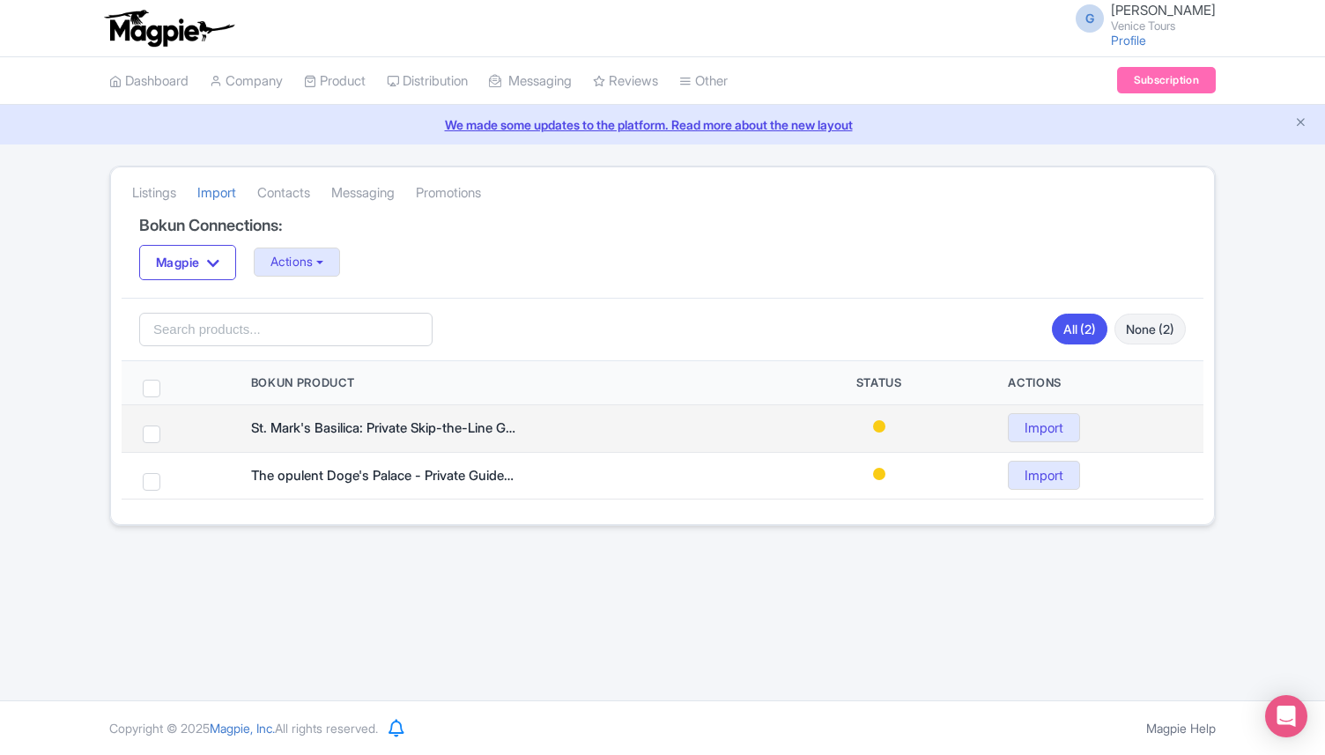
click at [877, 426] on span at bounding box center [879, 426] width 12 height 12
click at [884, 432] on td at bounding box center [879, 429] width 217 height 48
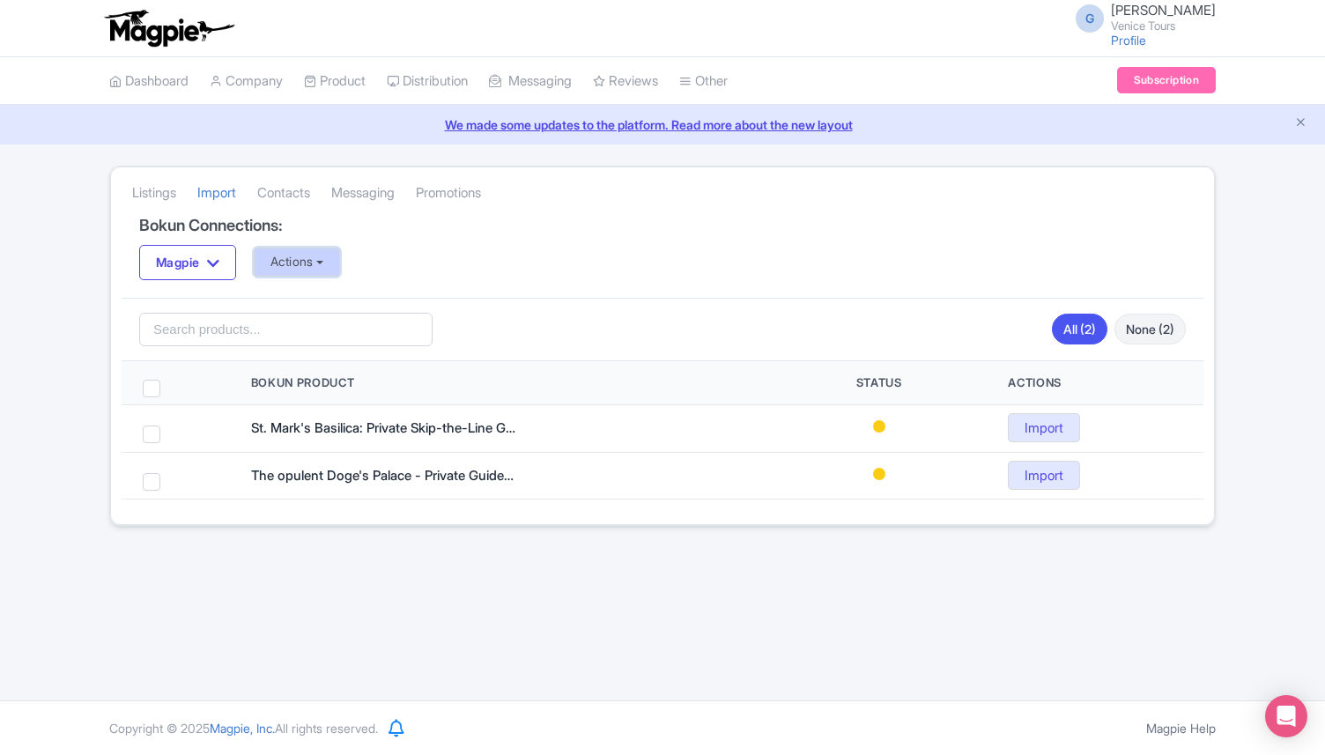
click at [337, 261] on button "Actions" at bounding box center [297, 262] width 87 height 29
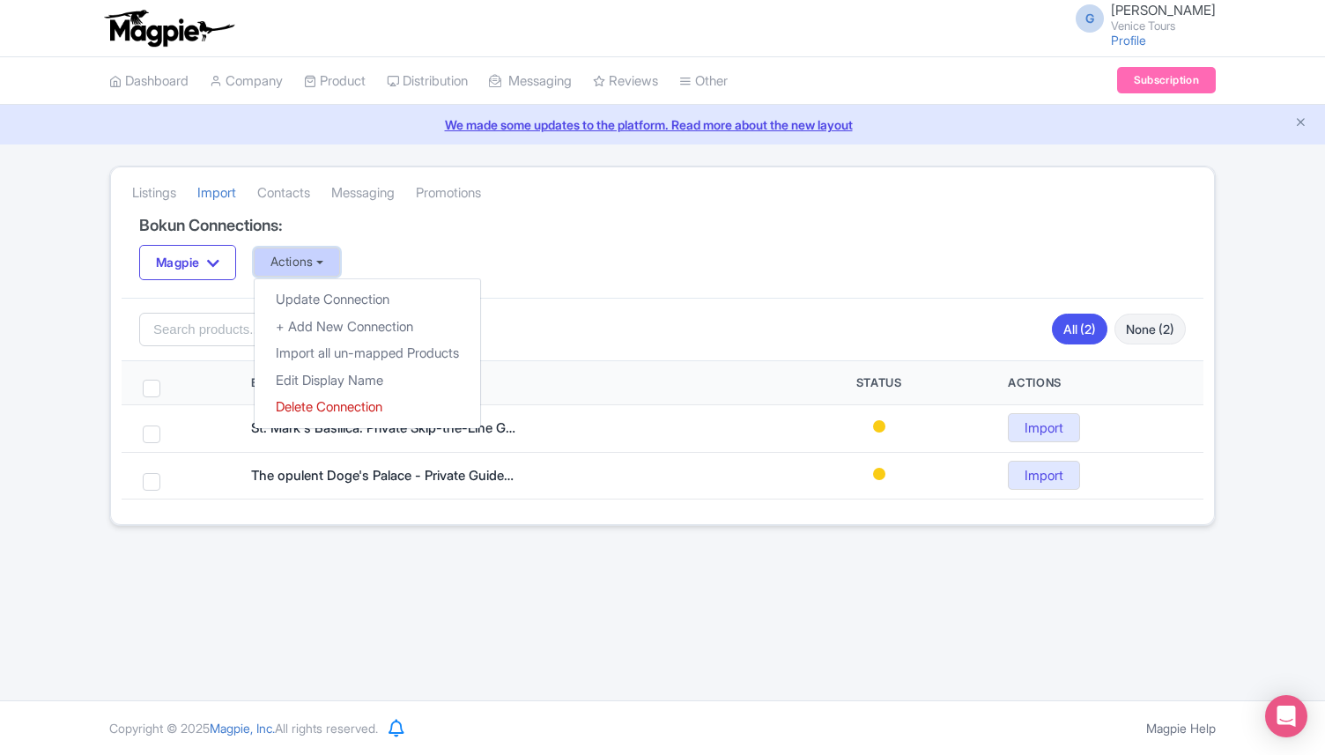
click at [337, 261] on button "Actions" at bounding box center [297, 262] width 87 height 29
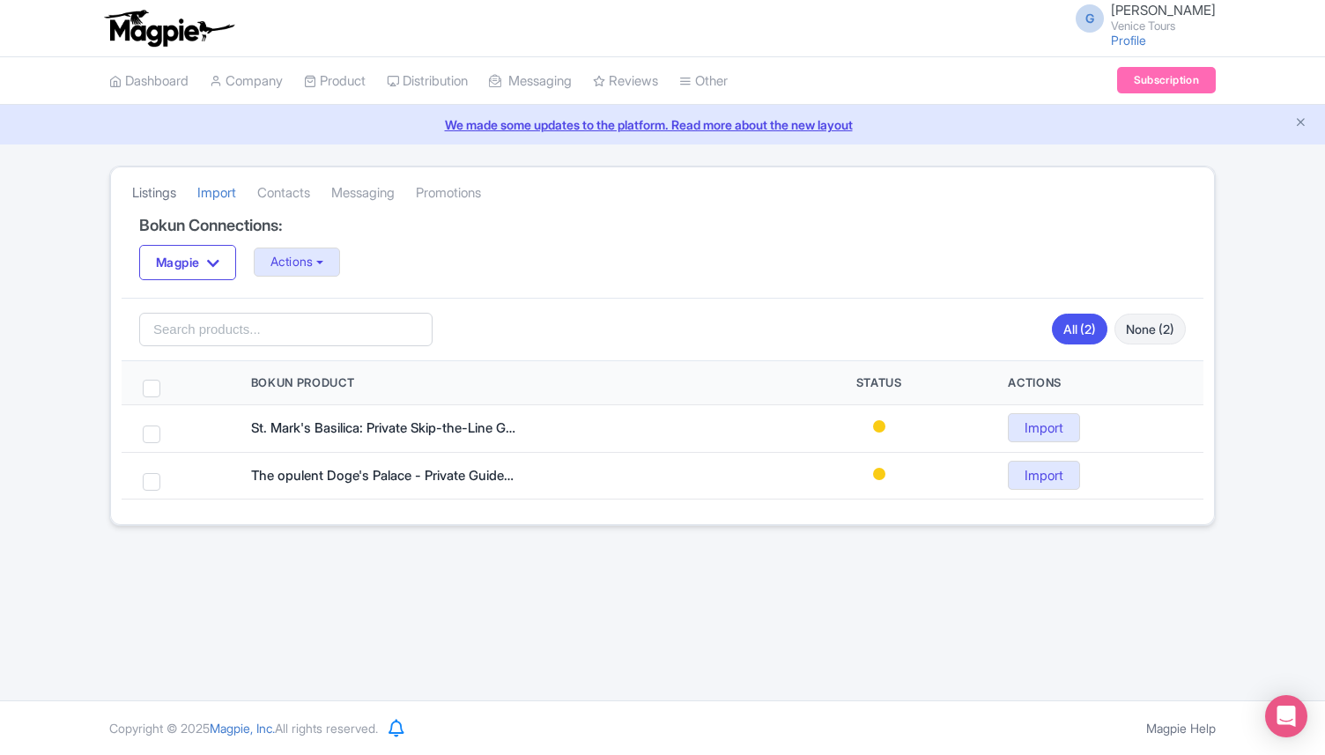
click at [141, 197] on link "Listings" at bounding box center [154, 193] width 44 height 48
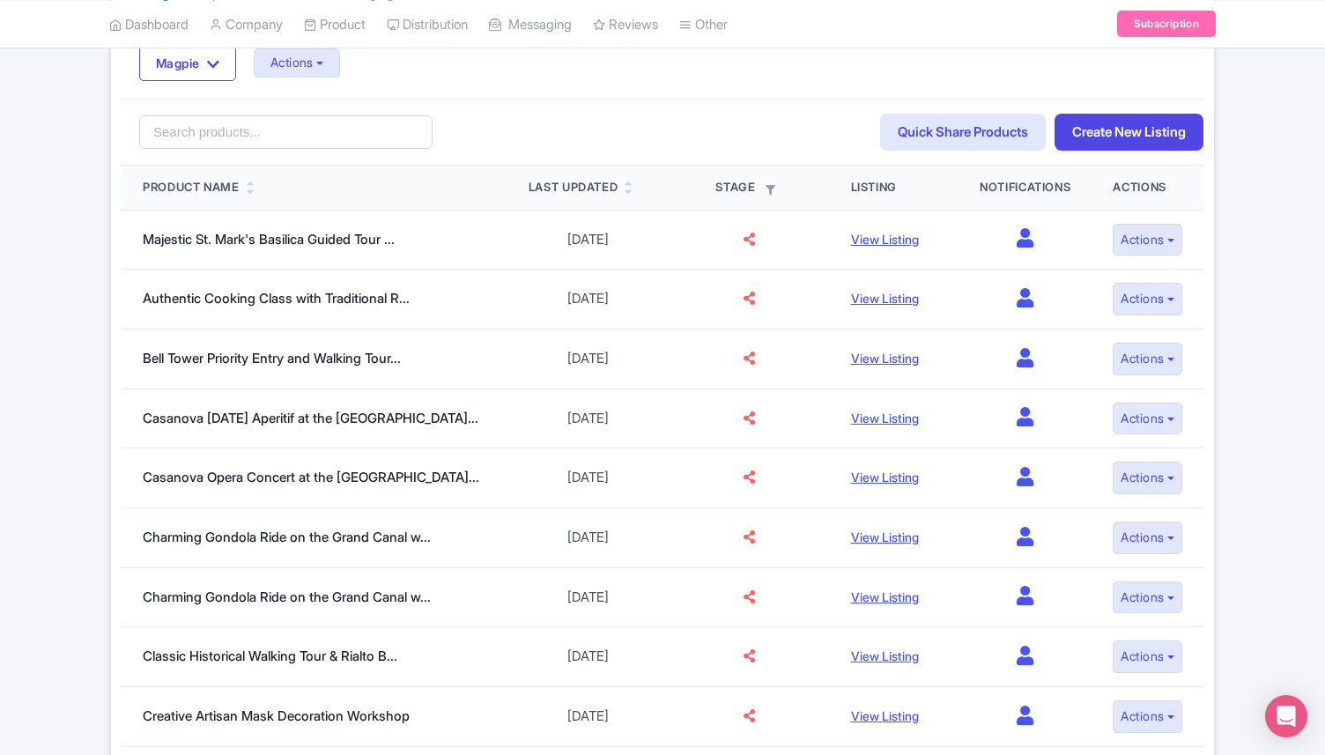
scroll to position [223, 0]
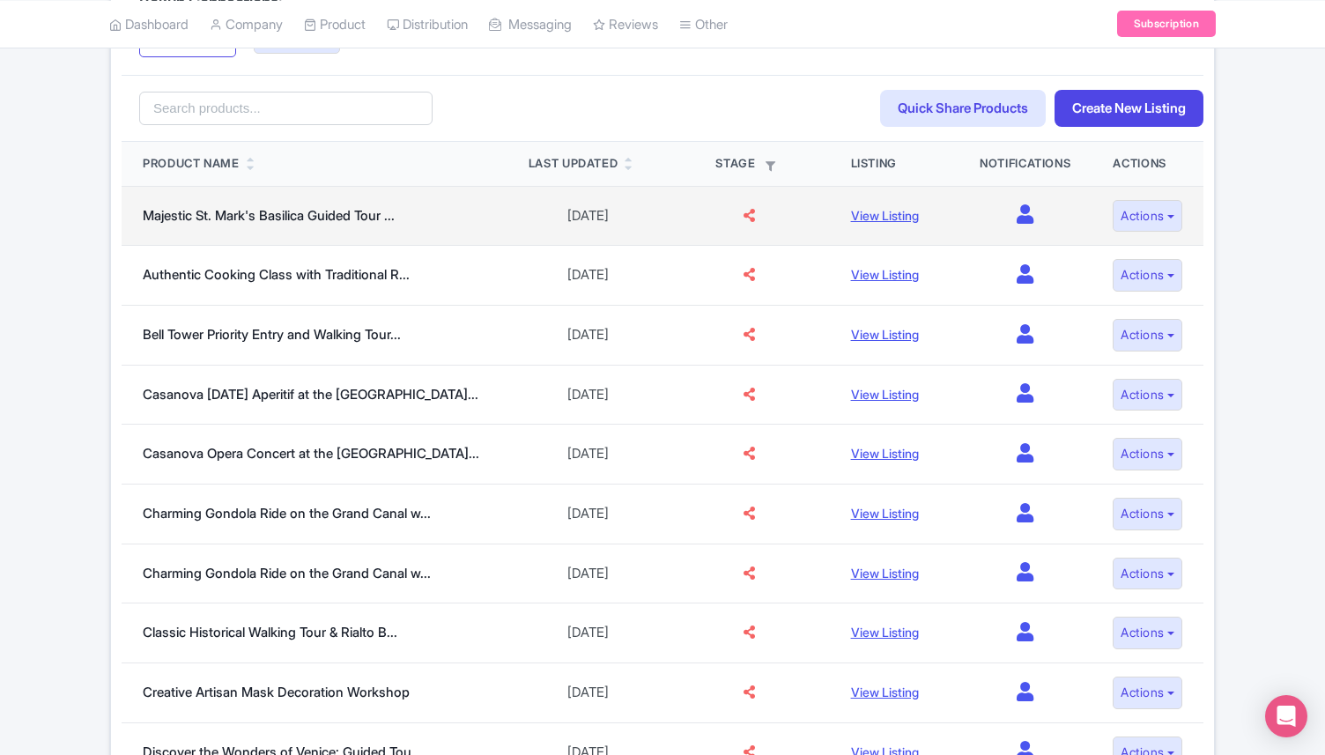
click at [744, 220] on icon at bounding box center [749, 215] width 11 height 13
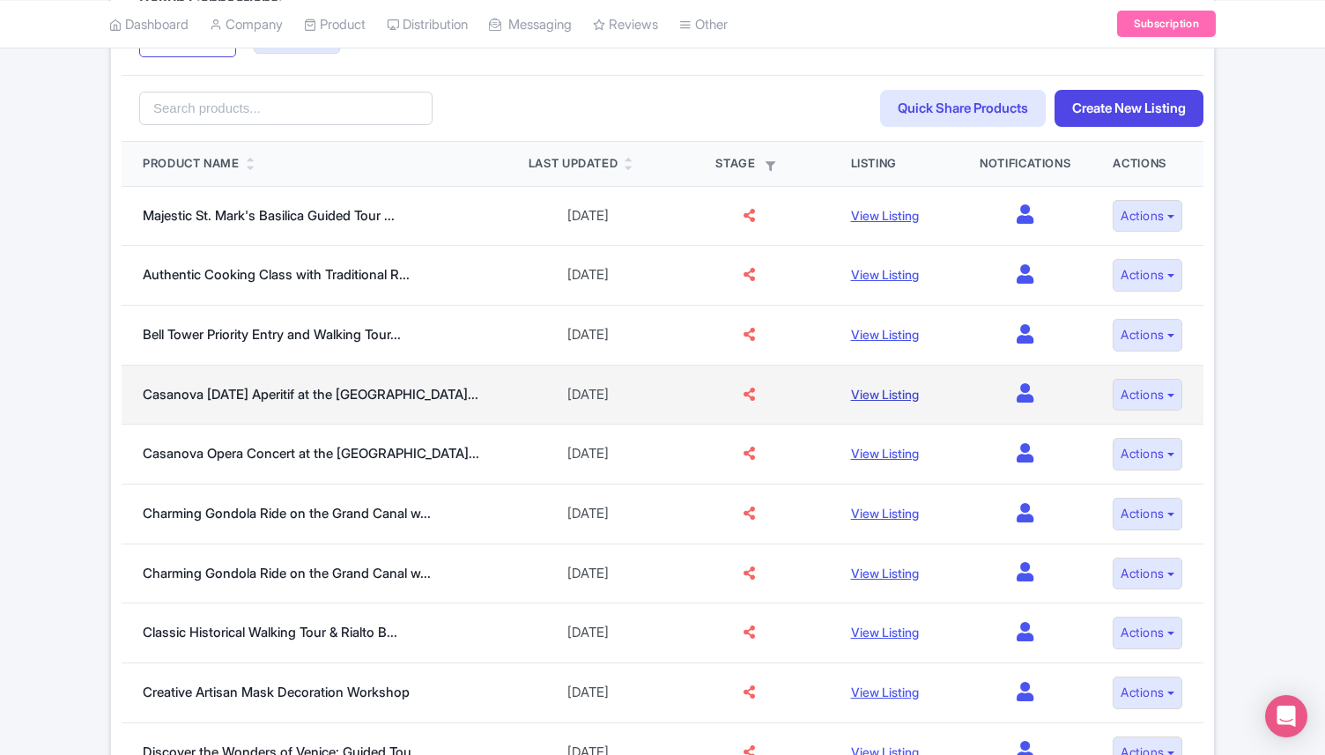
scroll to position [995, 0]
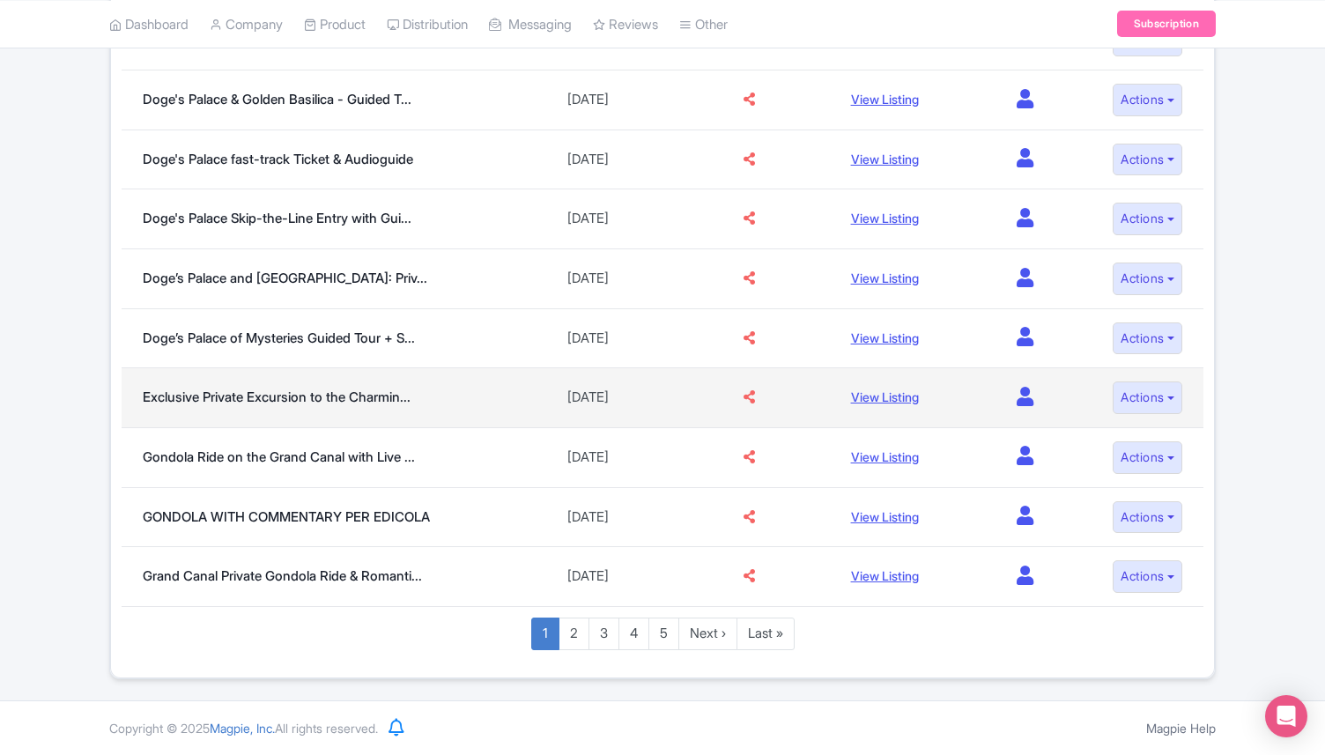
click at [743, 405] on td at bounding box center [749, 398] width 161 height 60
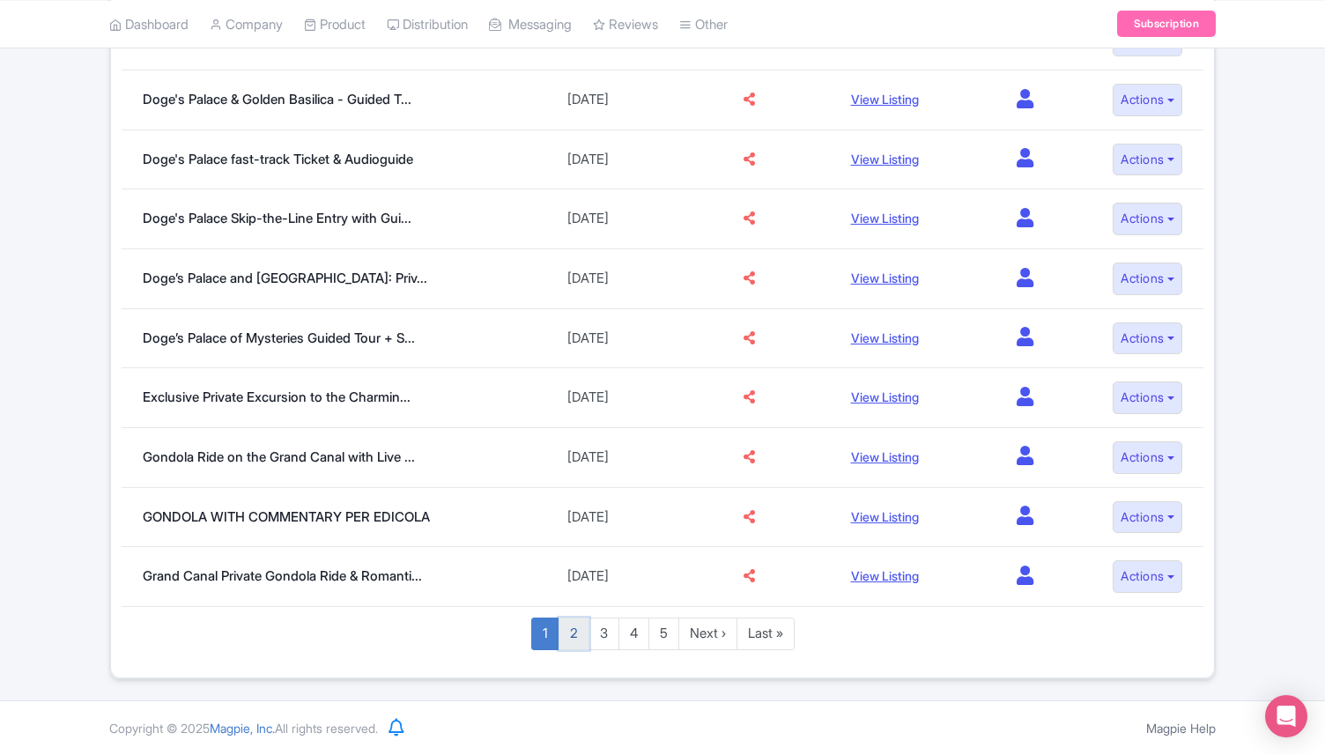
click at [570, 638] on link "2" at bounding box center [574, 634] width 31 height 33
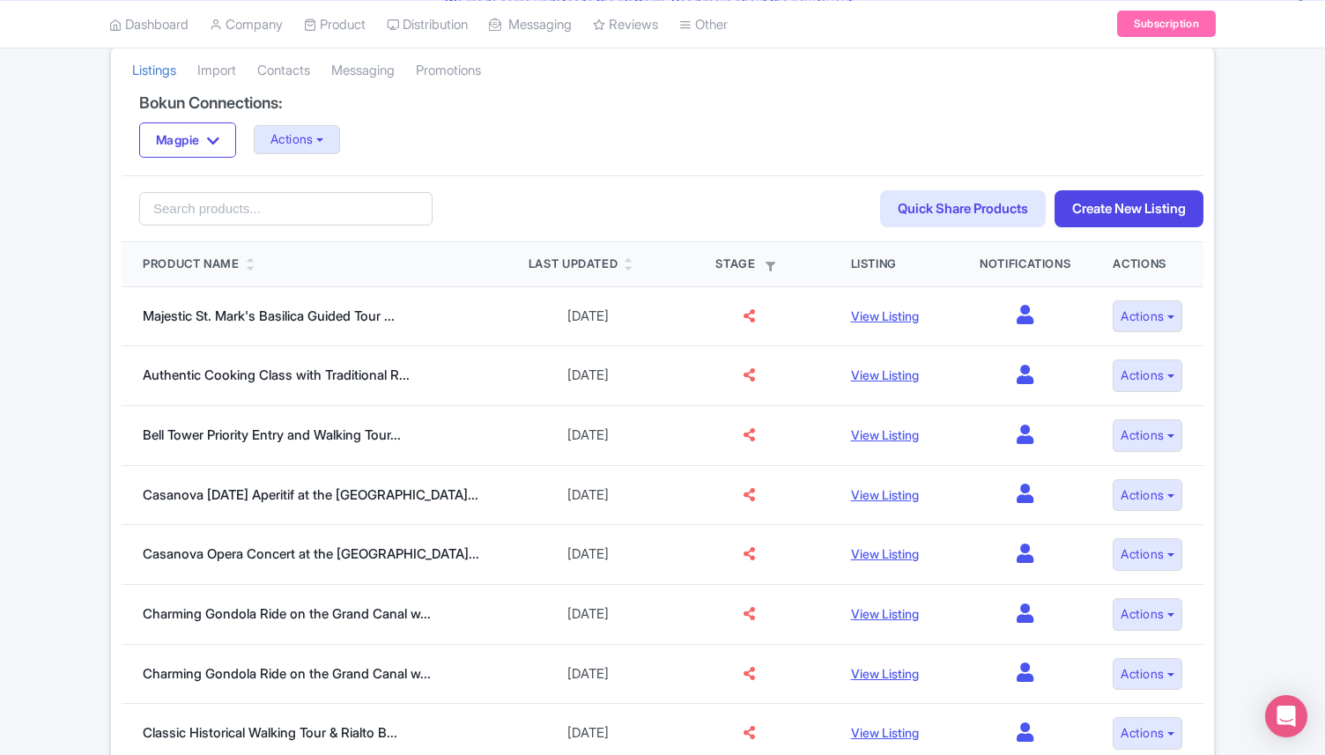
scroll to position [119, 0]
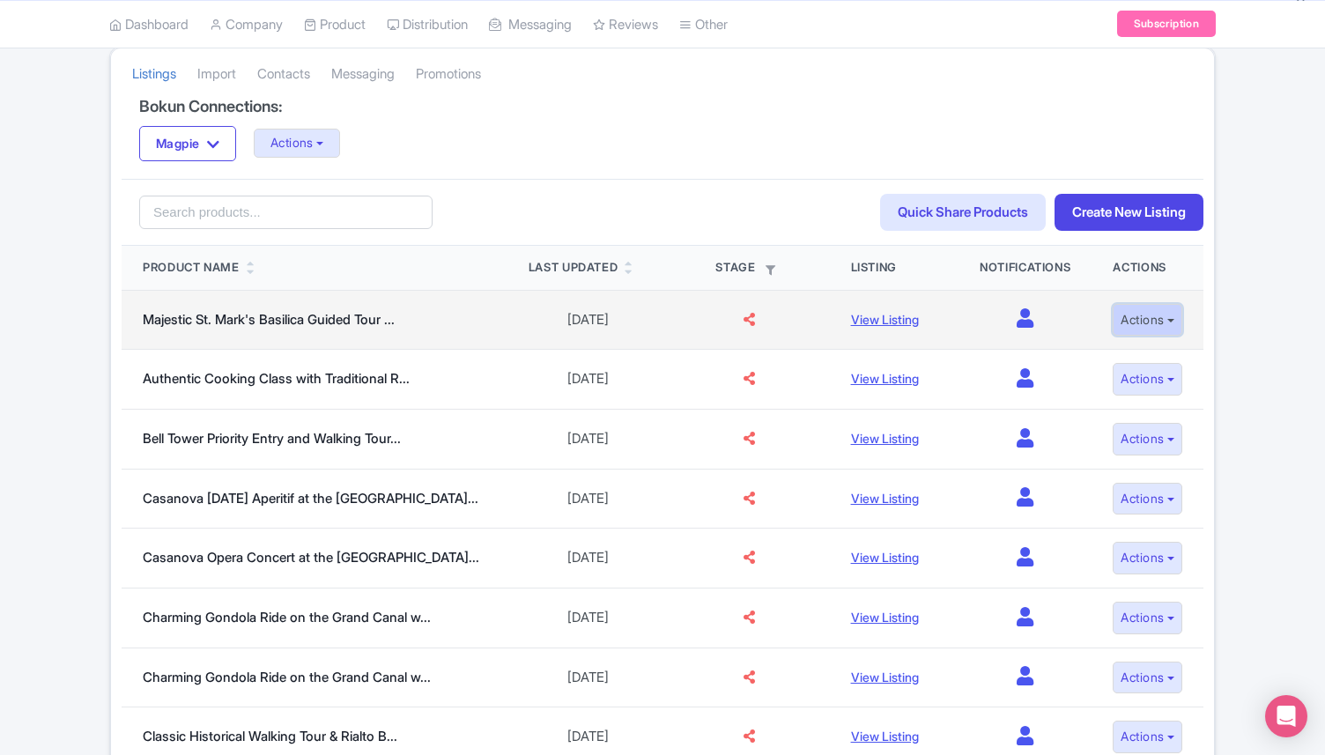
click at [1148, 318] on button "Actions" at bounding box center [1148, 320] width 70 height 33
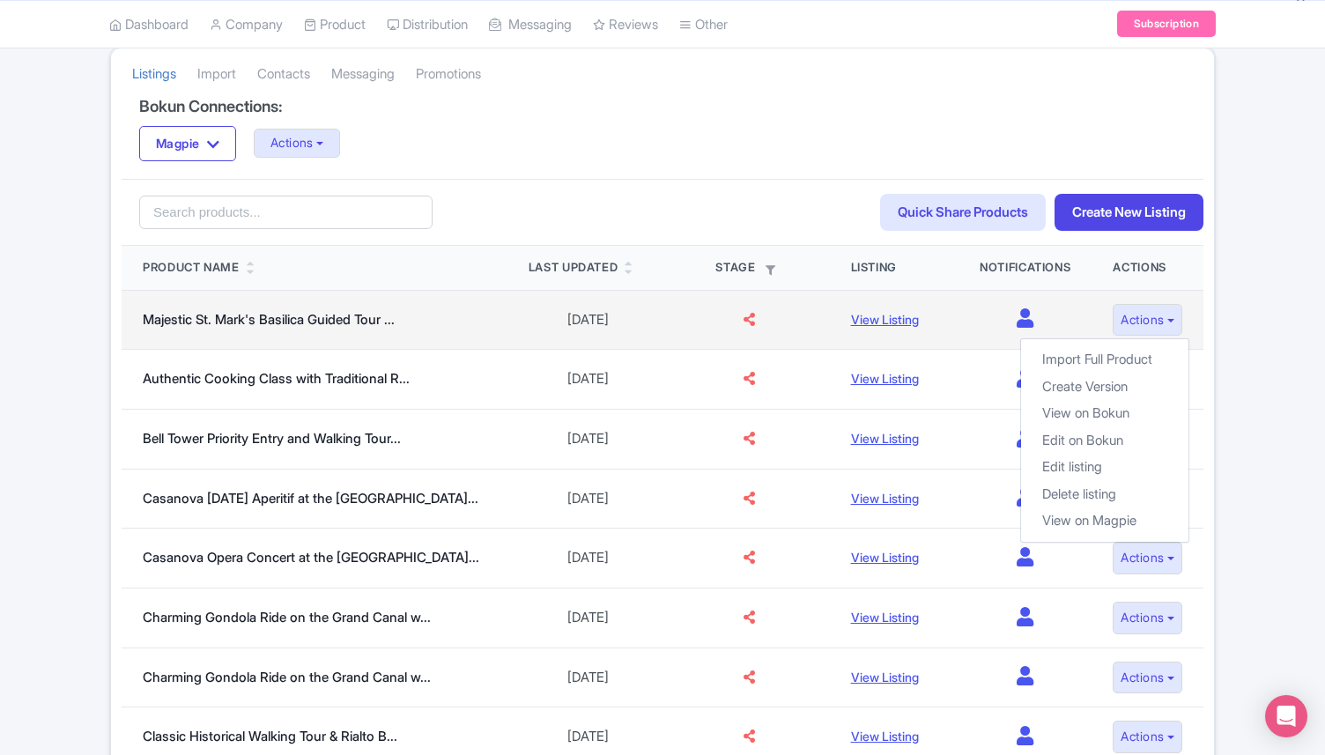
click at [1074, 293] on td "0" at bounding box center [1025, 320] width 133 height 60
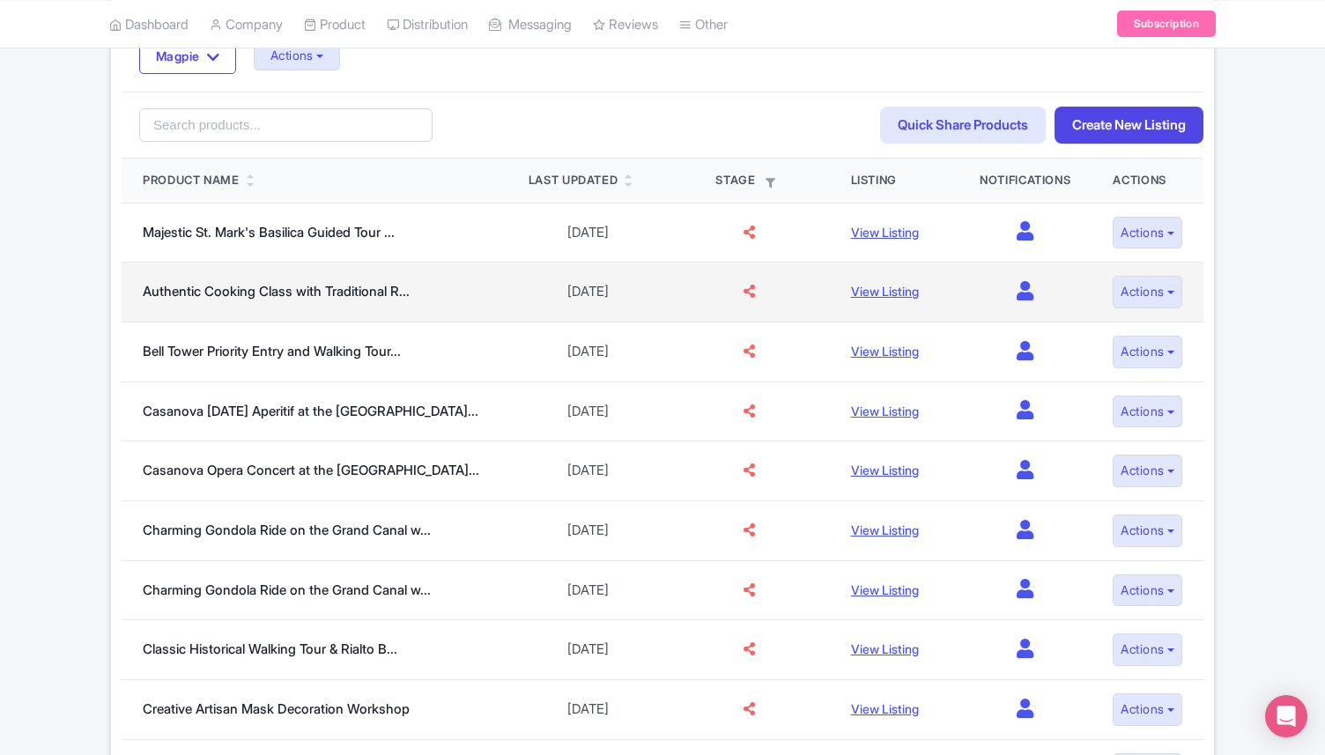
scroll to position [208, 0]
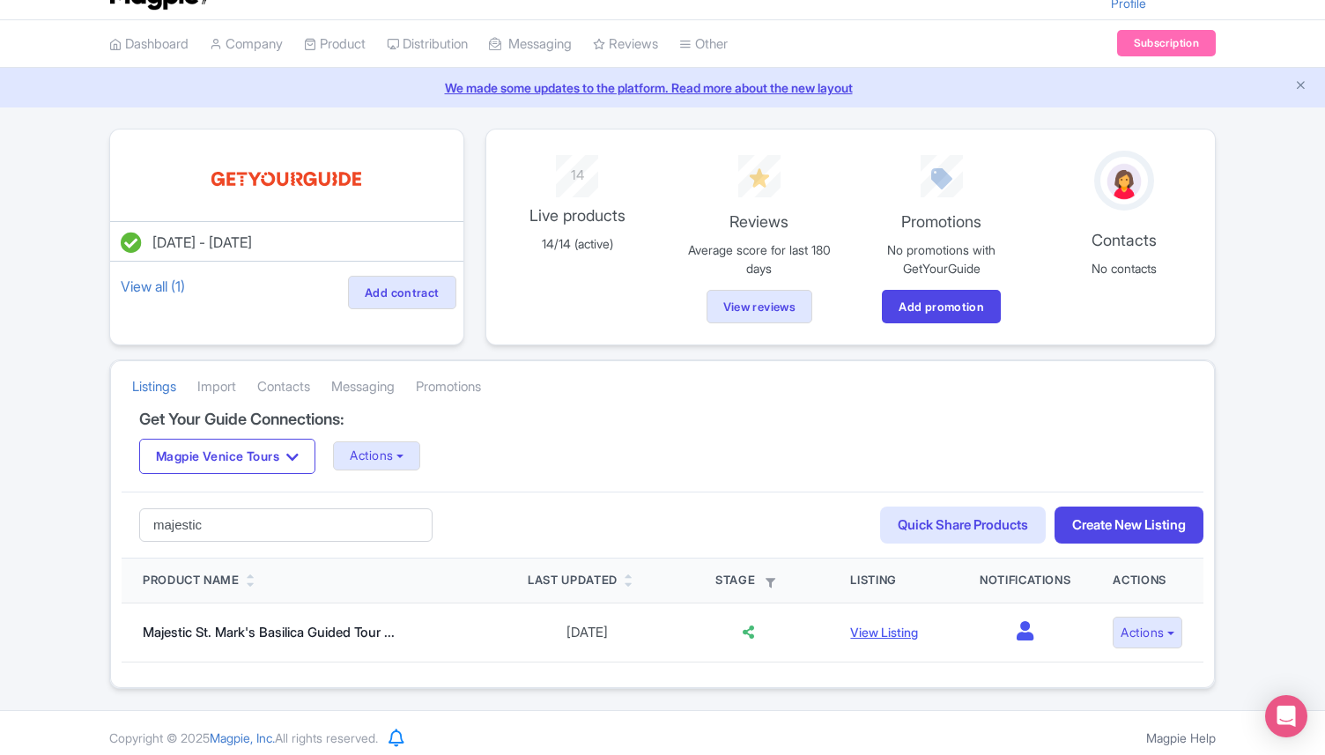
scroll to position [48, 0]
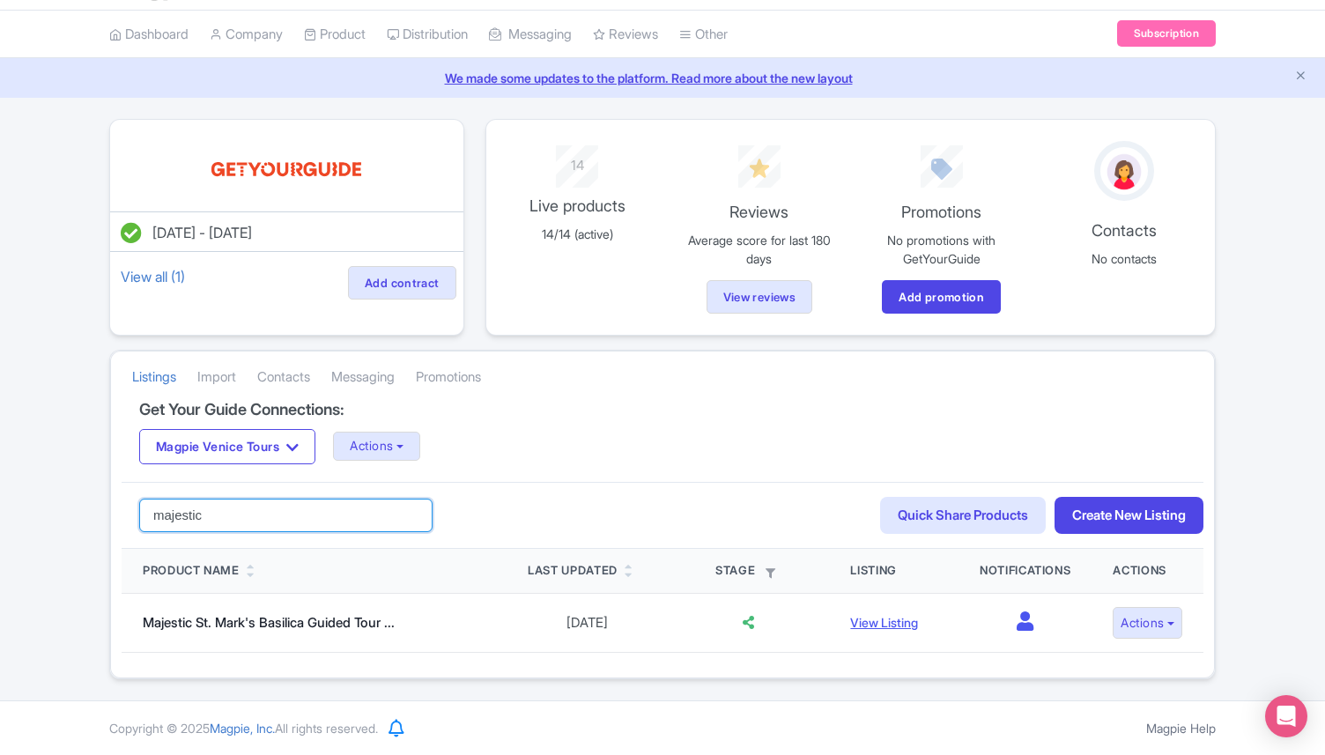
drag, startPoint x: 232, startPoint y: 519, endPoint x: 123, endPoint y: 519, distance: 109.3
click at [123, 519] on div "majestic Search Quick Share Products Create New Listing" at bounding box center [663, 516] width 1082 height 68
type input "aperitif"
click button "Search" at bounding box center [0, 0] width 0 height 0
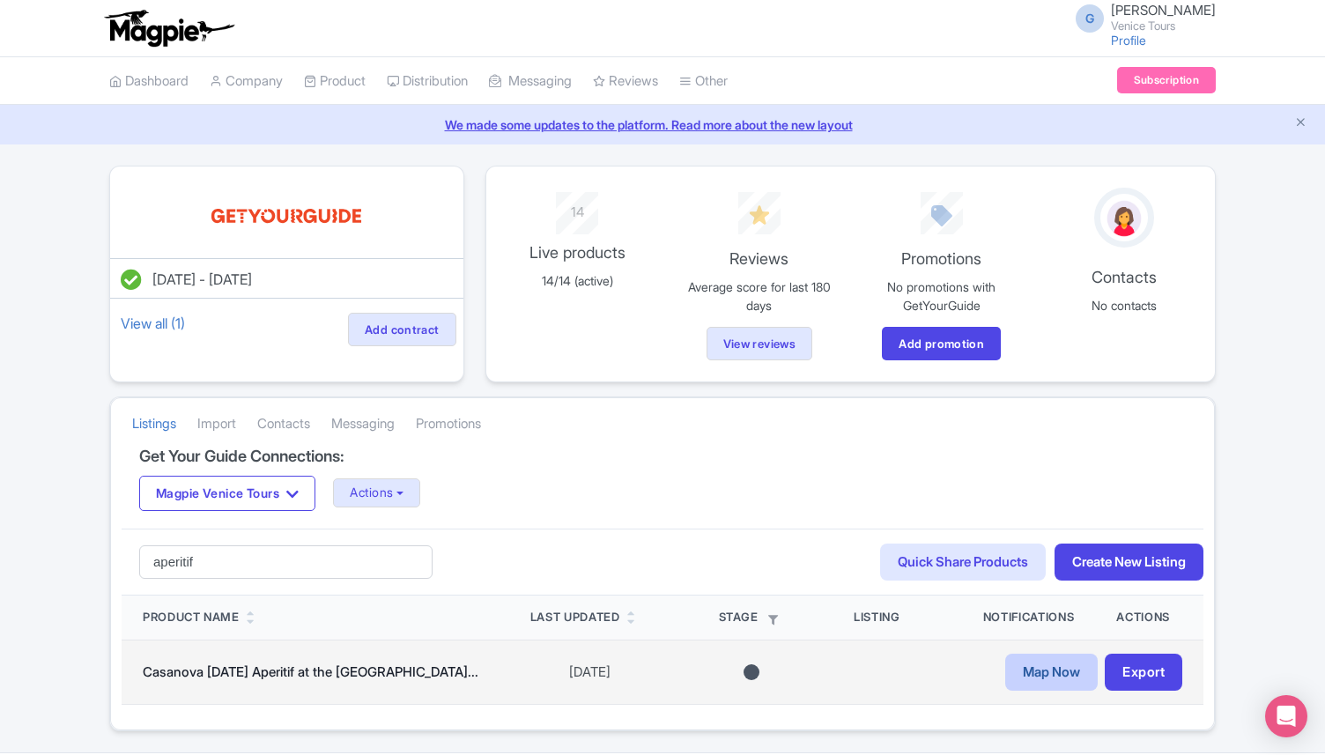
click at [1025, 670] on link "Map Now" at bounding box center [1052, 673] width 93 height 38
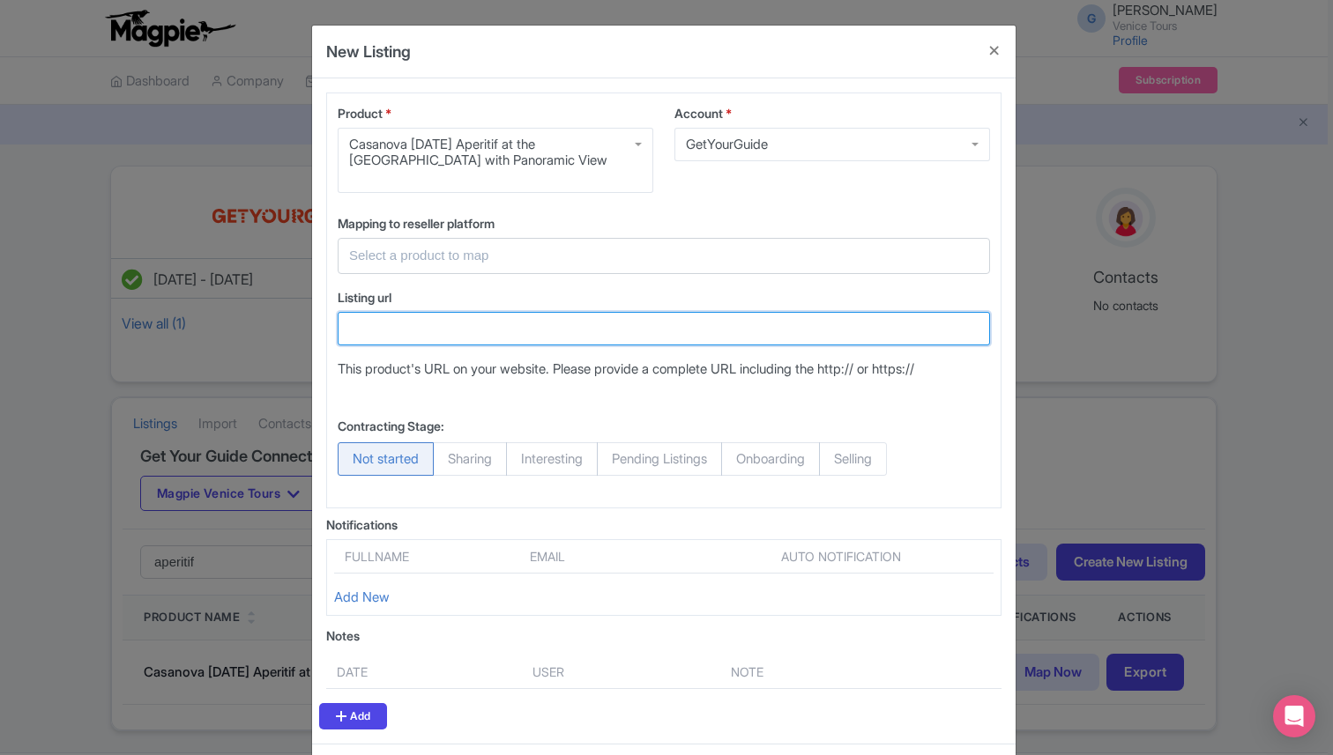
click at [407, 325] on input "Listing url" at bounding box center [664, 328] width 652 height 33
paste input "[URL][DOMAIN_NAME]"
type input "[URL][DOMAIN_NAME]"
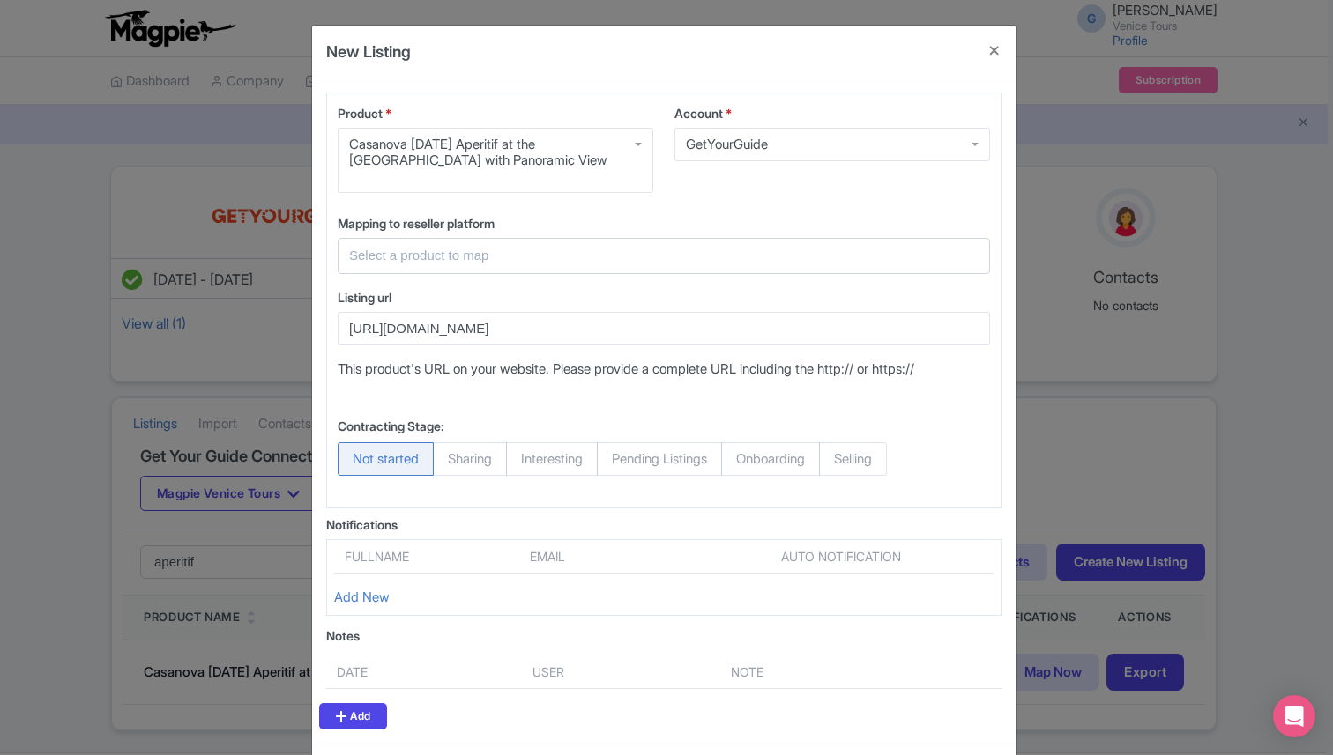
scroll to position [0, 0]
click at [388, 260] on input "text" at bounding box center [653, 256] width 608 height 20
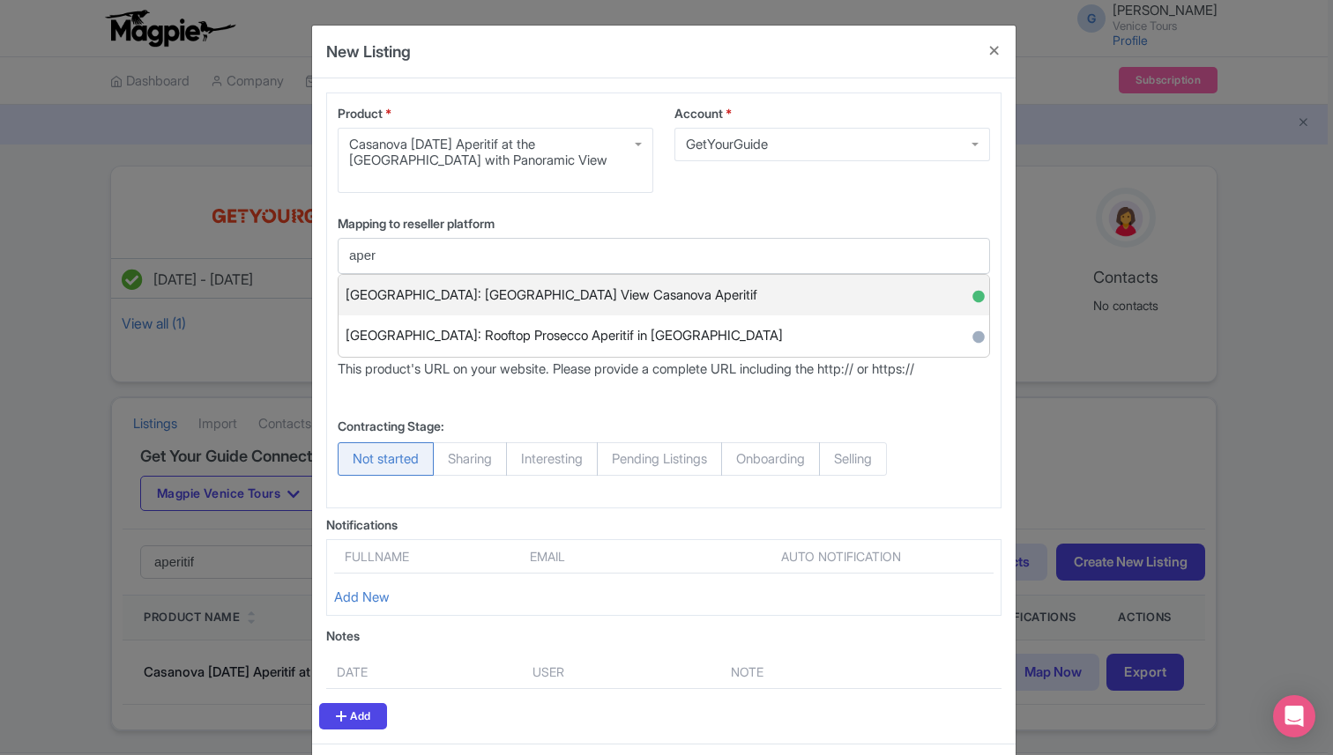
click at [469, 283] on span "Venice: Royal Garden & St. Mark Basin View Casanova Aperitif" at bounding box center [551, 295] width 412 height 27
type input "Venice: Royal Garden & St. Mark Basin View Casanova Aperitif"
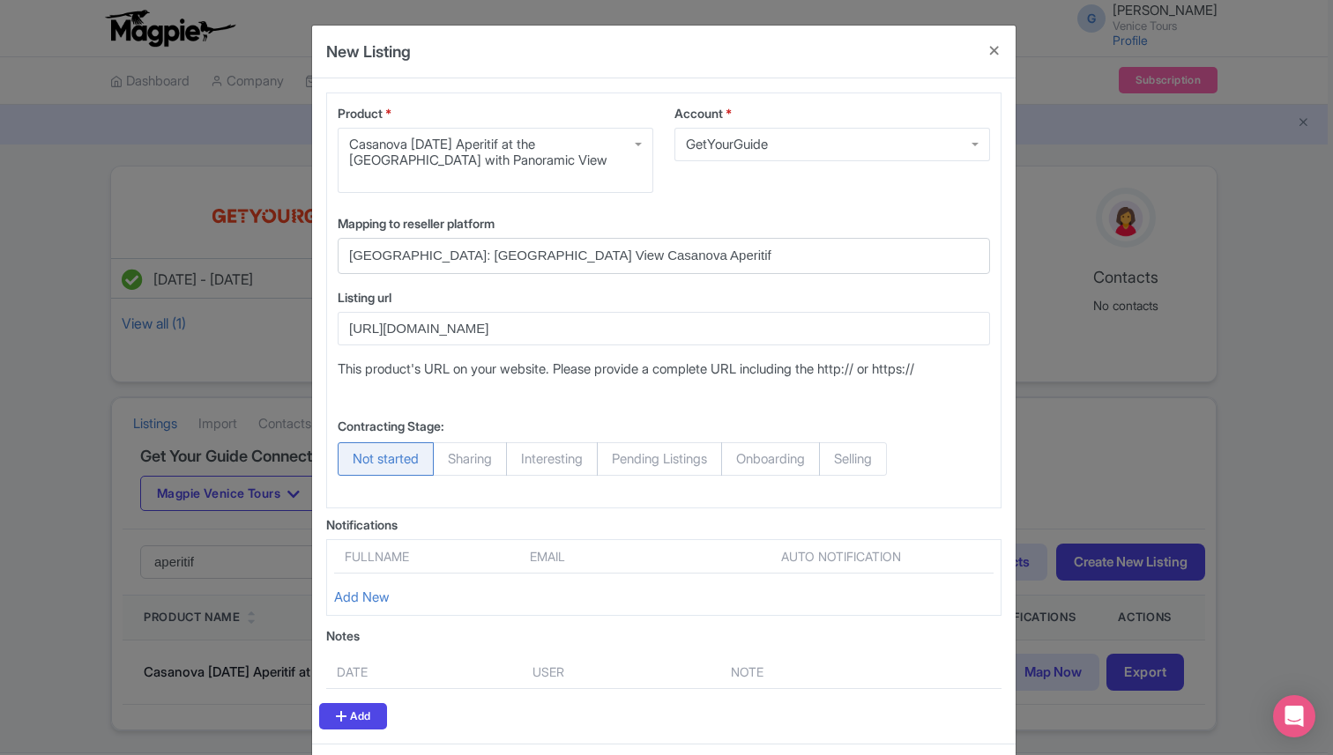
click at [887, 465] on span "Selling" at bounding box center [853, 458] width 68 height 33
click at [836, 460] on input "Selling" at bounding box center [828, 451] width 18 height 18
radio input "true"
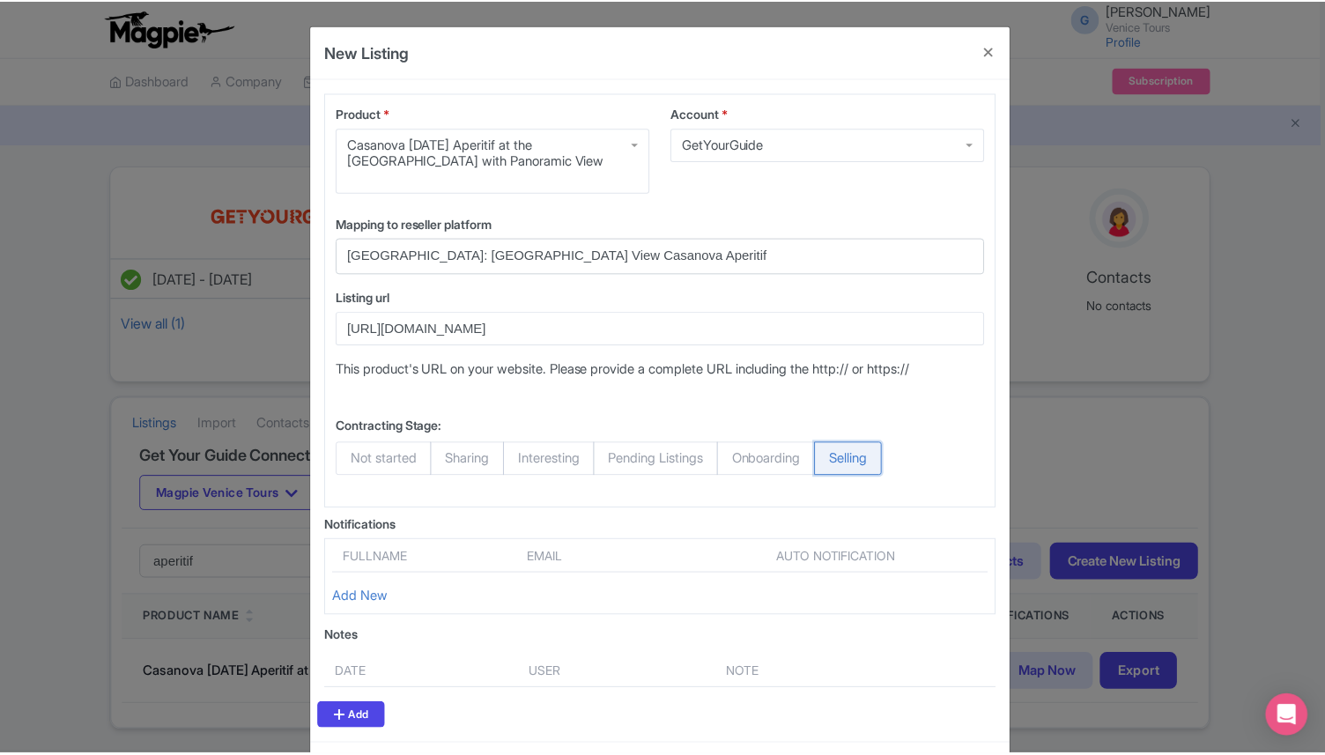
scroll to position [76, 0]
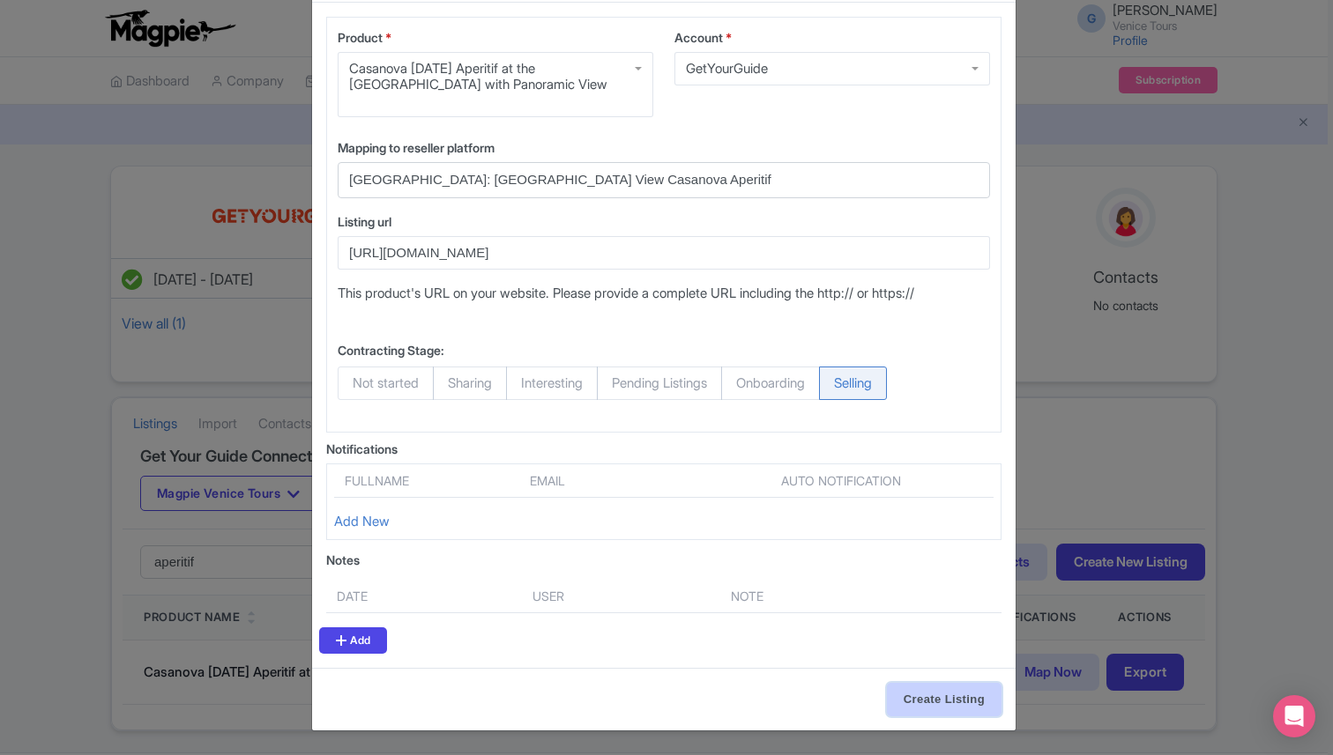
click at [921, 709] on input "Create Listing" at bounding box center [944, 699] width 115 height 33
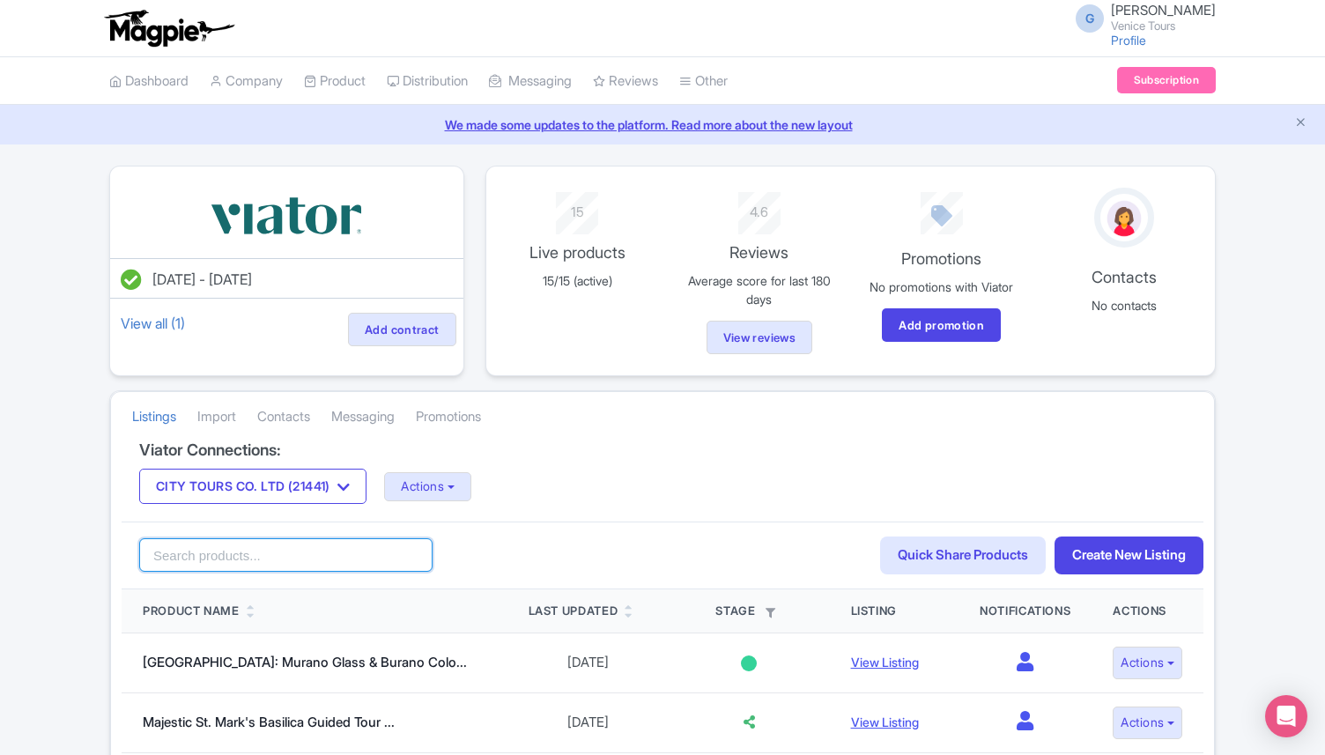
click at [211, 562] on input "search" at bounding box center [285, 554] width 293 height 33
paste input "Aperitif"
type input "Aperitif"
click button "Search" at bounding box center [0, 0] width 0 height 0
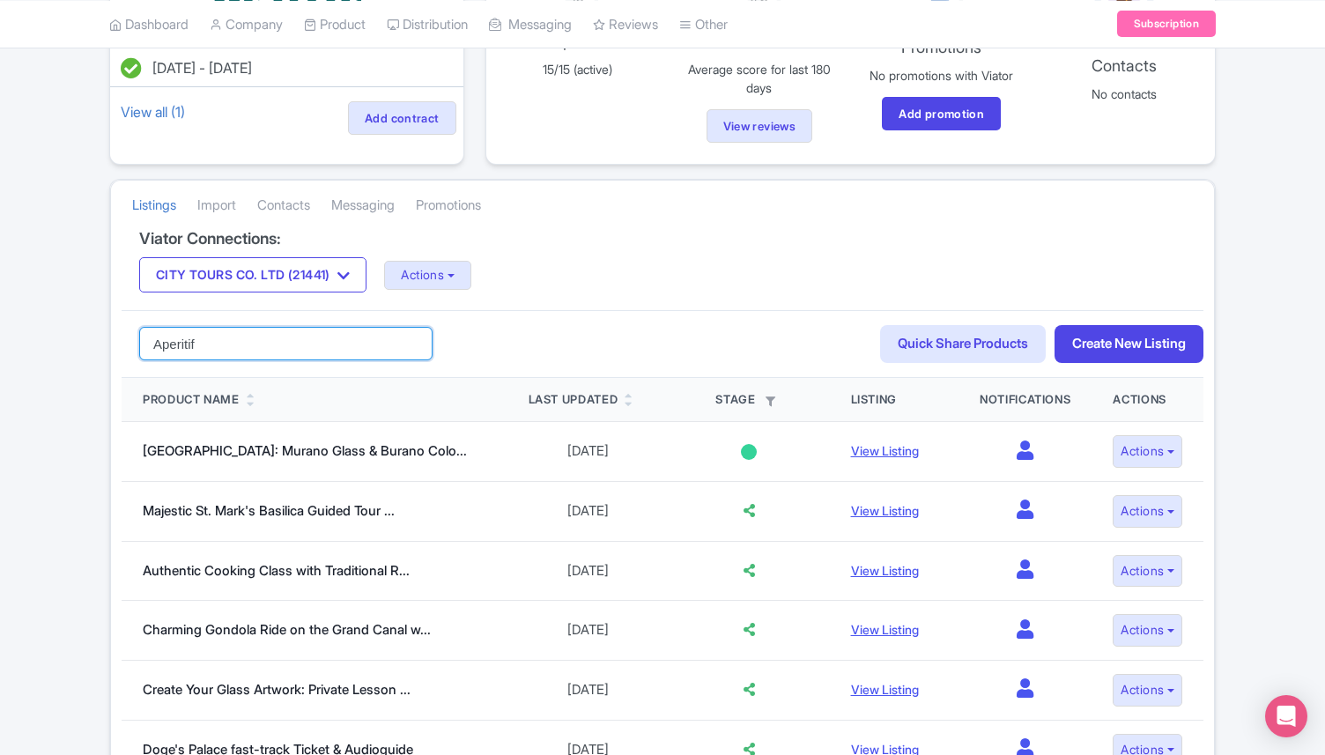
scroll to position [217, 0]
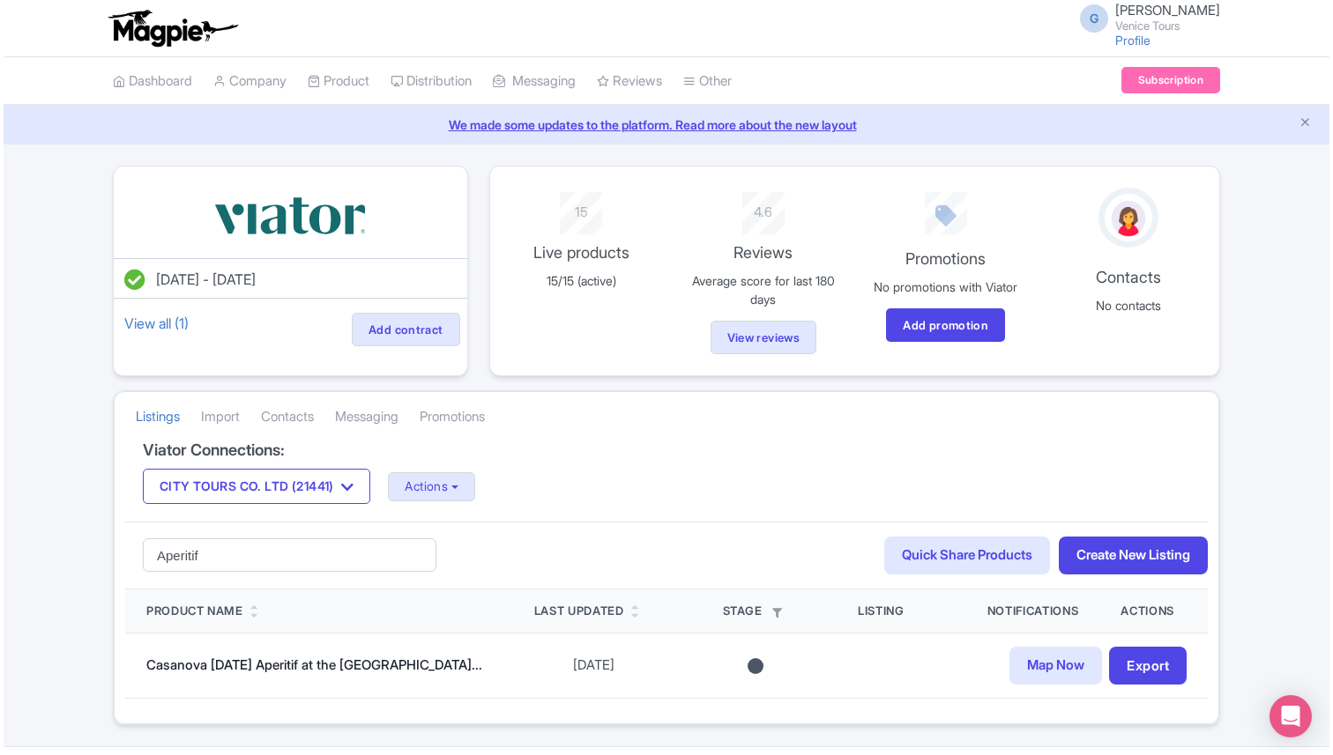
scroll to position [46, 0]
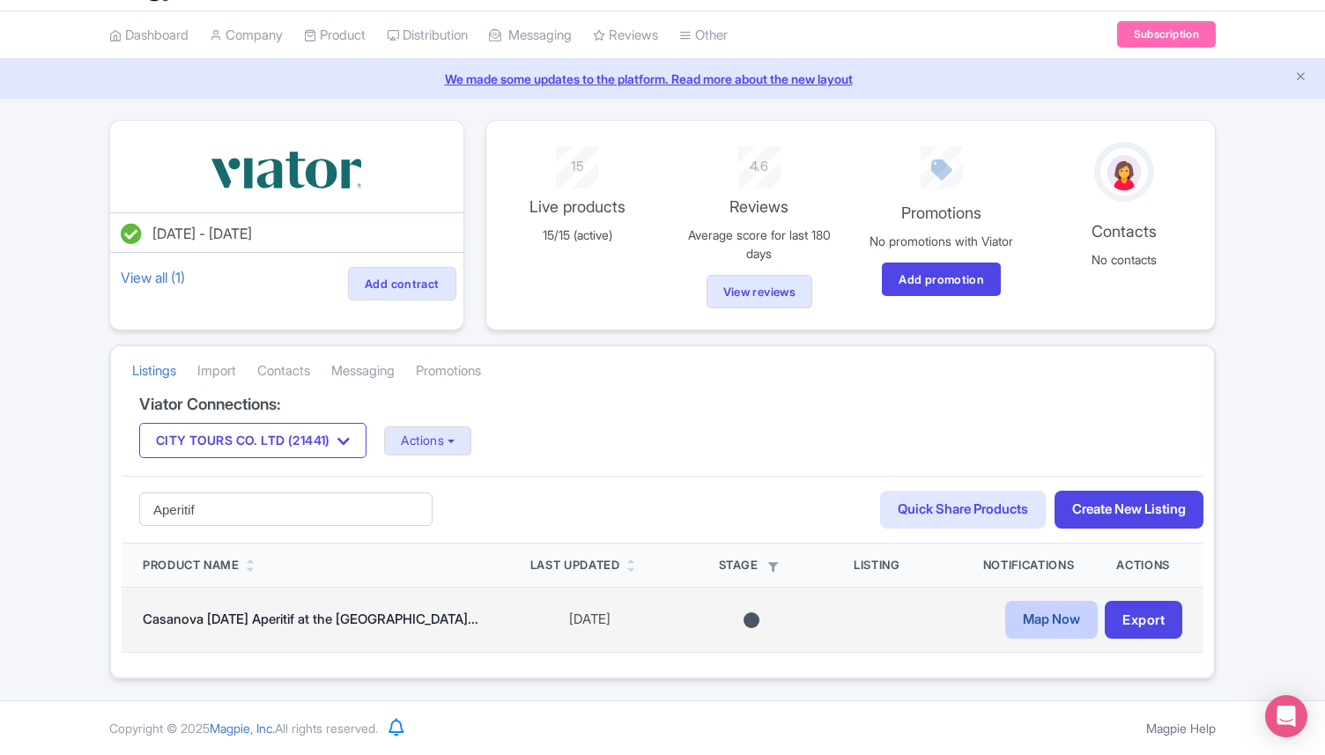
click at [1026, 621] on link "Map Now" at bounding box center [1052, 620] width 93 height 38
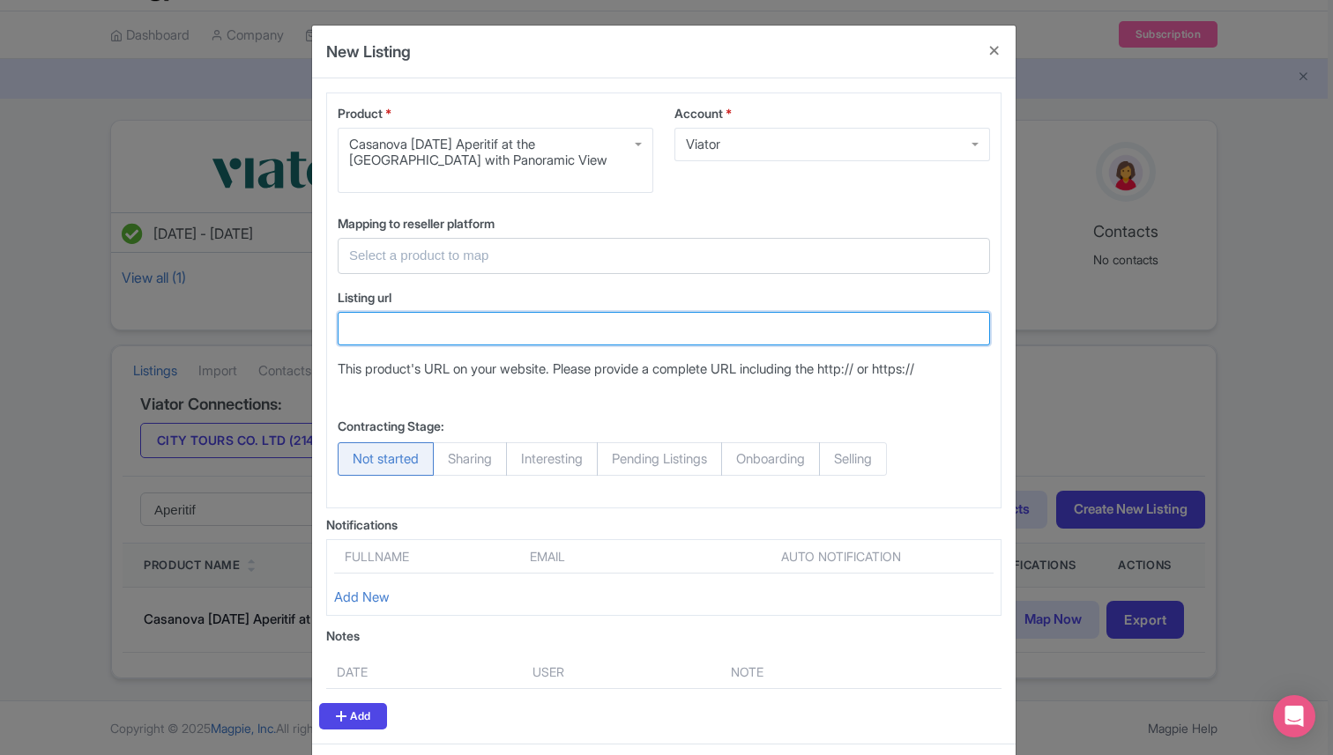
click at [390, 323] on input "Listing url" at bounding box center [664, 328] width 652 height 33
paste input "https://www.viator.com/tours/Venice/Grand-Canal-by-Gondola-with-singers-and-din…"
type input "https://www.viator.com/tours/Venice/Grand-Canal-by-Gondola-with-singers-and-din…"
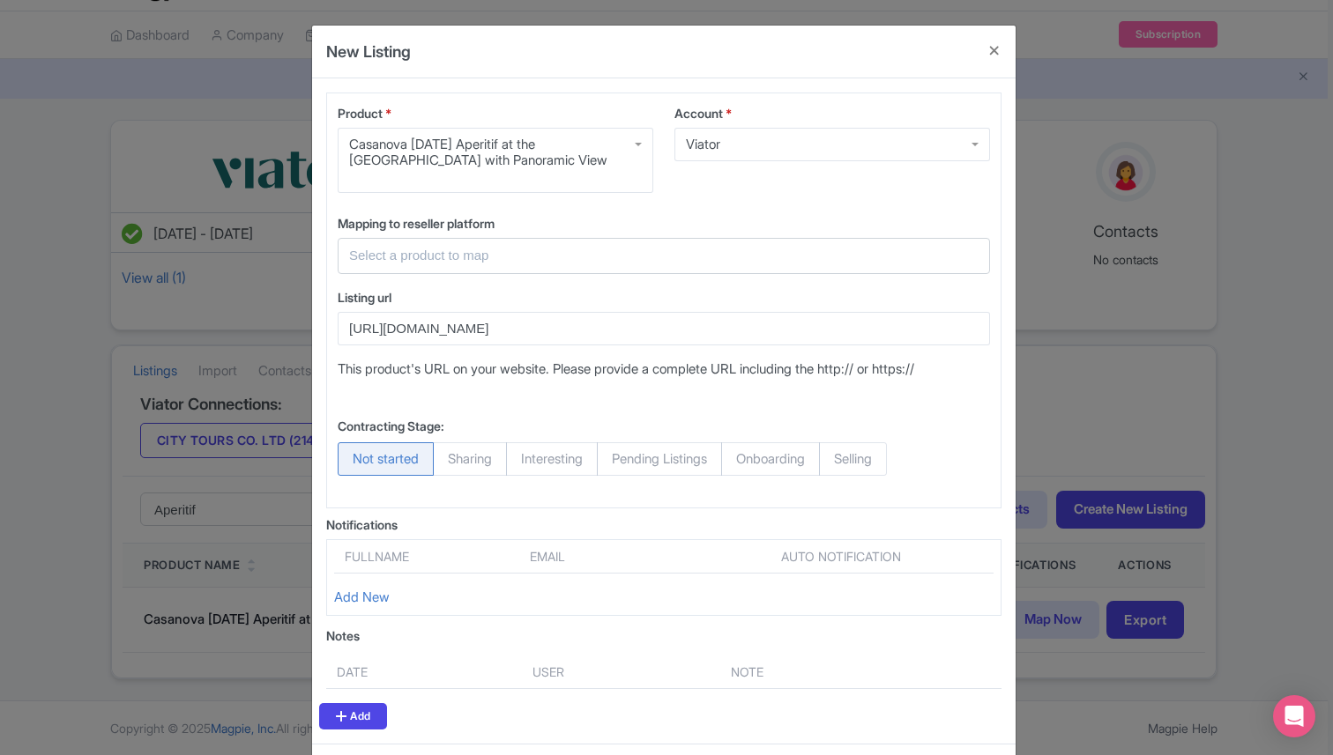
scroll to position [0, 0]
click at [423, 256] on input "text" at bounding box center [653, 256] width 608 height 20
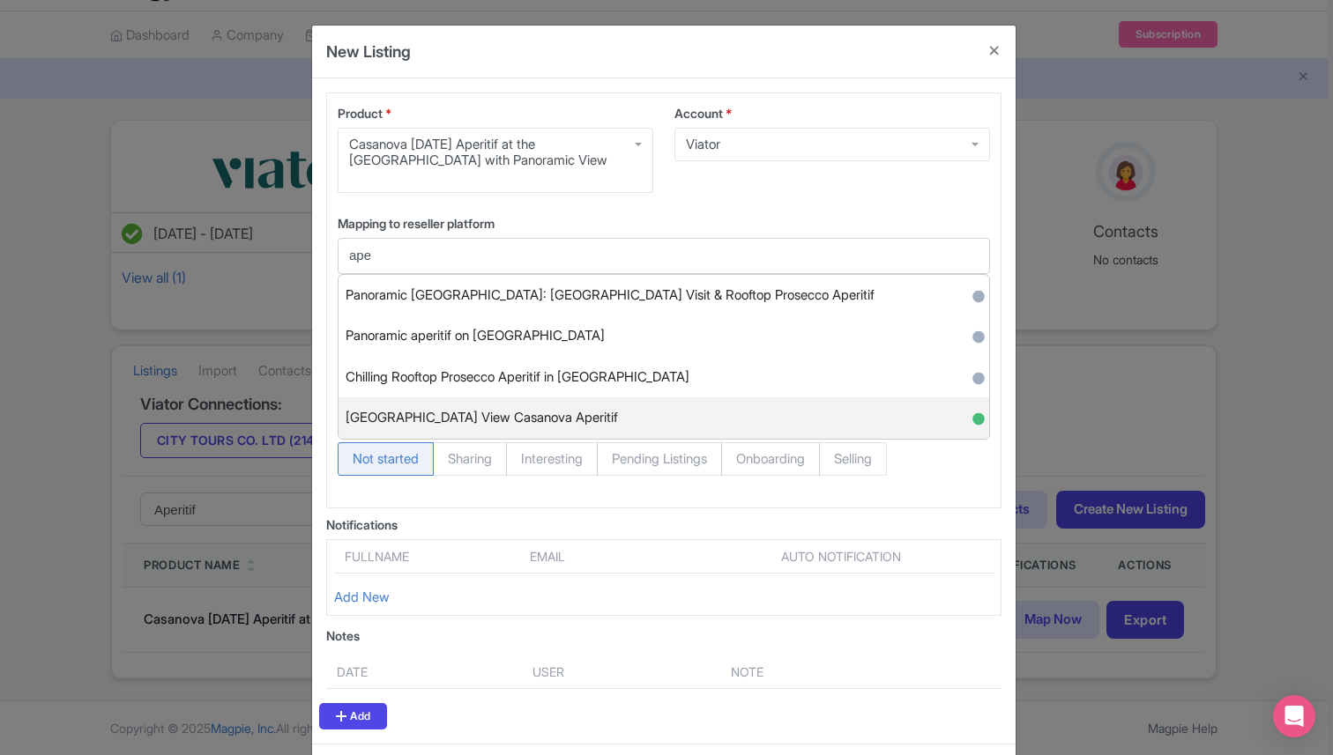
click at [568, 412] on span "Royal Gardens & St.Mark Basin View Casanova Aperitif" at bounding box center [481, 418] width 272 height 27
type input "Royal Gardens & St.Mark Basin View Casanova Aperitif"
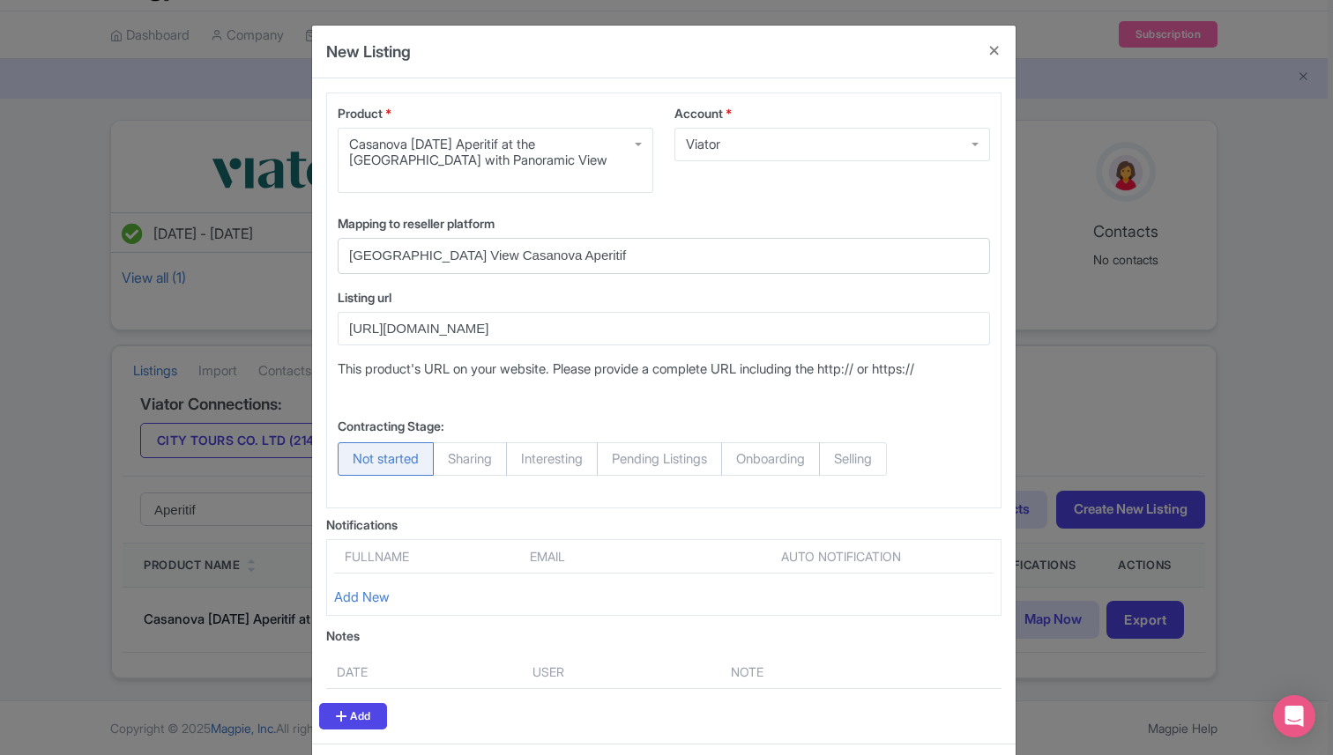
click at [887, 472] on span "Selling" at bounding box center [853, 458] width 68 height 33
click at [836, 460] on input "Selling" at bounding box center [828, 451] width 18 height 18
radio input "true"
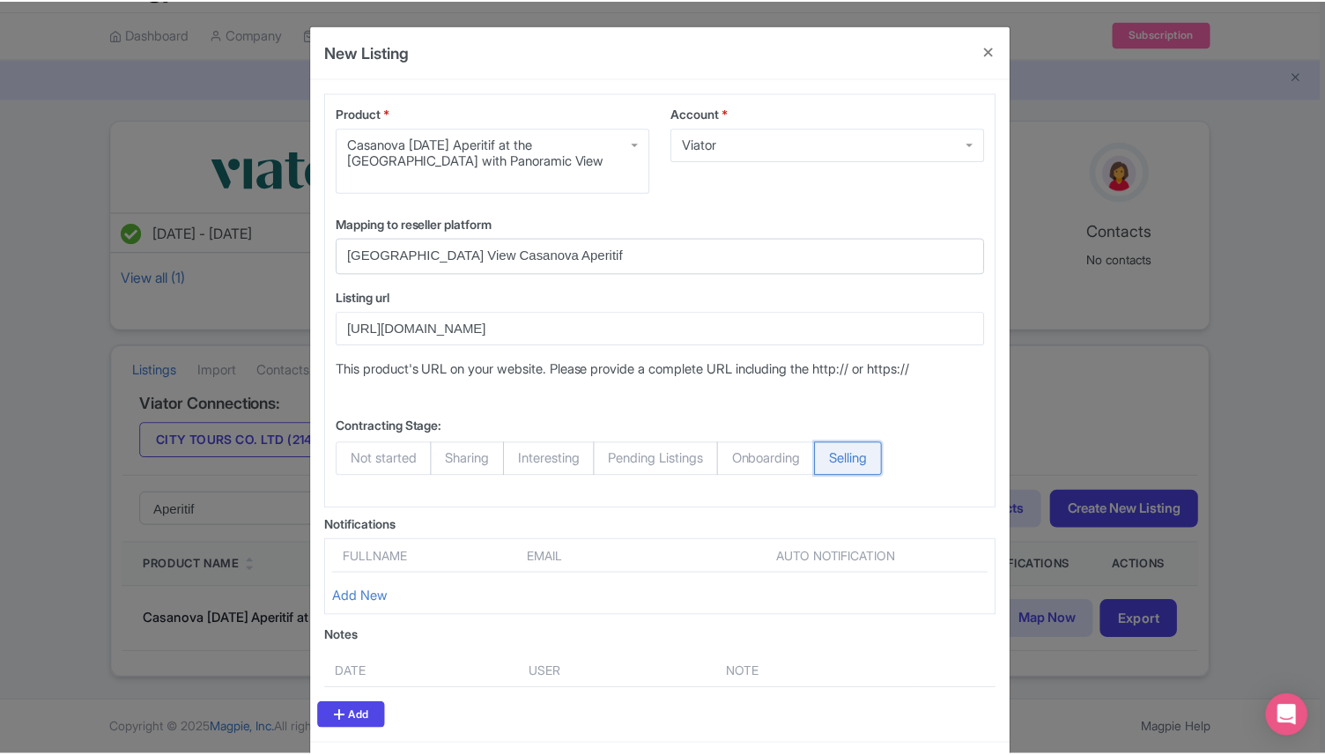
scroll to position [76, 0]
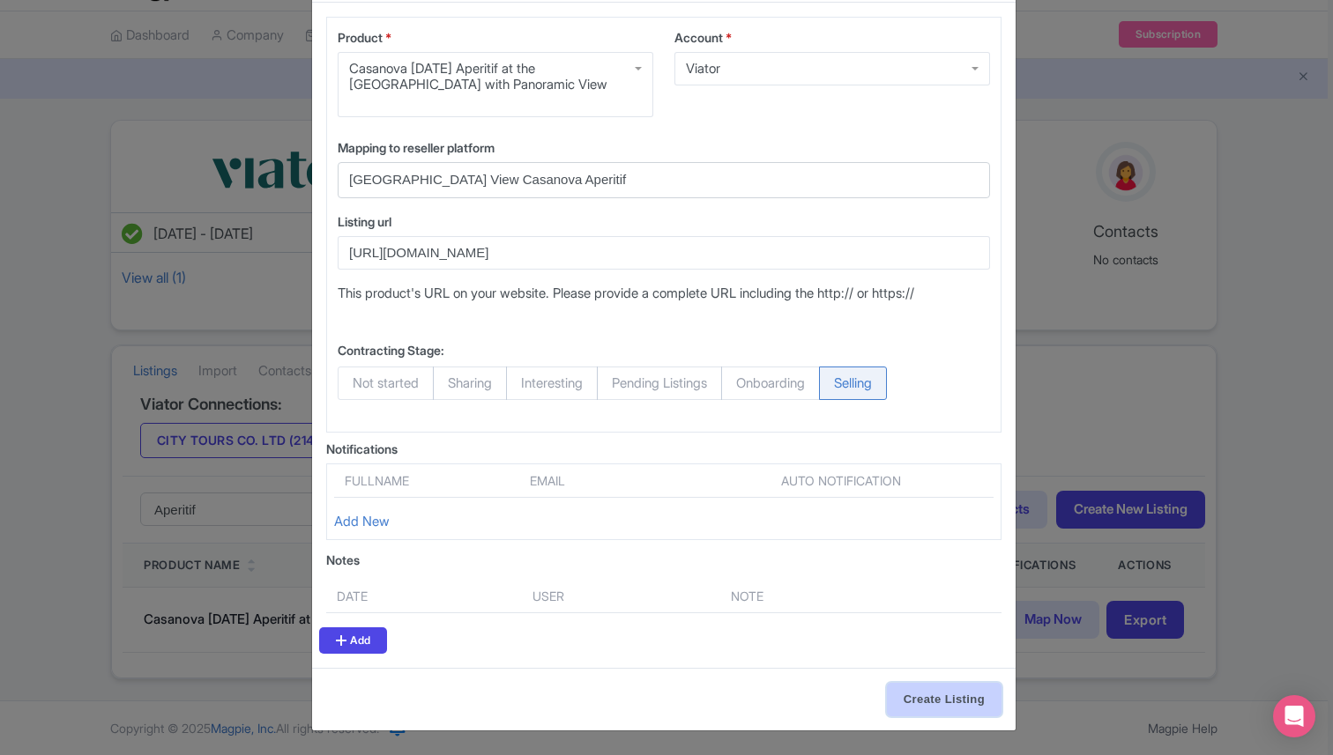
click at [928, 715] on input "Create Listing" at bounding box center [944, 699] width 115 height 33
